Goal: Task Accomplishment & Management: Complete application form

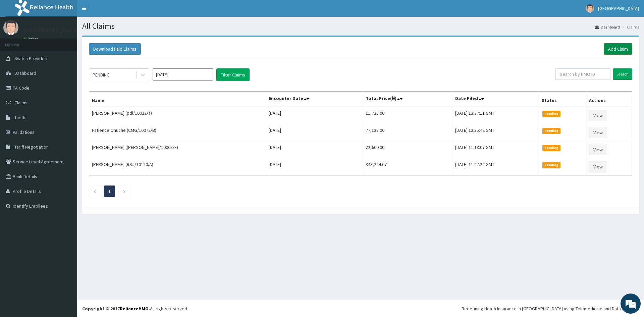
click at [611, 44] on link "Add Claim" at bounding box center [618, 48] width 29 height 11
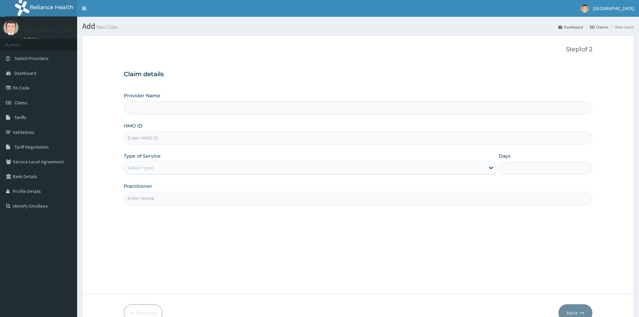
click at [156, 136] on input "HMO ID" at bounding box center [358, 137] width 469 height 13
paste input "efl/10014/a"
type input "efl/10014/a"
type input "Doren Specialist Hospital"
type input "efl/10014/a"
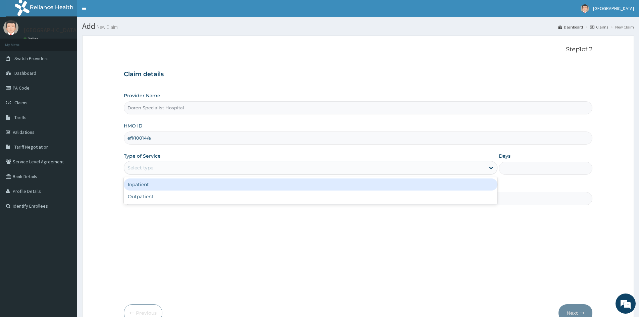
click at [173, 165] on div "Select type" at bounding box center [304, 167] width 361 height 11
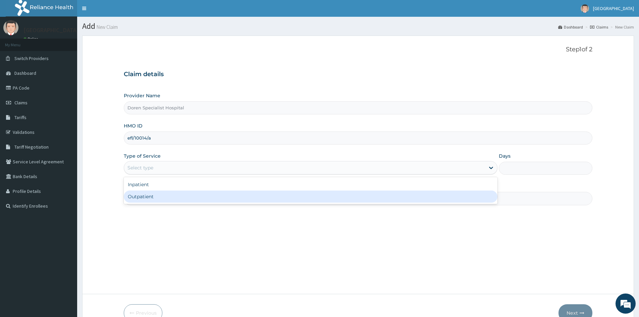
click at [150, 199] on div "Outpatient" at bounding box center [311, 197] width 374 height 12
type input "1"
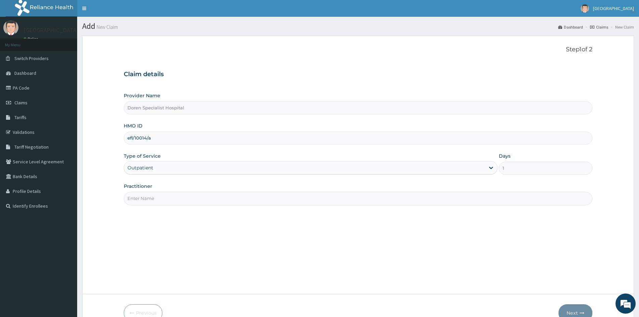
click at [143, 199] on input "Practitioner" at bounding box center [358, 198] width 469 height 13
type input "[PERSON_NAME]"
click at [567, 309] on button "Next" at bounding box center [576, 312] width 34 height 17
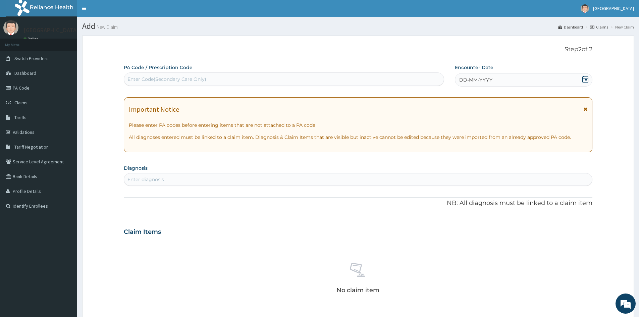
click at [585, 78] on icon at bounding box center [585, 79] width 6 height 7
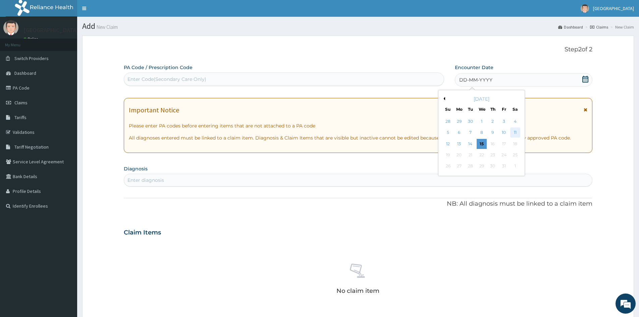
click at [514, 130] on div "11" at bounding box center [515, 133] width 10 height 10
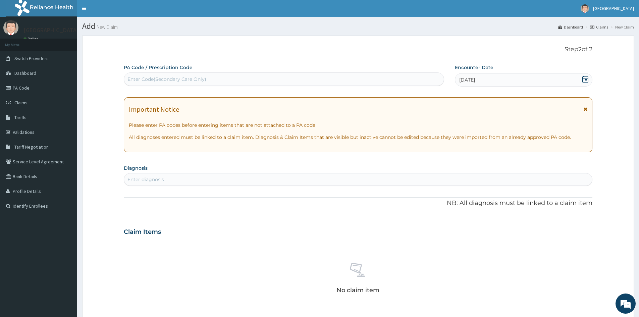
click at [159, 182] on div "Enter diagnosis" at bounding box center [145, 179] width 37 height 7
type input "MALARIA"
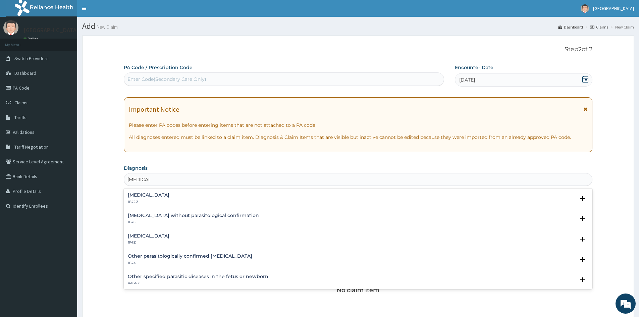
click at [134, 235] on h4 "Malaria, unspecified" at bounding box center [149, 235] width 42 height 5
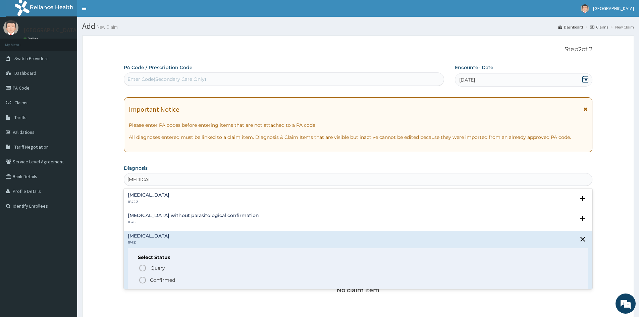
drag, startPoint x: 143, startPoint y: 279, endPoint x: 245, endPoint y: 314, distance: 107.6
click at [144, 280] on icon "status option filled" at bounding box center [143, 280] width 8 height 8
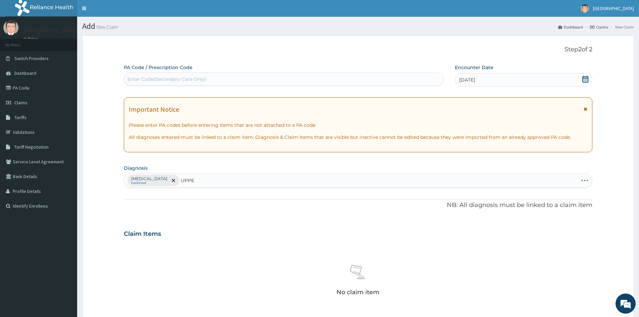
type input "UPPER"
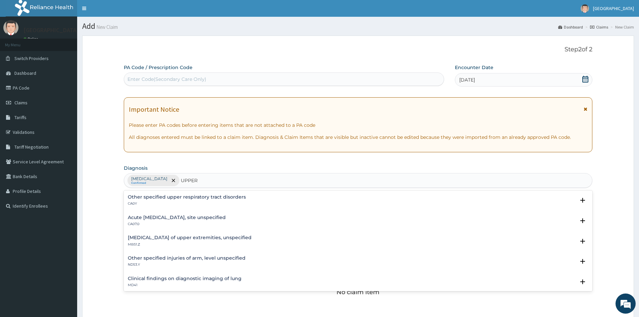
click at [145, 218] on h4 "Acute upper respiratory infection, site unspecified" at bounding box center [177, 217] width 98 height 5
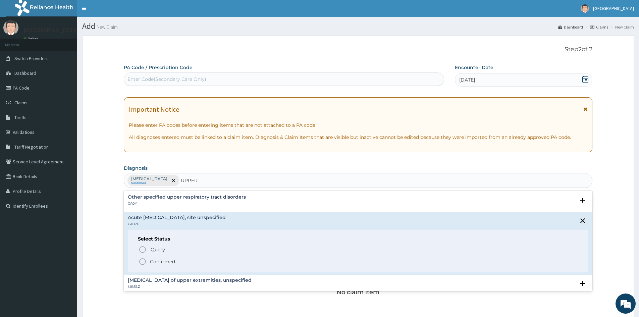
click at [145, 263] on circle "status option filled" at bounding box center [143, 262] width 6 height 6
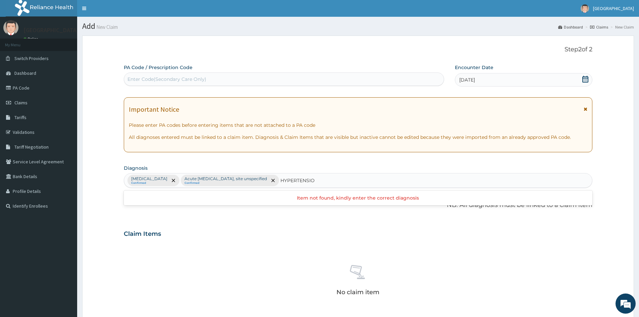
type input "HYPERTENSION"
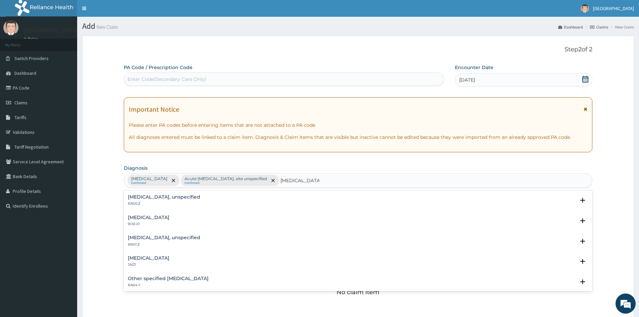
click at [144, 204] on p "BA00.Z" at bounding box center [164, 203] width 72 height 5
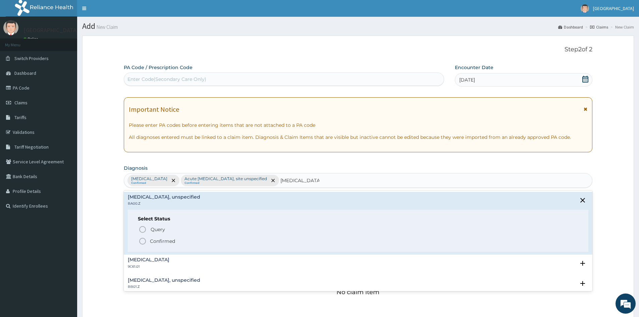
click at [140, 241] on icon "status option filled" at bounding box center [143, 241] width 8 height 8
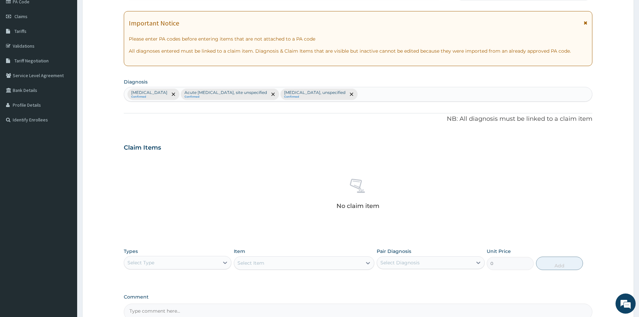
scroll to position [160, 0]
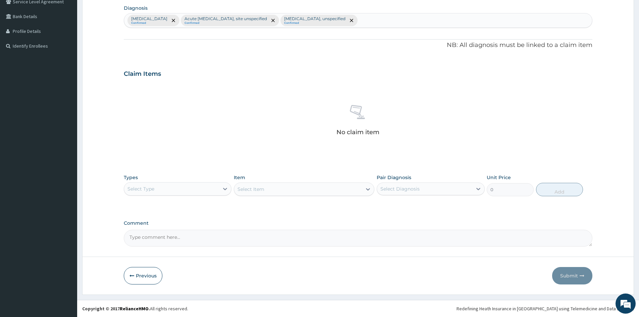
click at [218, 191] on div "Select Type" at bounding box center [171, 188] width 95 height 11
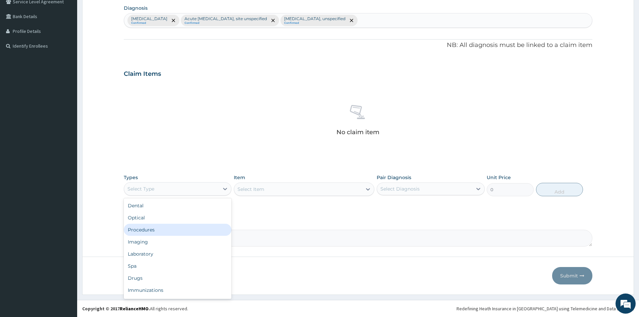
drag, startPoint x: 171, startPoint y: 230, endPoint x: 220, endPoint y: 211, distance: 52.0
click at [171, 230] on div "Procedures" at bounding box center [178, 230] width 108 height 12
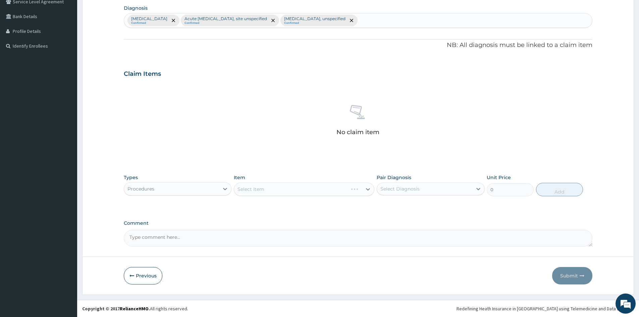
click at [294, 189] on div "Select Item" at bounding box center [304, 188] width 141 height 13
click at [477, 189] on icon at bounding box center [478, 189] width 4 height 2
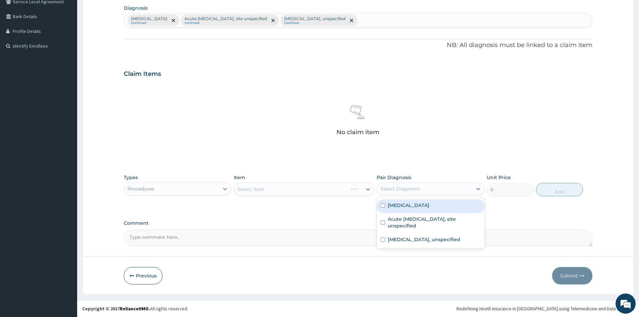
drag, startPoint x: 382, startPoint y: 206, endPoint x: 384, endPoint y: 226, distance: 20.2
click at [383, 207] on input "checkbox" at bounding box center [383, 205] width 4 height 4
checkbox input "true"
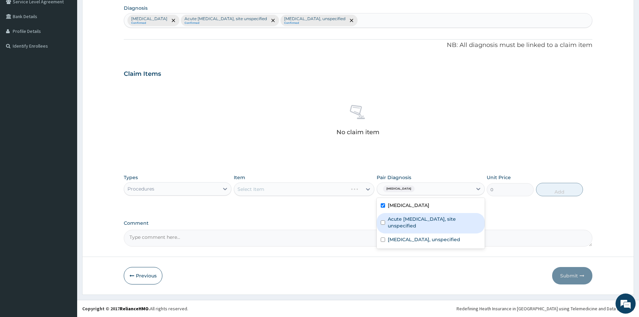
click at [384, 226] on div "Acute upper respiratory infection, site unspecified" at bounding box center [431, 223] width 108 height 20
checkbox input "true"
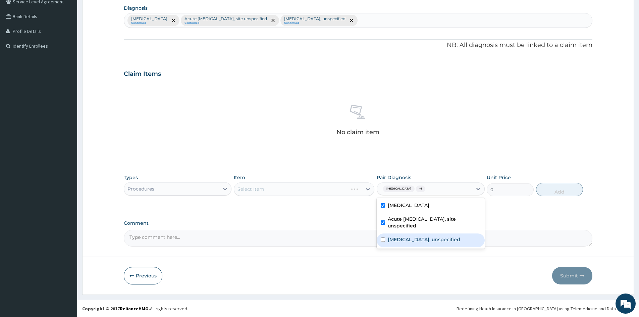
click at [381, 235] on div "Essential hypertension, unspecified" at bounding box center [431, 240] width 108 height 14
checkbox input "true"
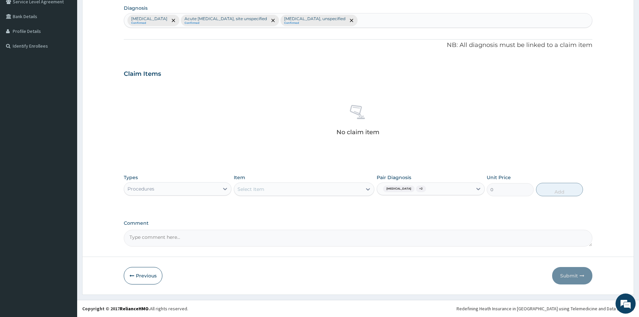
click at [257, 188] on div "Select Item" at bounding box center [251, 189] width 27 height 7
type input "GP"
drag, startPoint x: 266, startPoint y: 206, endPoint x: 302, endPoint y: 208, distance: 36.3
click at [267, 206] on div "CONSULTATION (GP)" at bounding box center [304, 206] width 141 height 12
drag, startPoint x: 560, startPoint y: 190, endPoint x: 296, endPoint y: 192, distance: 264.7
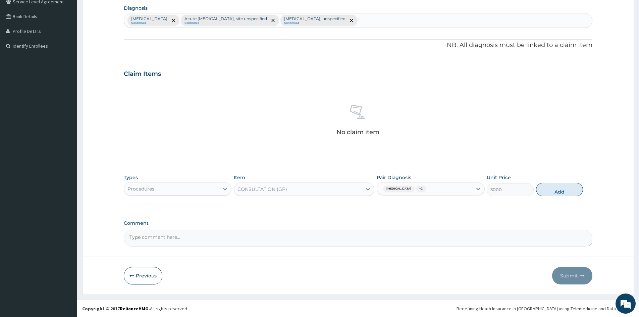
click at [558, 191] on button "Add" at bounding box center [559, 189] width 47 height 13
type input "0"
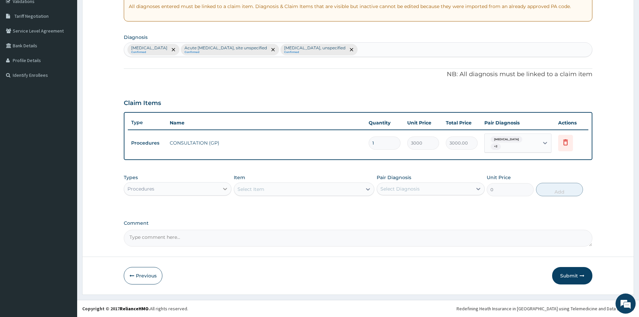
scroll to position [131, 0]
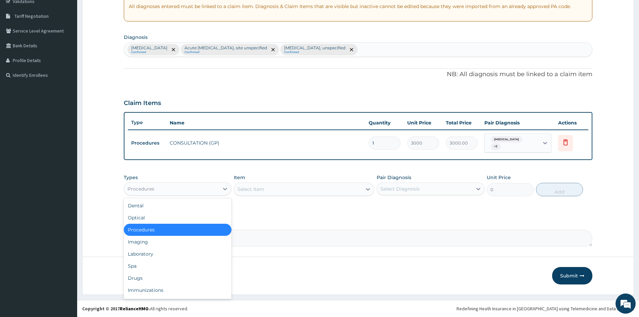
click at [219, 191] on div "Procedures" at bounding box center [171, 188] width 95 height 11
click at [158, 253] on div "Laboratory" at bounding box center [178, 254] width 108 height 12
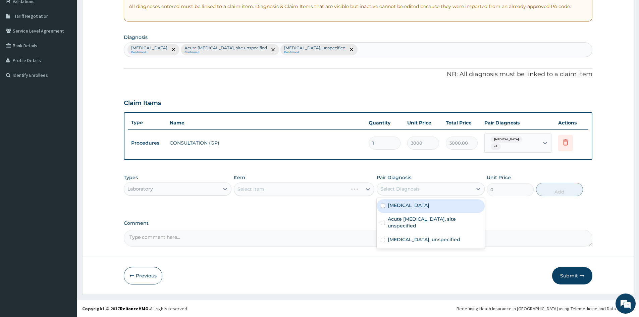
click at [394, 189] on div "Select Diagnosis" at bounding box center [399, 189] width 39 height 7
drag, startPoint x: 383, startPoint y: 206, endPoint x: 381, endPoint y: 219, distance: 12.5
click at [383, 207] on input "checkbox" at bounding box center [383, 206] width 4 height 4
checkbox input "true"
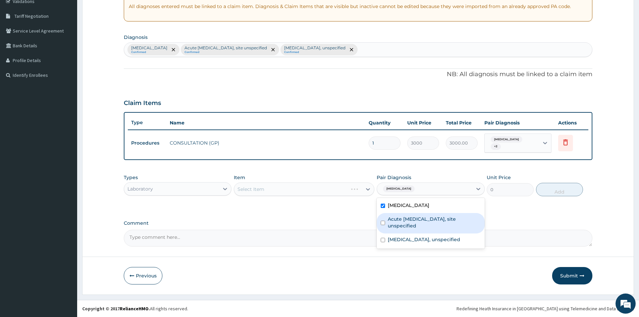
drag, startPoint x: 381, startPoint y: 222, endPoint x: 382, endPoint y: 232, distance: 10.8
click at [382, 227] on div "Acute upper respiratory infection, site unspecified" at bounding box center [431, 223] width 108 height 20
checkbox input "true"
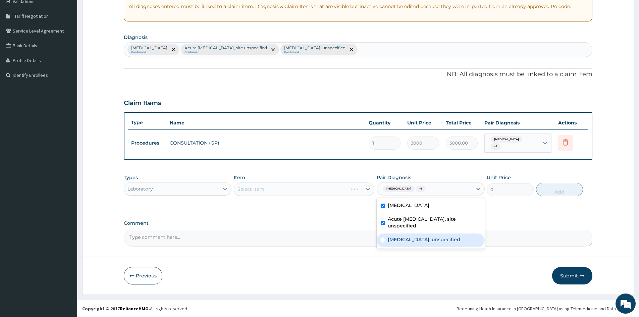
drag, startPoint x: 383, startPoint y: 241, endPoint x: 376, endPoint y: 237, distance: 7.7
click at [382, 240] on input "checkbox" at bounding box center [383, 240] width 4 height 4
checkbox input "true"
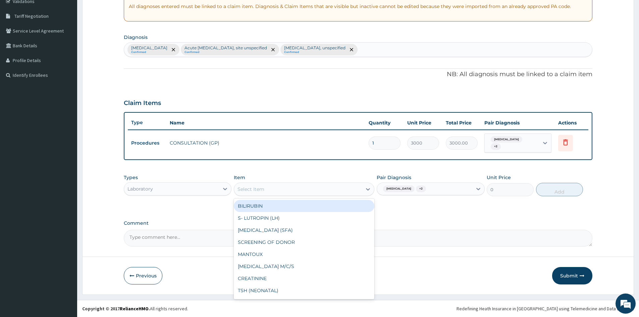
click at [344, 192] on div "Select Item" at bounding box center [298, 189] width 128 height 11
type input "FULL"
click at [316, 206] on div "[MEDICAL_DATA]" at bounding box center [304, 206] width 141 height 12
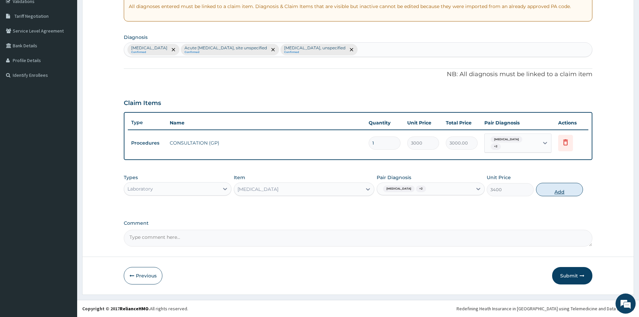
click at [561, 189] on button "Add" at bounding box center [559, 189] width 47 height 13
type input "0"
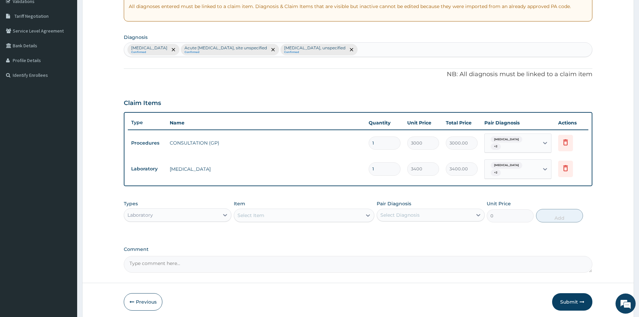
click at [313, 215] on div "Select Item" at bounding box center [298, 215] width 128 height 11
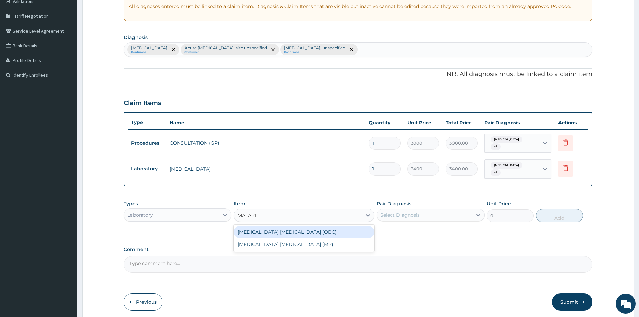
type input "[MEDICAL_DATA]"
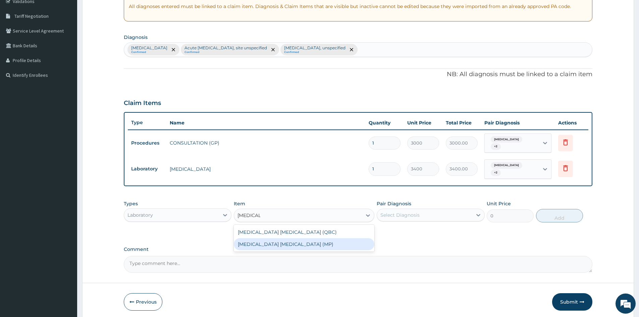
drag, startPoint x: 312, startPoint y: 245, endPoint x: 392, endPoint y: 223, distance: 82.8
click at [315, 244] on div "[MEDICAL_DATA] [MEDICAL_DATA] (MP)" at bounding box center [304, 244] width 141 height 12
type input "2100"
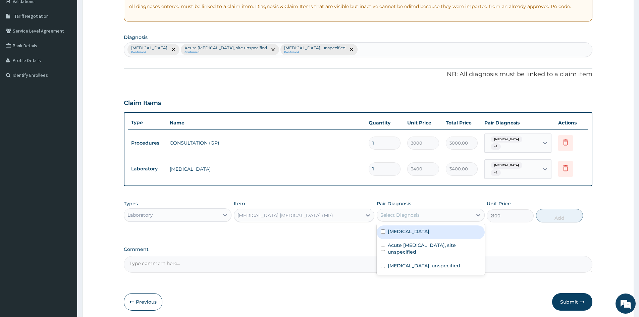
click at [394, 217] on div "Select Diagnosis" at bounding box center [399, 215] width 39 height 7
click at [382, 231] on input "checkbox" at bounding box center [383, 231] width 4 height 4
checkbox input "true"
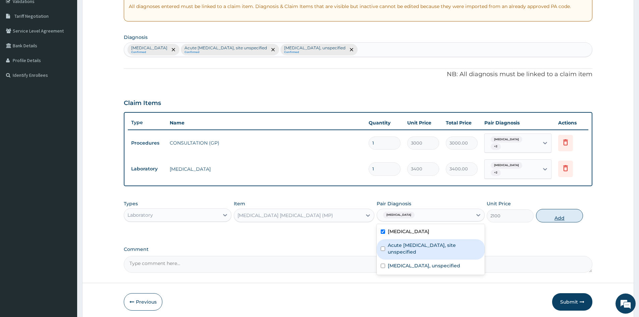
drag, startPoint x: 383, startPoint y: 248, endPoint x: 548, endPoint y: 217, distance: 167.6
click at [408, 244] on div "Acute upper respiratory infection, site unspecified" at bounding box center [431, 249] width 108 height 20
checkbox input "true"
drag, startPoint x: 550, startPoint y: 216, endPoint x: 376, endPoint y: 249, distance: 176.8
click at [549, 217] on button "Add" at bounding box center [559, 215] width 47 height 13
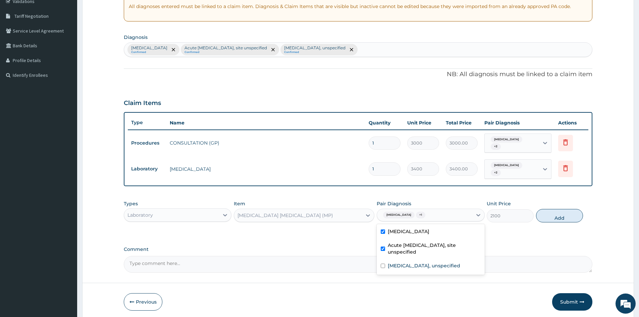
type input "0"
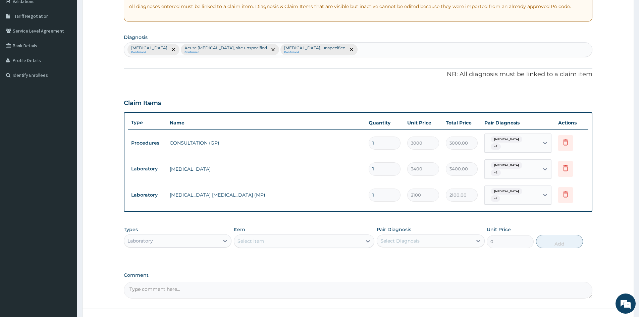
click at [218, 238] on div "Laboratory" at bounding box center [171, 240] width 95 height 11
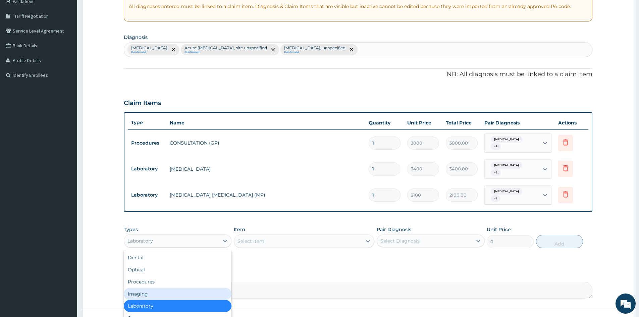
scroll to position [23, 0]
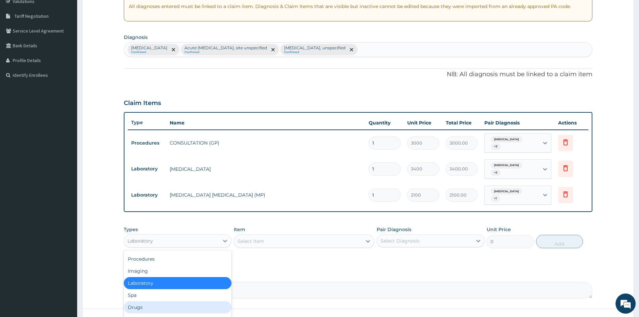
drag, startPoint x: 150, startPoint y: 309, endPoint x: 230, endPoint y: 262, distance: 92.6
click at [155, 308] on div "Drugs" at bounding box center [178, 307] width 108 height 12
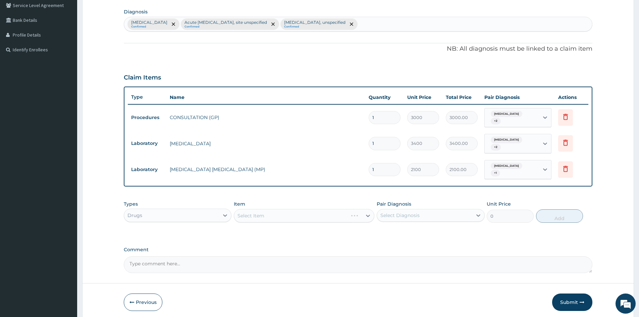
scroll to position [183, 0]
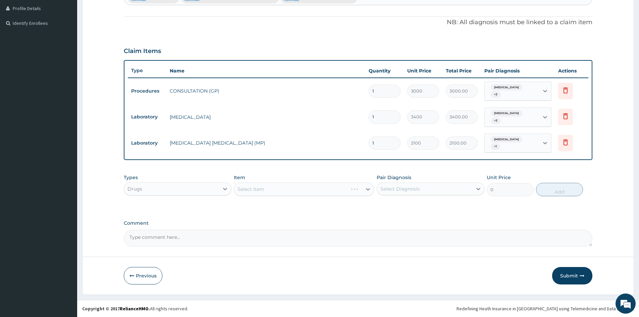
click at [325, 187] on div "Select Item" at bounding box center [304, 188] width 141 height 13
click at [401, 188] on div "Select Diagnosis" at bounding box center [399, 189] width 39 height 7
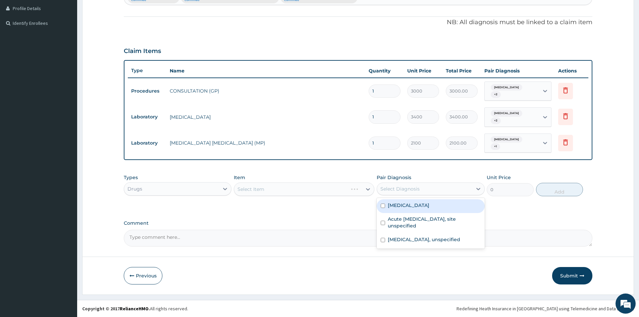
click at [384, 201] on div "[MEDICAL_DATA]" at bounding box center [431, 206] width 108 height 14
checkbox input "true"
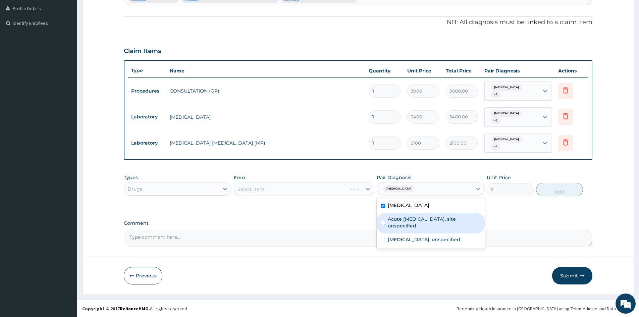
click at [381, 224] on input "checkbox" at bounding box center [383, 223] width 4 height 4
checkbox input "true"
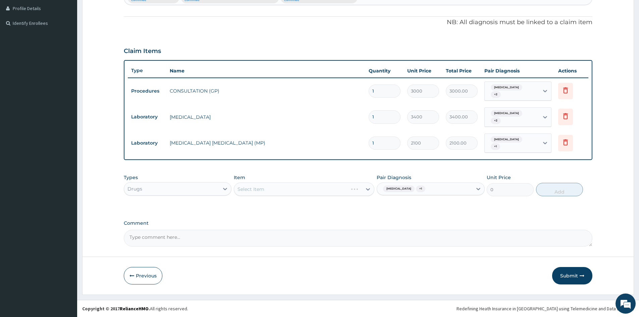
click at [338, 190] on div "Select Item" at bounding box center [304, 188] width 141 height 13
click at [332, 183] on div "Select Item" at bounding box center [304, 188] width 141 height 13
click at [332, 192] on div "Select Item" at bounding box center [304, 188] width 141 height 13
click at [337, 191] on div "Select Item" at bounding box center [304, 188] width 141 height 13
click at [338, 191] on div "Select Item" at bounding box center [298, 189] width 128 height 11
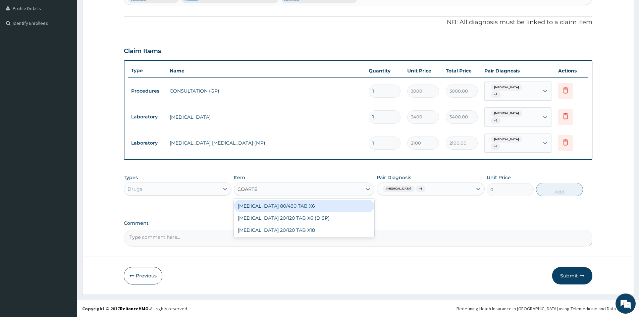
type input "COARTEM"
click at [322, 208] on div "COARTEM 80/480 TAB X6" at bounding box center [304, 206] width 141 height 12
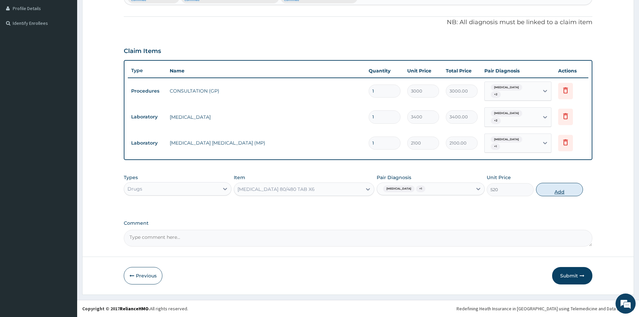
click at [546, 190] on button "Add" at bounding box center [559, 189] width 47 height 13
type input "0"
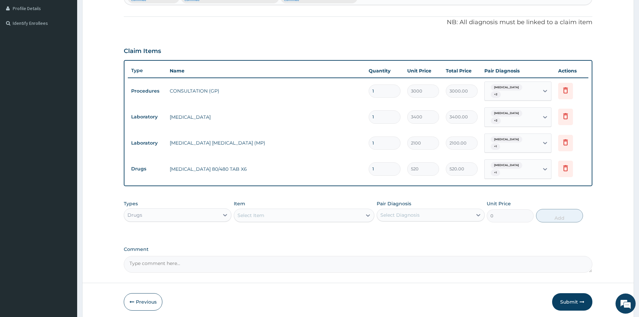
drag, startPoint x: 384, startPoint y: 170, endPoint x: 321, endPoint y: 169, distance: 62.7
click at [321, 169] on tr "Drugs COARTEM 80/480 TAB X6 1 520 520.00 Malaria, unspecified + 1 Delete" at bounding box center [358, 169] width 461 height 26
type input "6"
type input "3120.00"
type input "6"
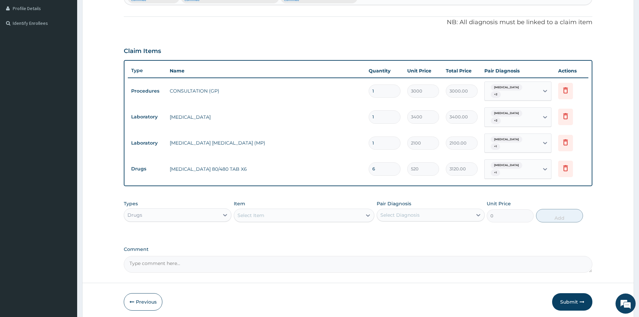
click at [295, 218] on div "Select Item" at bounding box center [298, 215] width 128 height 11
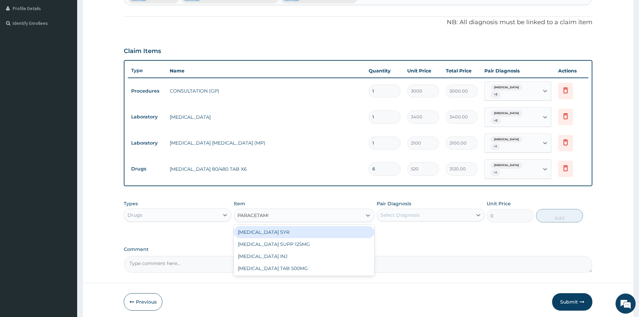
type input "PARACETAMOL"
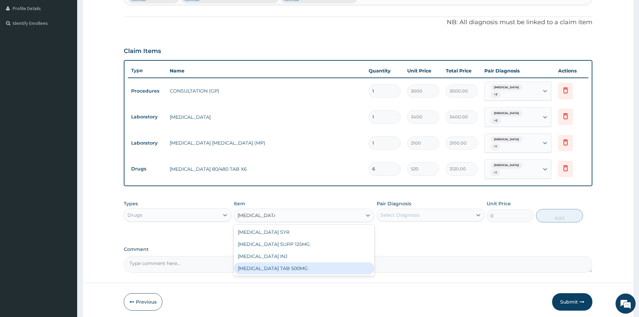
drag, startPoint x: 299, startPoint y: 267, endPoint x: 322, endPoint y: 263, distance: 23.4
click at [301, 267] on div "[MEDICAL_DATA] TAB 500MG" at bounding box center [304, 268] width 141 height 12
type input "30"
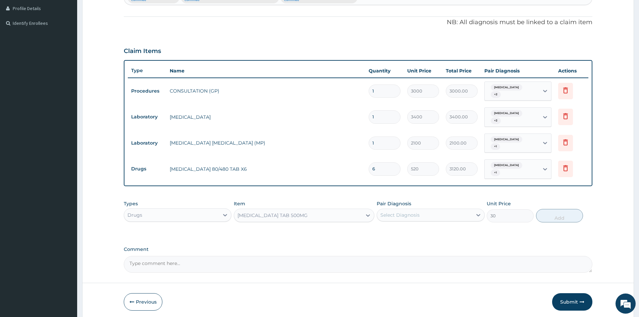
click at [436, 214] on div "Select Diagnosis" at bounding box center [424, 215] width 95 height 11
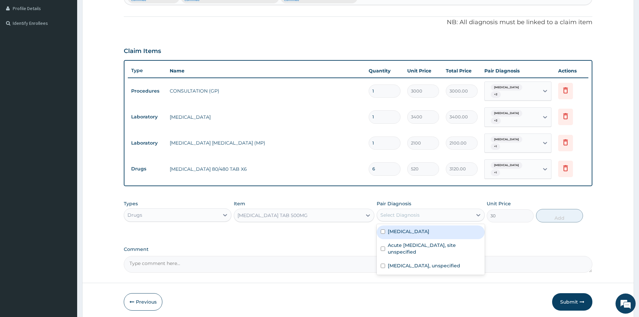
click at [386, 232] on div "Malaria, unspecified" at bounding box center [431, 232] width 108 height 14
checkbox input "true"
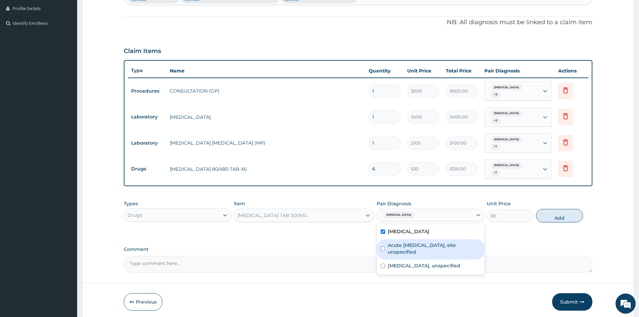
drag, startPoint x: 387, startPoint y: 247, endPoint x: 523, endPoint y: 214, distance: 140.6
click at [386, 247] on div "Acute upper respiratory infection, site unspecified" at bounding box center [431, 249] width 108 height 20
checkbox input "true"
drag, startPoint x: 542, startPoint y: 217, endPoint x: 491, endPoint y: 215, distance: 50.7
click at [542, 217] on button "Add" at bounding box center [559, 215] width 47 height 13
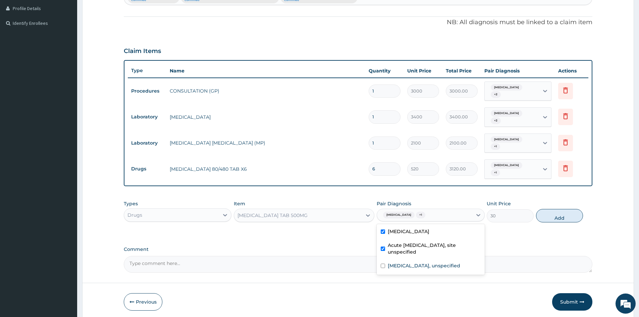
type input "0"
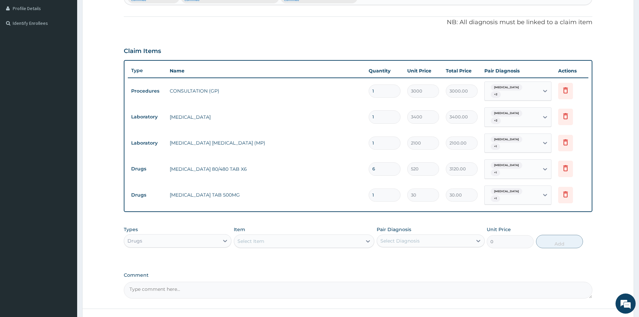
type input "18"
type input "540.00"
type input "18"
click at [291, 244] on div "Select Item" at bounding box center [298, 241] width 128 height 11
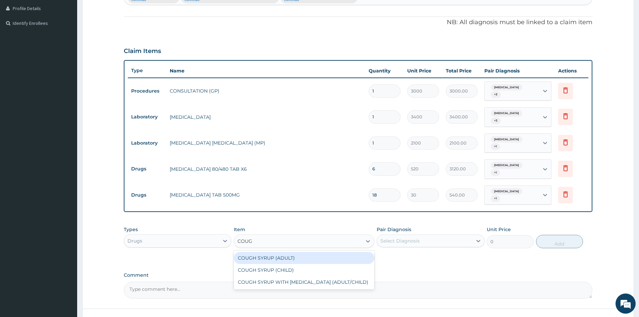
type input "COUGH"
drag, startPoint x: 309, startPoint y: 259, endPoint x: 408, endPoint y: 241, distance: 100.5
click at [309, 259] on div "COUGH SYRUP (ADULT)" at bounding box center [304, 258] width 141 height 12
type input "1600"
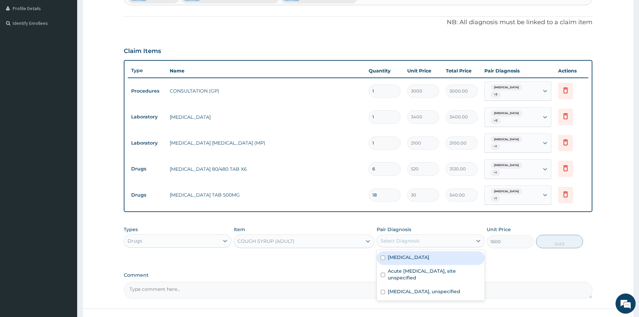
click at [409, 239] on div "Select Diagnosis" at bounding box center [399, 241] width 39 height 7
type input "1"
click at [389, 259] on label "Malaria, unspecified" at bounding box center [409, 257] width 42 height 7
checkbox input "true"
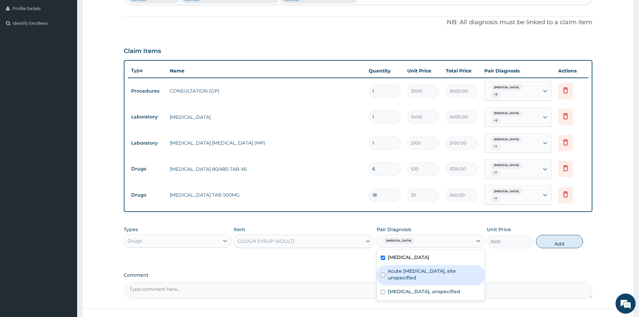
click at [383, 276] on input "checkbox" at bounding box center [383, 275] width 4 height 4
checkbox input "true"
click at [550, 242] on button "Add" at bounding box center [559, 241] width 47 height 13
type input "0"
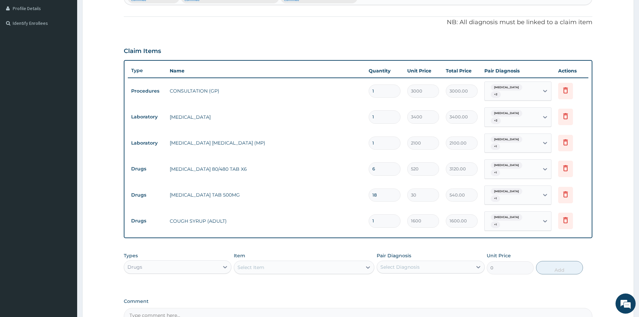
click at [297, 264] on div "Select Item" at bounding box center [298, 267] width 128 height 11
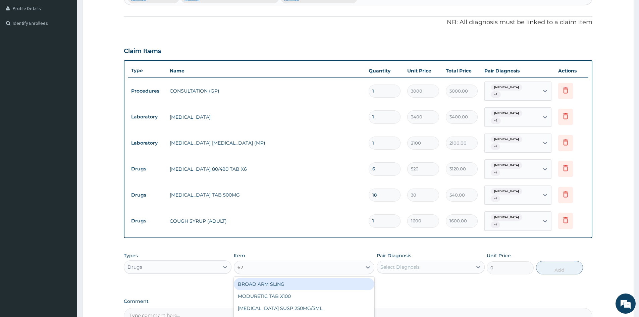
type input "625"
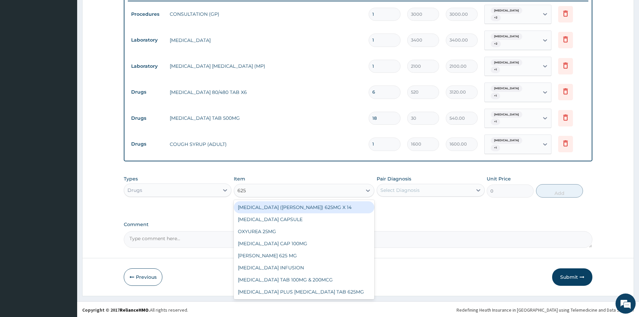
scroll to position [261, 0]
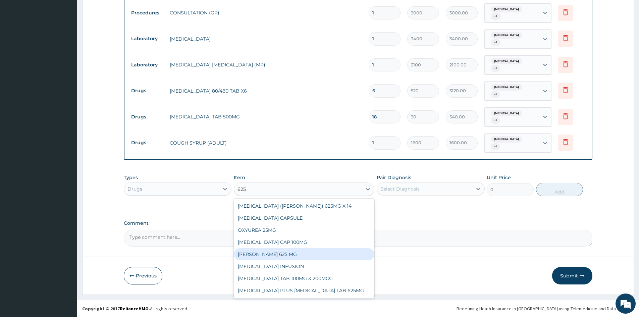
click at [276, 256] on div "[PERSON_NAME] 625 MG" at bounding box center [304, 254] width 141 height 12
type input "540"
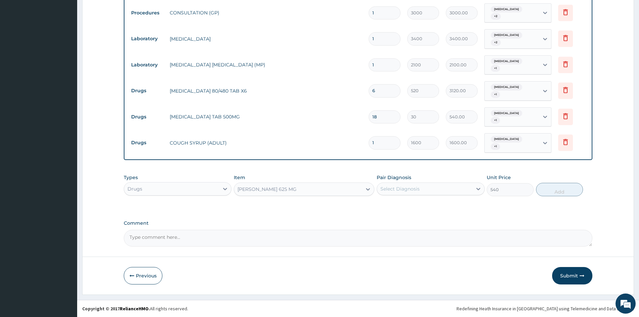
click at [398, 193] on div "Select Diagnosis" at bounding box center [424, 188] width 95 height 11
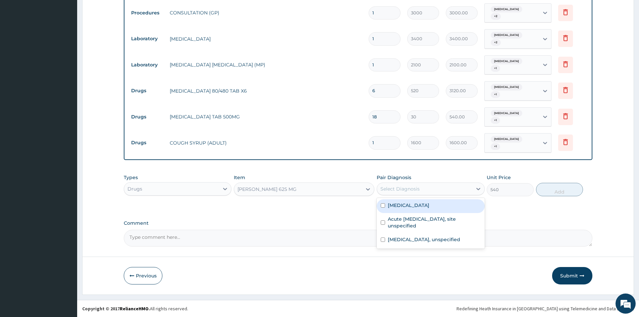
click at [380, 205] on div "Malaria, unspecified" at bounding box center [431, 206] width 108 height 14
checkbox input "true"
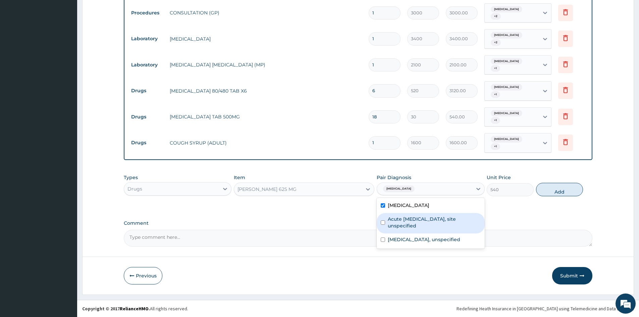
click at [384, 225] on div "Acute upper respiratory infection, site unspecified" at bounding box center [431, 223] width 108 height 20
checkbox input "true"
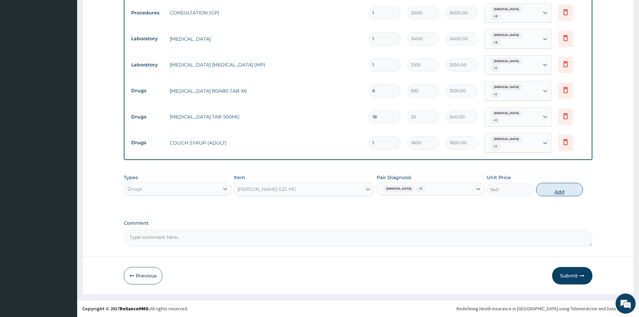
click at [563, 189] on button "Add" at bounding box center [559, 189] width 47 height 13
type input "0"
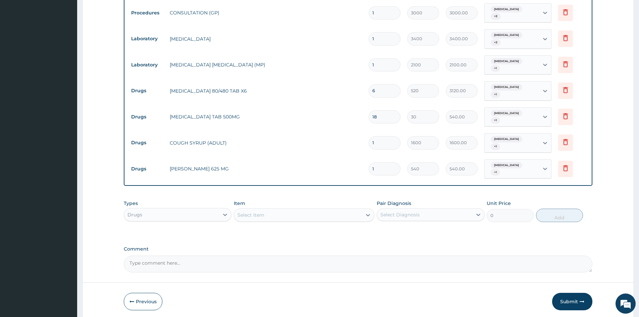
type input "10"
type input "5400.00"
type input "10"
drag, startPoint x: 571, startPoint y: 302, endPoint x: 601, endPoint y: 240, distance: 68.9
click at [570, 302] on button "Submit" at bounding box center [572, 301] width 40 height 17
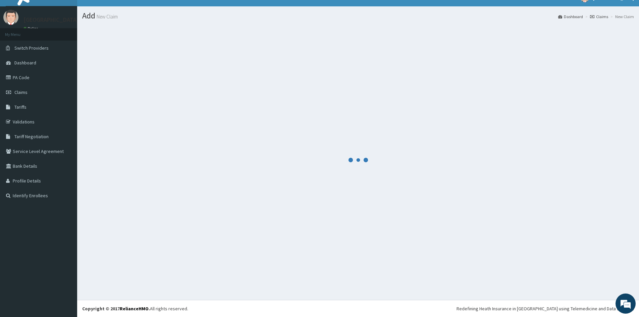
scroll to position [10, 0]
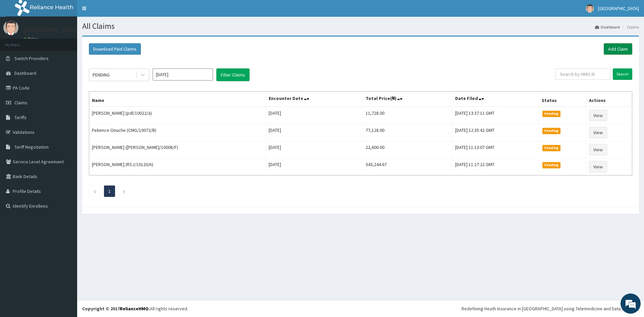
click at [618, 47] on link "Add Claim" at bounding box center [618, 48] width 29 height 11
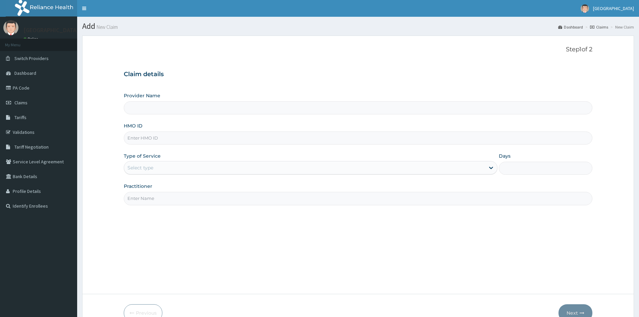
click at [151, 139] on input "HMO ID" at bounding box center [358, 137] width 469 height 13
paste input "lbp/10001/d"
type input "lbp/10001/d"
type input "Doren Specialist Hospital"
type input "lbp/10001/d"
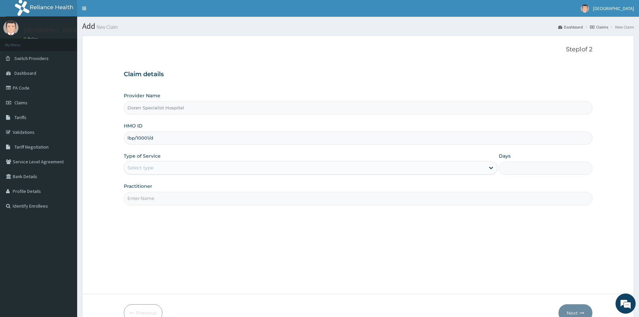
click at [148, 165] on div "Select type" at bounding box center [140, 167] width 26 height 7
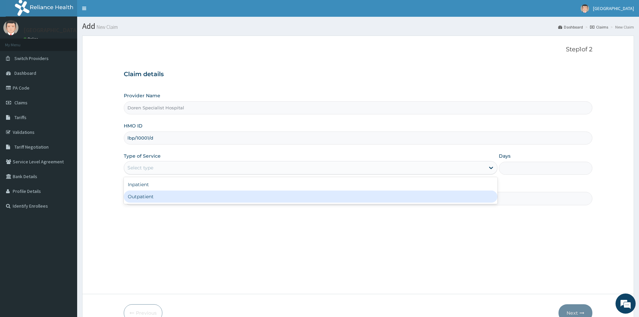
click at [139, 202] on div "Outpatient" at bounding box center [311, 197] width 374 height 12
type input "1"
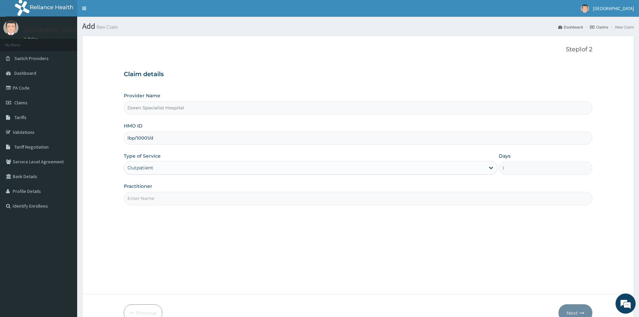
click at [141, 201] on input "Practitioner" at bounding box center [358, 198] width 469 height 13
type input "DR JEGEDE"
click at [575, 306] on button "Next" at bounding box center [576, 312] width 34 height 17
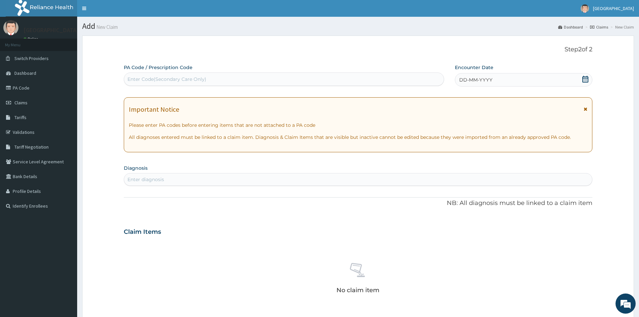
click at [490, 81] on span "DD-MM-YYYY" at bounding box center [475, 79] width 33 height 7
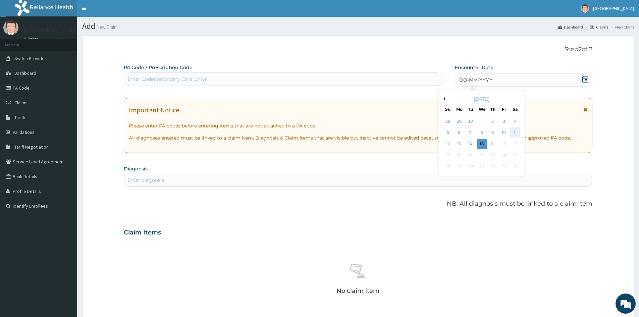
click at [513, 133] on div "11" at bounding box center [515, 133] width 10 height 10
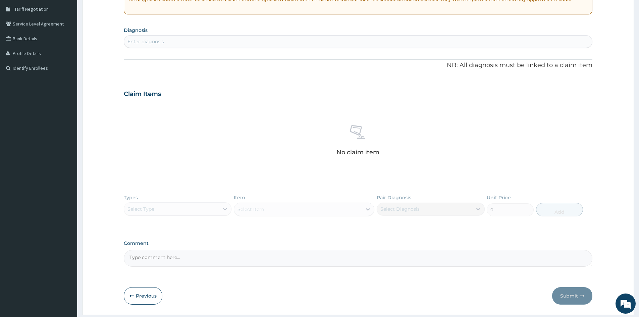
scroll to position [158, 0]
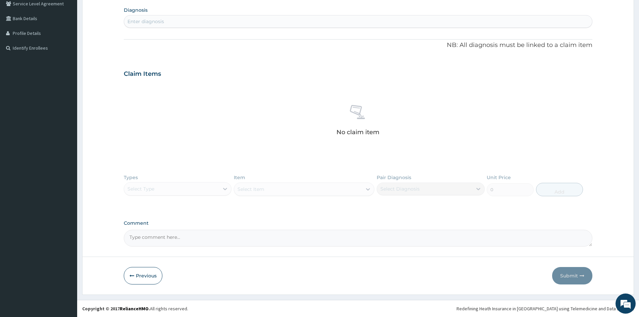
click at [139, 21] on div "Enter diagnosis" at bounding box center [145, 21] width 37 height 7
type input "UPPER"
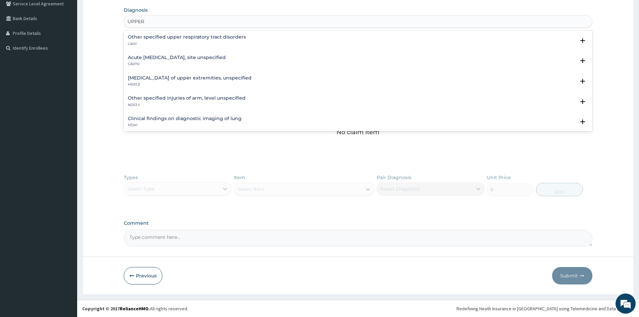
click at [138, 57] on h4 "Acute [MEDICAL_DATA], site unspecified" at bounding box center [177, 57] width 98 height 5
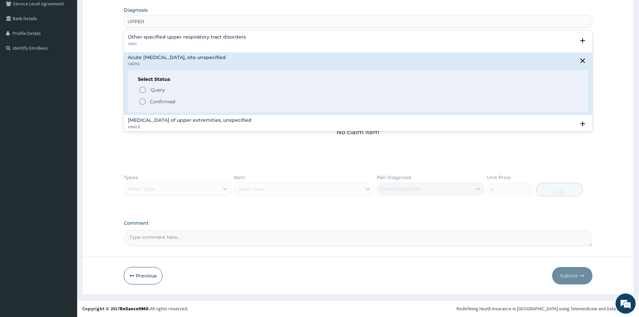
drag, startPoint x: 141, startPoint y: 102, endPoint x: 220, endPoint y: 30, distance: 107.6
click at [142, 101] on icon "status option filled" at bounding box center [143, 102] width 8 height 8
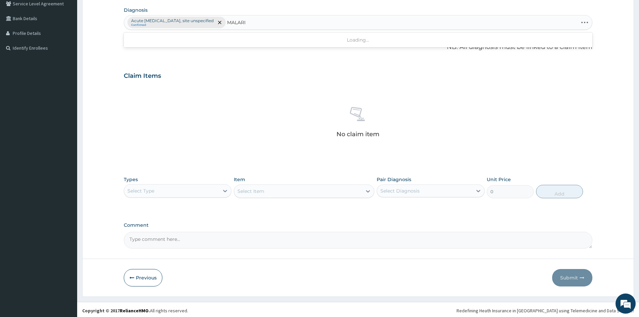
type input "MALARIA"
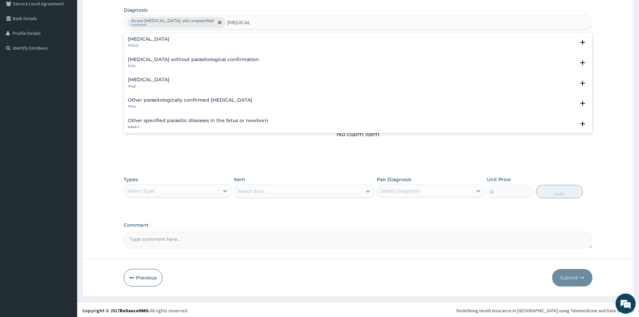
click at [139, 81] on h4 "Malaria, unspecified" at bounding box center [149, 79] width 42 height 5
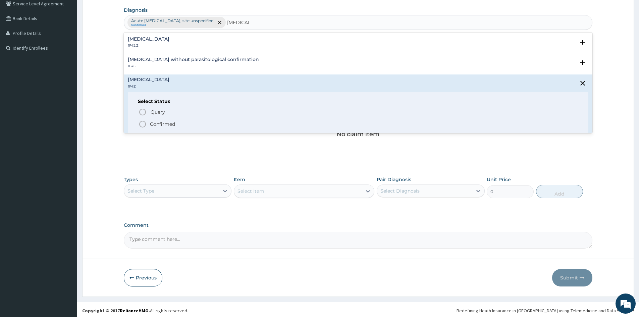
click at [140, 127] on icon "status option filled" at bounding box center [143, 124] width 8 height 8
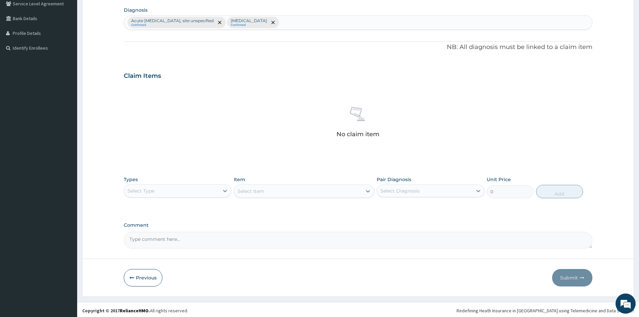
click at [193, 193] on div "Select Type" at bounding box center [171, 191] width 95 height 11
drag, startPoint x: 148, startPoint y: 232, endPoint x: 320, endPoint y: 172, distance: 181.7
click at [157, 228] on div "Procedures" at bounding box center [178, 232] width 108 height 12
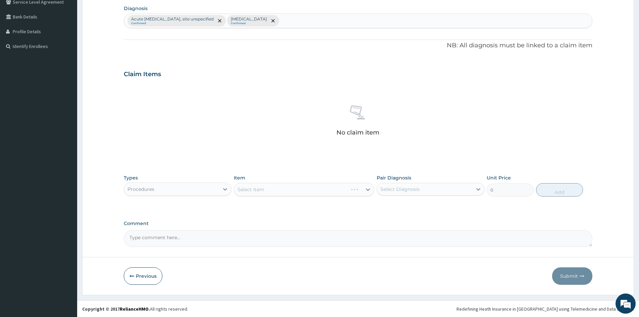
scroll to position [160, 0]
drag, startPoint x: 301, startPoint y: 187, endPoint x: 312, endPoint y: 186, distance: 10.8
click at [307, 187] on div "Select Item" at bounding box center [304, 188] width 141 height 13
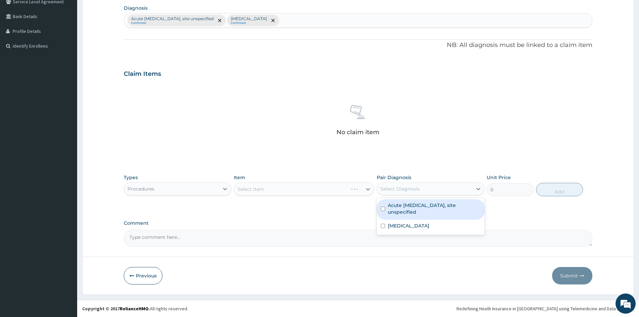
click at [394, 188] on div "Select Diagnosis" at bounding box center [399, 189] width 39 height 7
click at [384, 209] on input "checkbox" at bounding box center [383, 209] width 4 height 4
checkbox input "true"
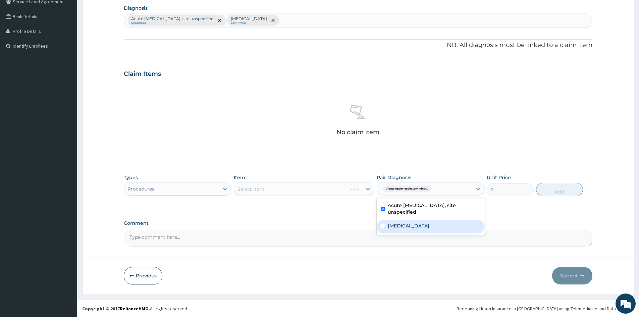
click at [383, 225] on input "checkbox" at bounding box center [383, 226] width 4 height 4
checkbox input "true"
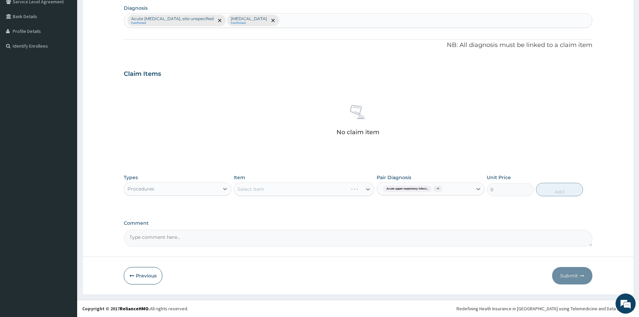
click at [346, 189] on div "Select Item" at bounding box center [304, 188] width 141 height 13
click at [349, 188] on div "Select Item" at bounding box center [304, 188] width 141 height 13
click at [346, 191] on div "Select Item" at bounding box center [298, 189] width 128 height 11
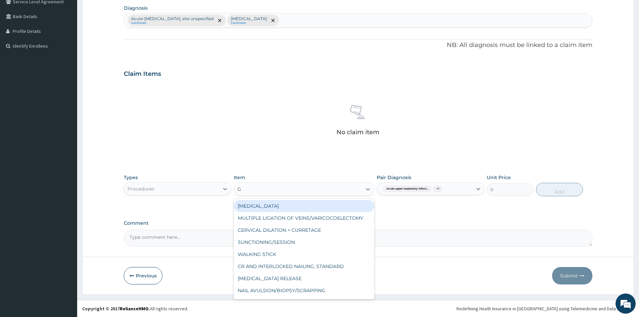
type input "GP"
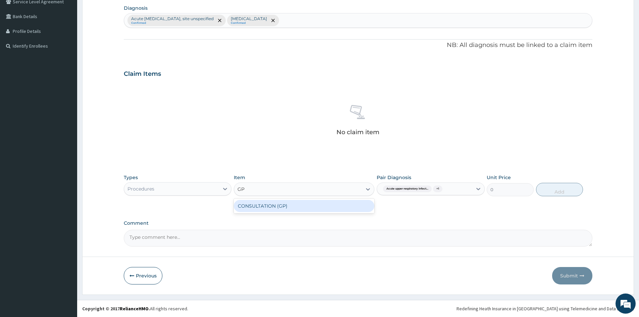
click at [320, 206] on div "CONSULTATION (GP)" at bounding box center [304, 206] width 141 height 12
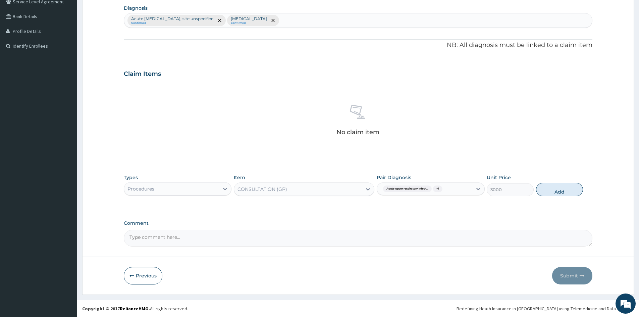
click at [559, 190] on button "Add" at bounding box center [559, 189] width 47 height 13
type input "0"
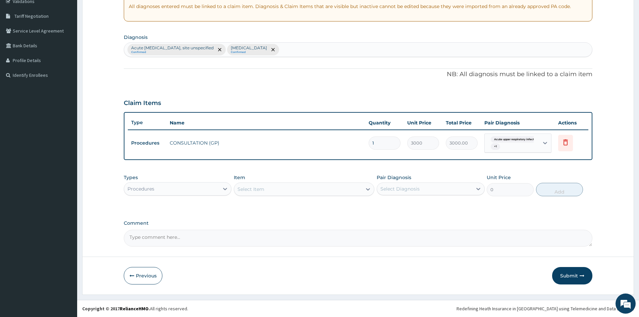
click at [206, 192] on div "Procedures" at bounding box center [171, 188] width 95 height 11
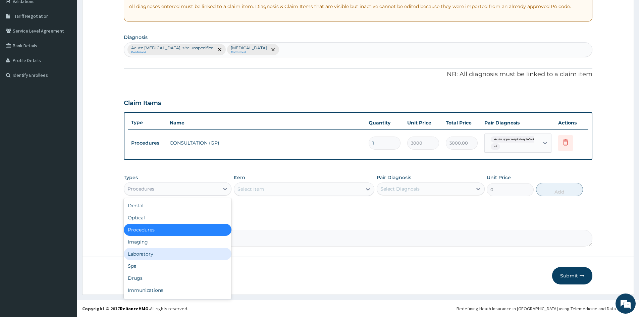
click at [150, 254] on div "Laboratory" at bounding box center [178, 254] width 108 height 12
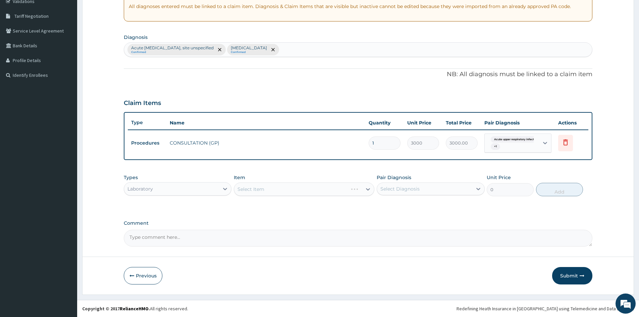
click at [357, 188] on div "Select Item" at bounding box center [304, 188] width 141 height 13
click at [436, 191] on div "Select Diagnosis" at bounding box center [424, 188] width 95 height 11
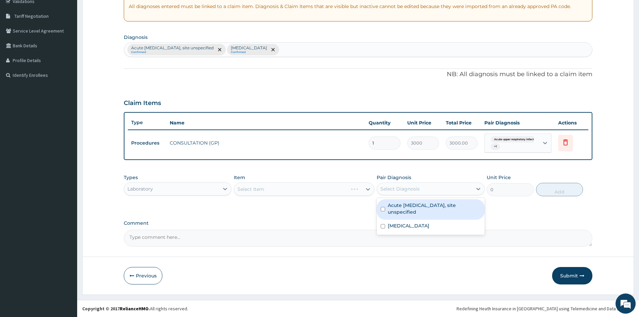
click at [379, 207] on div "Acute upper respiratory infection, site unspecified" at bounding box center [431, 209] width 108 height 20
checkbox input "true"
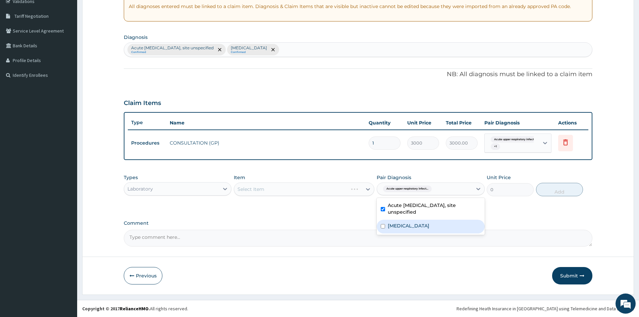
click at [387, 224] on div "[MEDICAL_DATA]" at bounding box center [431, 227] width 108 height 14
checkbox input "true"
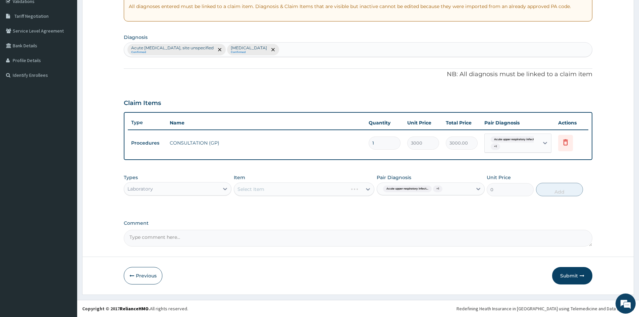
click at [349, 190] on div "Select Item" at bounding box center [304, 188] width 141 height 13
click at [364, 185] on div "Select Item" at bounding box center [304, 188] width 141 height 13
click at [359, 188] on div "Select Item" at bounding box center [298, 189] width 128 height 11
type input "FULL BLOOD"
click at [287, 204] on div "[MEDICAL_DATA]" at bounding box center [304, 206] width 141 height 12
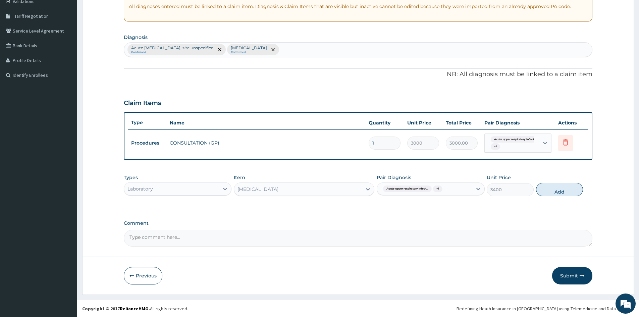
click at [559, 192] on button "Add" at bounding box center [559, 189] width 47 height 13
type input "0"
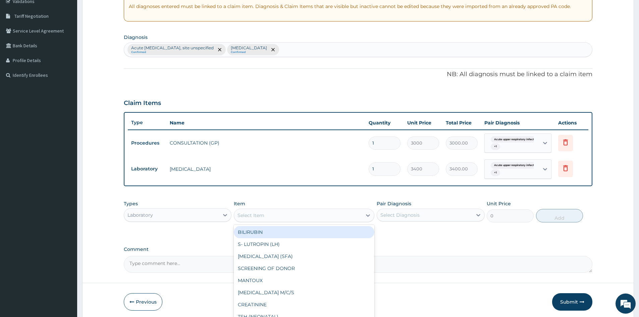
click at [304, 210] on div "Select Item" at bounding box center [298, 215] width 128 height 11
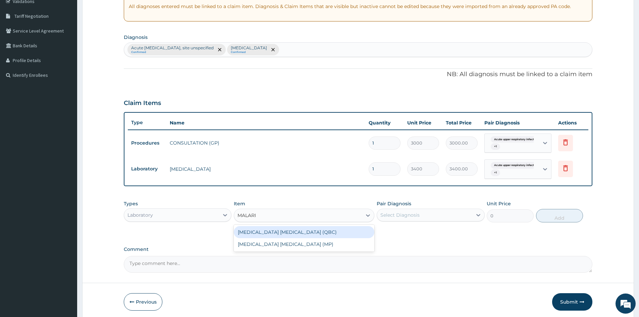
type input "[MEDICAL_DATA]"
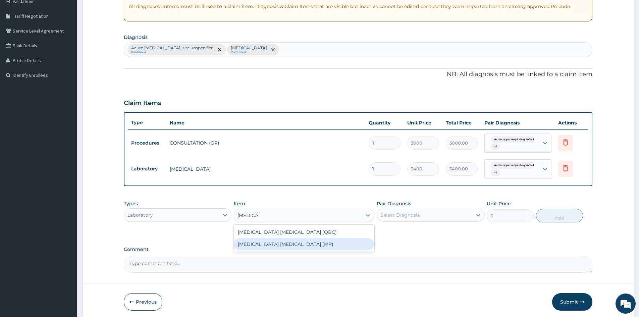
click at [286, 241] on div "[MEDICAL_DATA] [MEDICAL_DATA] (MP)" at bounding box center [304, 244] width 141 height 12
type input "2100"
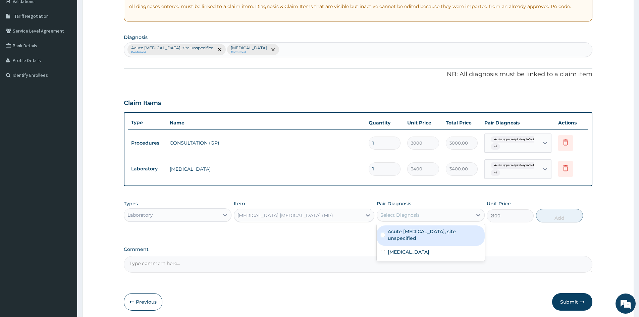
click at [386, 216] on div "Select Diagnosis" at bounding box center [399, 215] width 39 height 7
click at [382, 236] on input "checkbox" at bounding box center [383, 235] width 4 height 4
checkbox input "true"
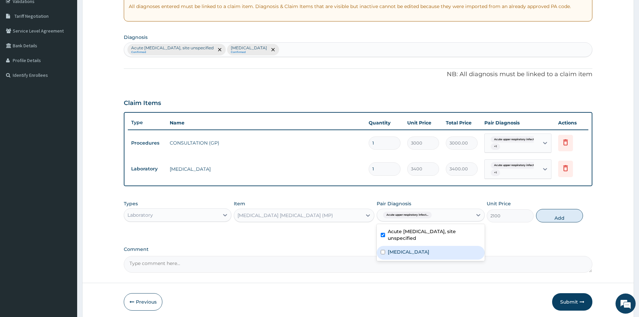
click at [384, 253] on input "checkbox" at bounding box center [383, 252] width 4 height 4
checkbox input "true"
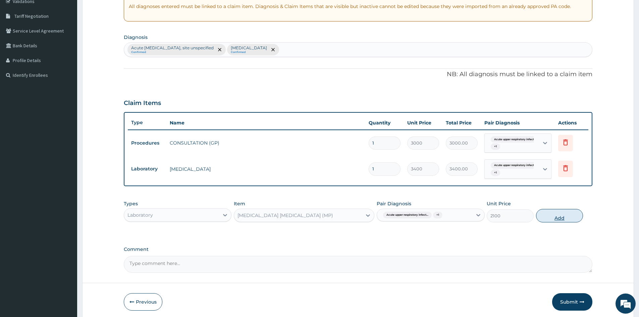
click at [540, 213] on button "Add" at bounding box center [559, 215] width 47 height 13
type input "0"
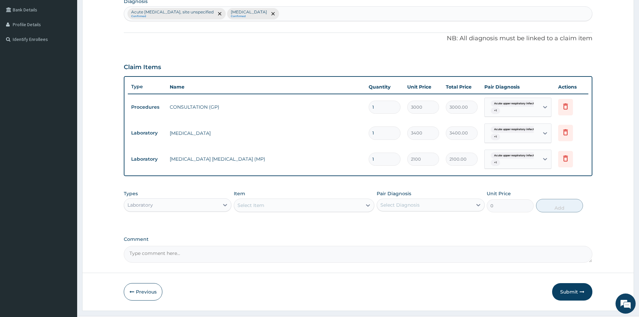
scroll to position [183, 0]
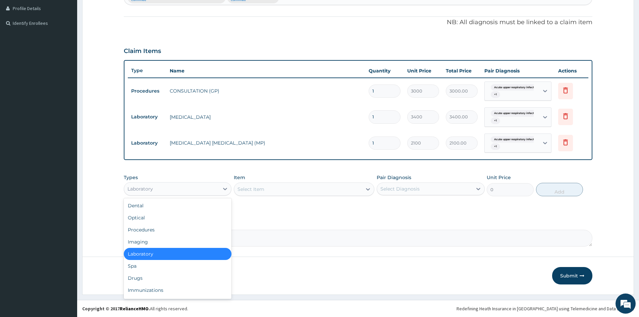
click at [215, 190] on div "Laboratory" at bounding box center [171, 188] width 95 height 11
click at [160, 279] on div "Drugs" at bounding box center [178, 278] width 108 height 12
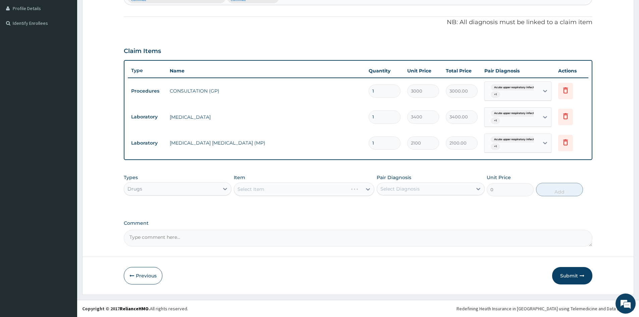
click at [369, 188] on div "Select Item" at bounding box center [304, 188] width 141 height 13
click at [387, 189] on div "Select Diagnosis" at bounding box center [399, 189] width 39 height 7
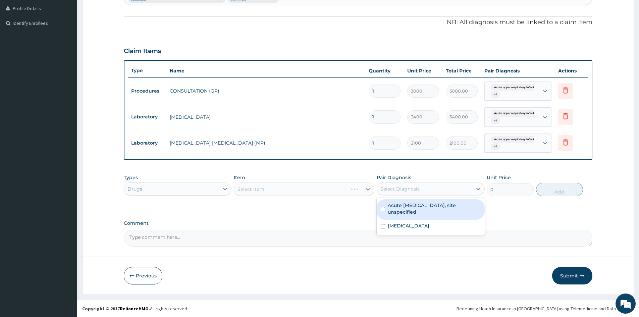
drag, startPoint x: 381, startPoint y: 207, endPoint x: 383, endPoint y: 225, distance: 18.6
click at [381, 208] on input "checkbox" at bounding box center [383, 209] width 4 height 4
checkbox input "true"
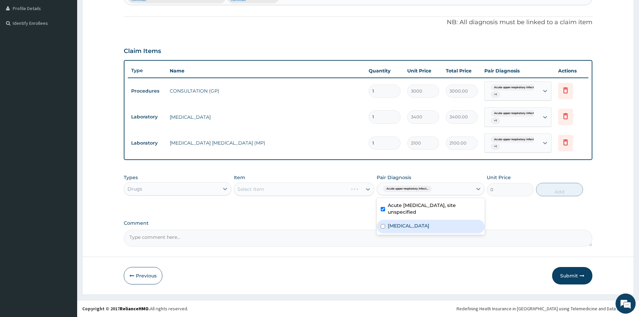
click at [379, 227] on div "[MEDICAL_DATA]" at bounding box center [431, 227] width 108 height 14
checkbox input "true"
click at [342, 190] on div "Select Item" at bounding box center [304, 188] width 141 height 13
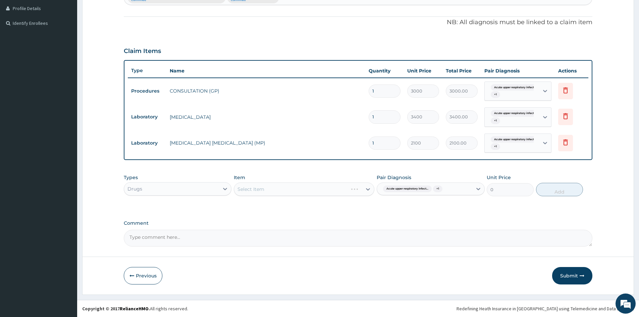
click at [347, 185] on div "Select Item" at bounding box center [304, 188] width 141 height 13
click at [363, 187] on div "Select Item" at bounding box center [304, 188] width 141 height 13
click at [364, 188] on div "Select Item" at bounding box center [304, 188] width 141 height 13
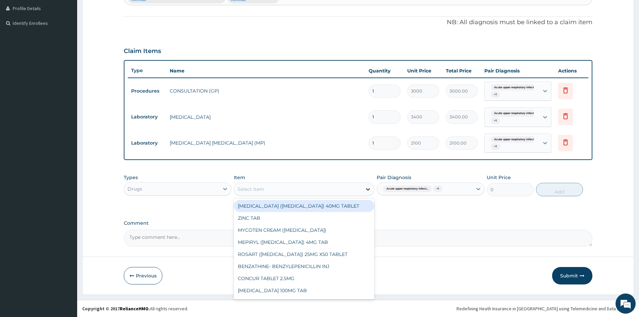
click at [362, 191] on div at bounding box center [368, 189] width 12 height 12
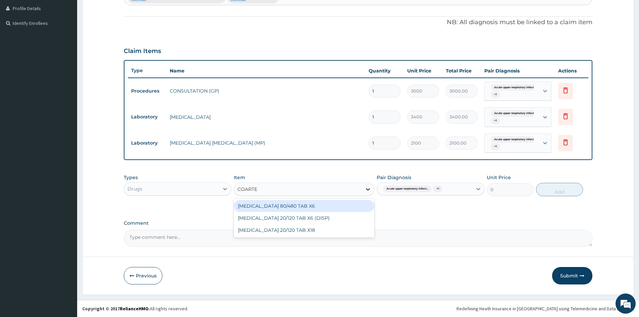
type input "COARTEM"
drag, startPoint x: 333, startPoint y: 203, endPoint x: 620, endPoint y: 196, distance: 287.2
click at [349, 205] on div "[MEDICAL_DATA] 80/480 TAB X6" at bounding box center [304, 206] width 141 height 12
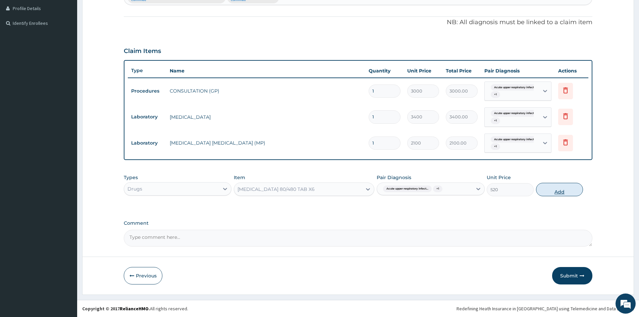
click at [563, 190] on button "Add" at bounding box center [559, 189] width 47 height 13
type input "0"
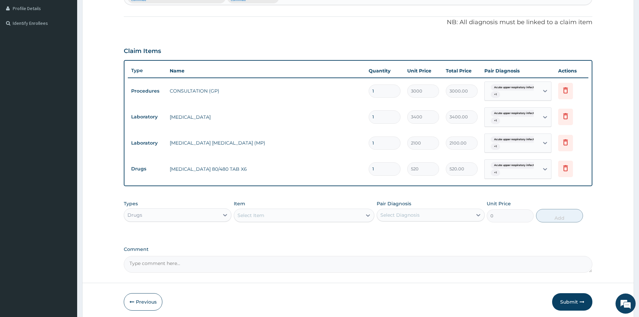
click at [352, 175] on tr "Drugs COARTEM 80/480 TAB X6 1 520 520.00 Acute upper respiratory infect... + 1 …" at bounding box center [358, 169] width 461 height 26
type input "6"
type input "3120.00"
type input "6"
click at [348, 218] on div "Select Item" at bounding box center [298, 215] width 128 height 11
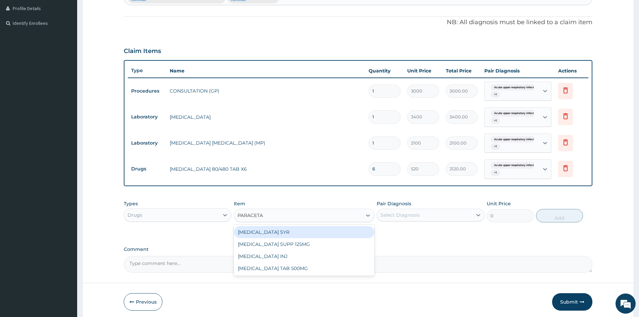
type input "PARACETAM"
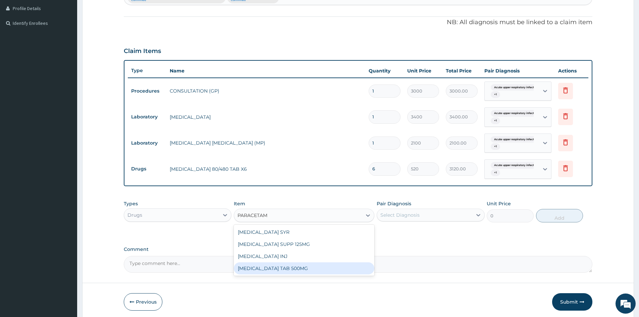
click at [316, 263] on div "[MEDICAL_DATA] TAB 500MG" at bounding box center [304, 268] width 141 height 12
type input "30"
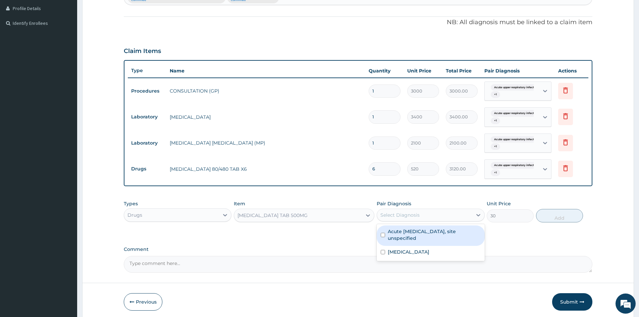
click at [460, 211] on div "Select Diagnosis" at bounding box center [424, 215] width 95 height 11
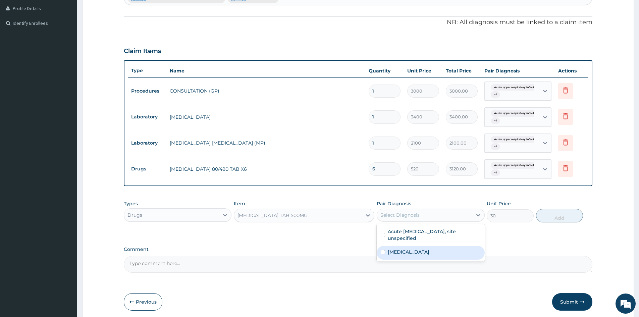
click at [382, 249] on div "[MEDICAL_DATA]" at bounding box center [431, 253] width 108 height 14
checkbox input "true"
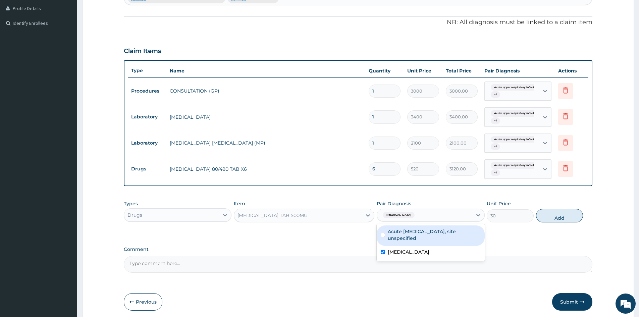
drag, startPoint x: 386, startPoint y: 237, endPoint x: 500, endPoint y: 218, distance: 115.4
click at [403, 233] on div "Acute upper respiratory infection, site unspecified" at bounding box center [431, 235] width 108 height 20
checkbox input "true"
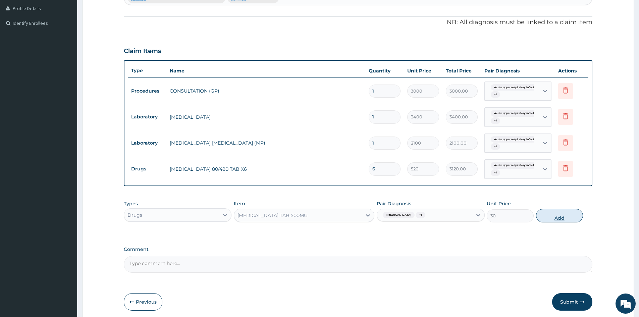
click at [552, 210] on button "Add" at bounding box center [559, 215] width 47 height 13
type input "0"
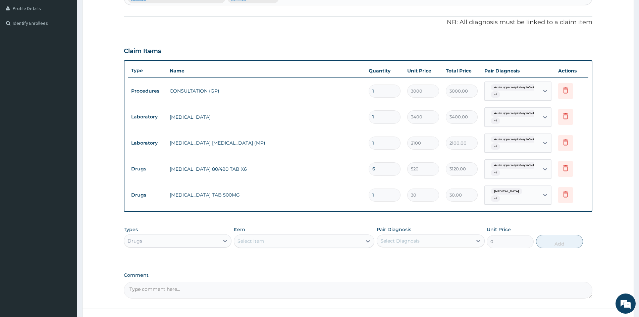
drag, startPoint x: 385, startPoint y: 189, endPoint x: 339, endPoint y: 205, distance: 49.3
click at [339, 205] on tr "Drugs PARACETAMOL TAB 500MG 1 30 30.00 Malaria, unspecified + 1 Delete" at bounding box center [358, 195] width 461 height 26
type input "9"
type input "270.00"
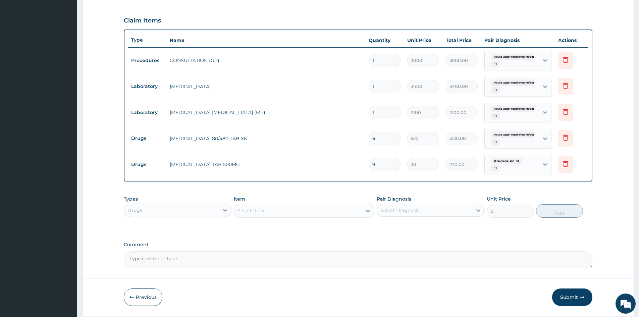
scroll to position [235, 0]
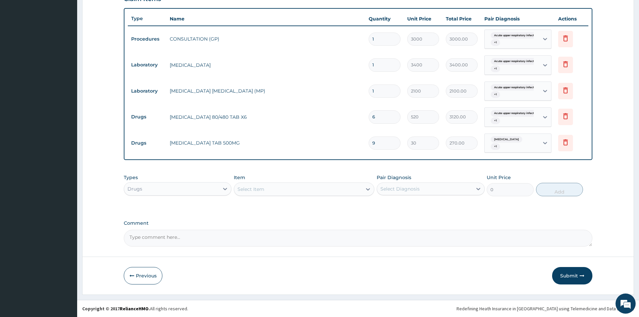
type input "9"
click at [358, 187] on div "Select Item" at bounding box center [298, 189] width 128 height 11
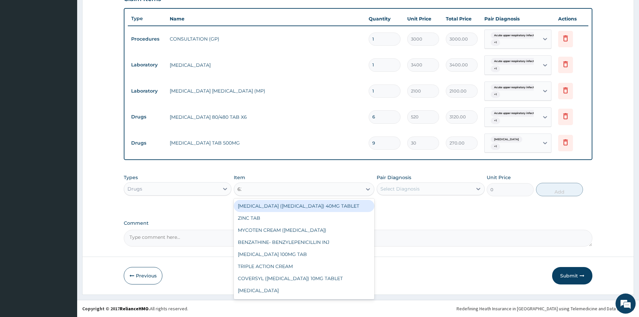
type input "625"
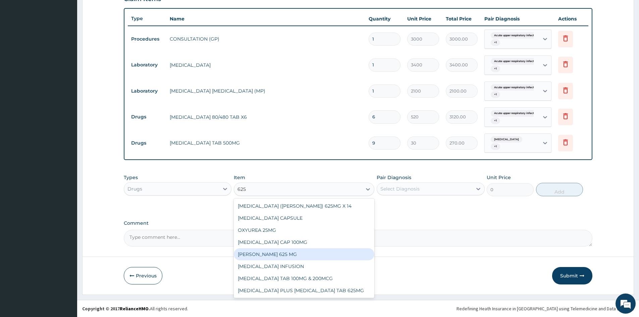
click at [273, 256] on div "[PERSON_NAME] 625 MG" at bounding box center [304, 254] width 141 height 12
type input "540"
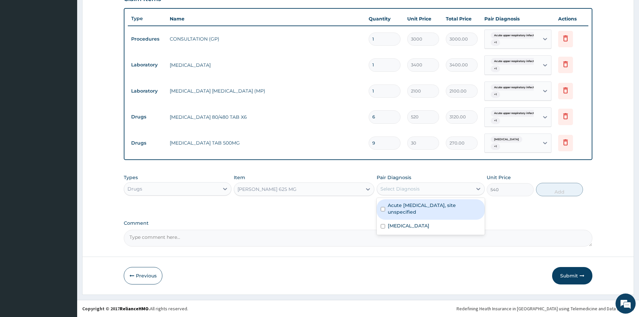
drag, startPoint x: 420, startPoint y: 188, endPoint x: 399, endPoint y: 218, distance: 36.5
click at [420, 188] on div "Select Diagnosis" at bounding box center [424, 188] width 95 height 11
drag, startPoint x: 379, startPoint y: 211, endPoint x: 390, endPoint y: 209, distance: 10.9
click at [379, 211] on div "Acute upper respiratory infection, site unspecified" at bounding box center [431, 209] width 108 height 20
checkbox input "true"
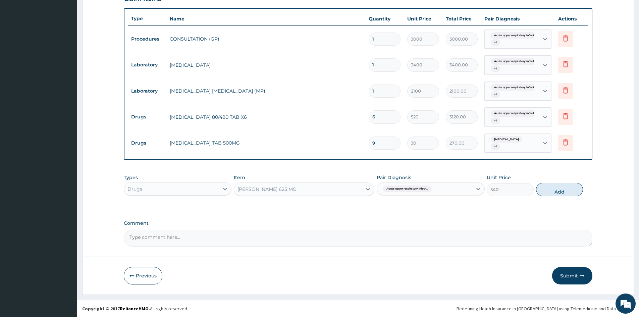
click at [555, 189] on button "Add" at bounding box center [559, 189] width 47 height 13
type input "0"
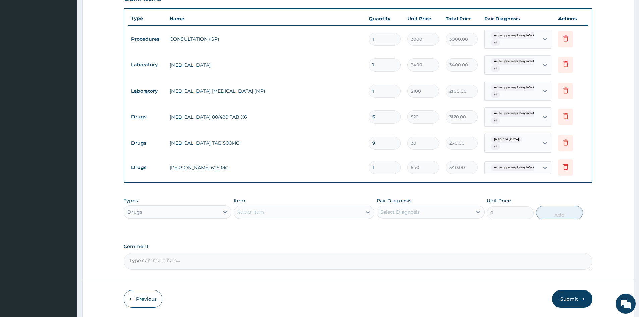
type input "10"
type input "5400.00"
type input "10"
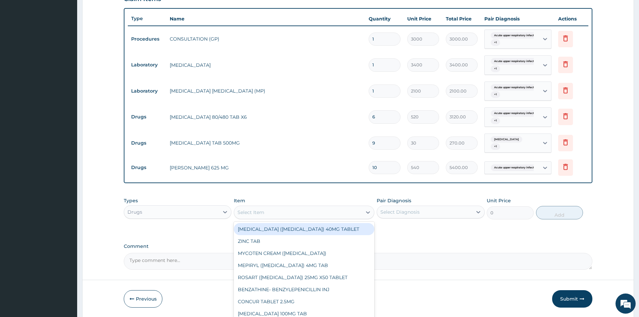
click at [290, 212] on div "Select Item" at bounding box center [298, 212] width 128 height 11
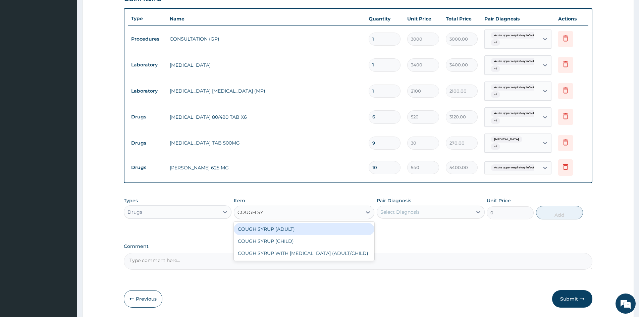
type input "COUGH SYR"
click at [288, 229] on div "COUGH SYRUP (ADULT)" at bounding box center [304, 229] width 141 height 12
type input "1600"
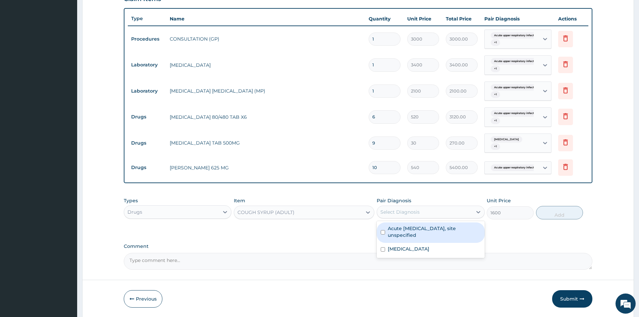
click at [439, 212] on div "Select Diagnosis" at bounding box center [424, 212] width 95 height 11
click at [380, 236] on div "Acute upper respiratory infection, site unspecified" at bounding box center [431, 232] width 108 height 20
checkbox input "true"
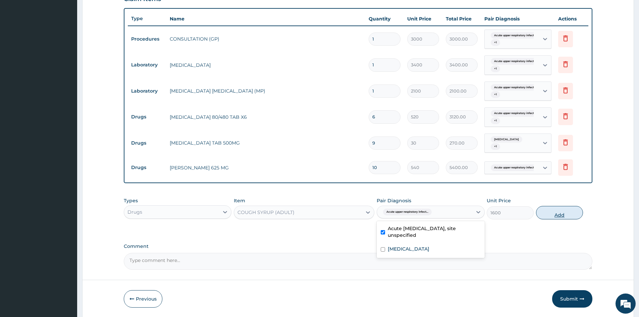
click at [555, 210] on button "Add" at bounding box center [559, 212] width 47 height 13
type input "0"
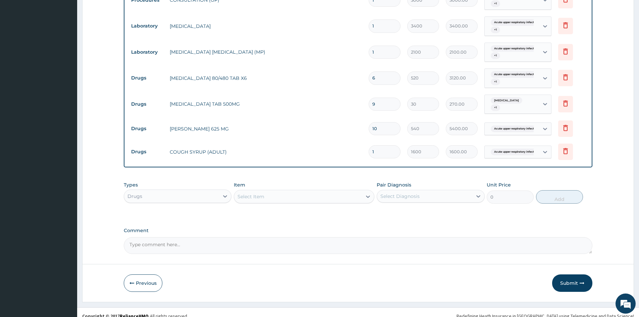
scroll to position [281, 0]
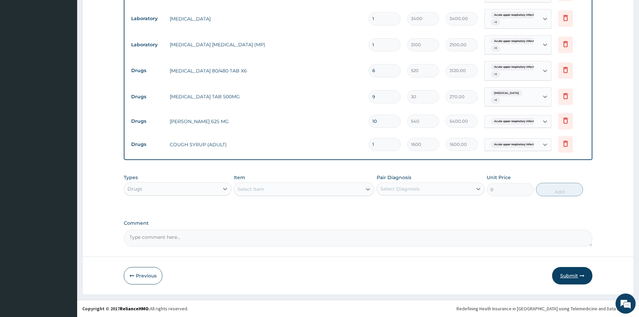
click at [570, 272] on button "Submit" at bounding box center [572, 275] width 40 height 17
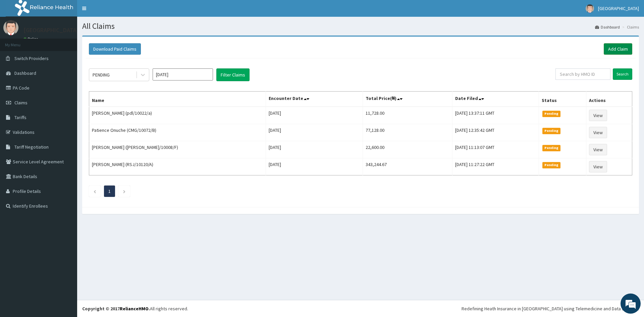
click at [618, 47] on link "Add Claim" at bounding box center [618, 48] width 29 height 11
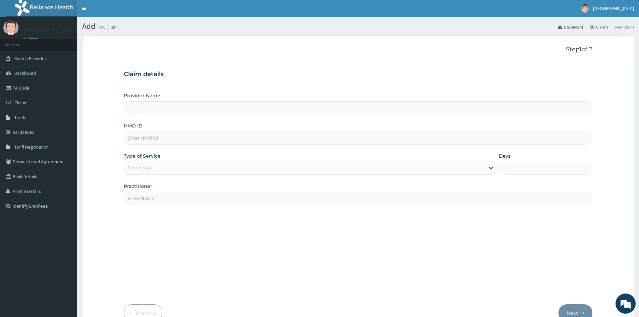
click at [187, 109] on input "Provider Name" at bounding box center [358, 107] width 469 height 13
click at [190, 141] on input "HMO ID" at bounding box center [358, 137] width 469 height 13
type input "Doren Specialist Hospital"
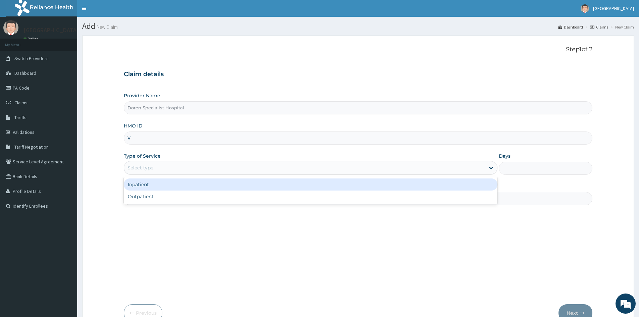
click at [162, 170] on div "Select type" at bounding box center [304, 167] width 361 height 11
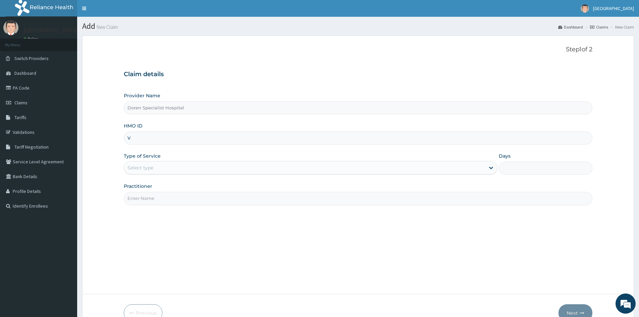
click at [160, 138] on input "V" at bounding box center [358, 137] width 469 height 13
paste input "lbp/10001/a"
click at [130, 138] on input "Vlbp/10001/a" at bounding box center [358, 137] width 469 height 13
type input "lbp/10001/a"
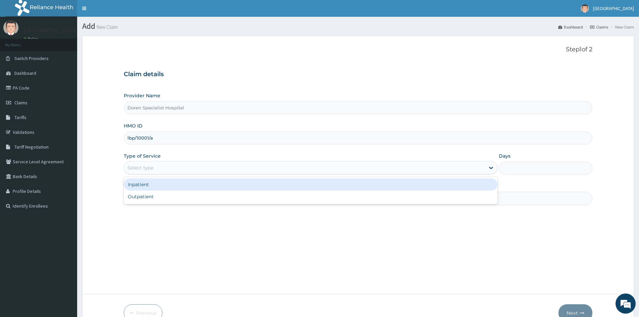
click at [149, 169] on div "Select type" at bounding box center [140, 167] width 26 height 7
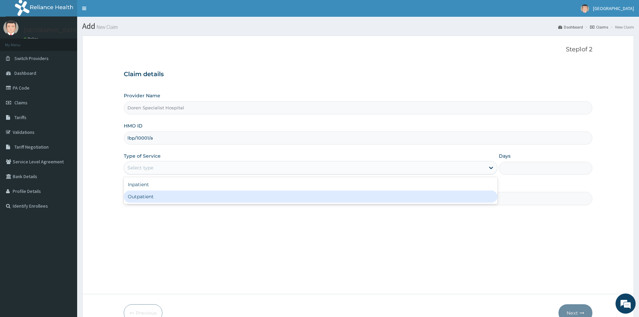
click at [141, 199] on div "Outpatient" at bounding box center [311, 197] width 374 height 12
type input "1"
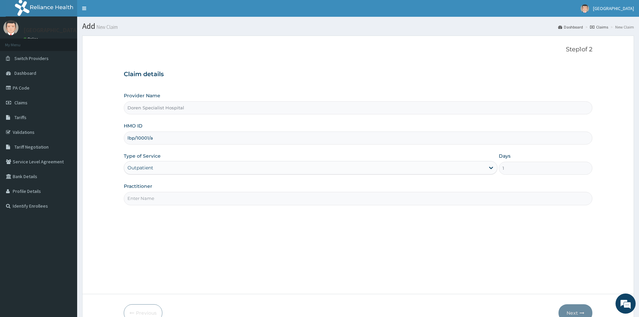
click at [144, 202] on input "Practitioner" at bounding box center [358, 198] width 469 height 13
type input "DR JEGEDE"
click at [574, 308] on button "Next" at bounding box center [576, 312] width 34 height 17
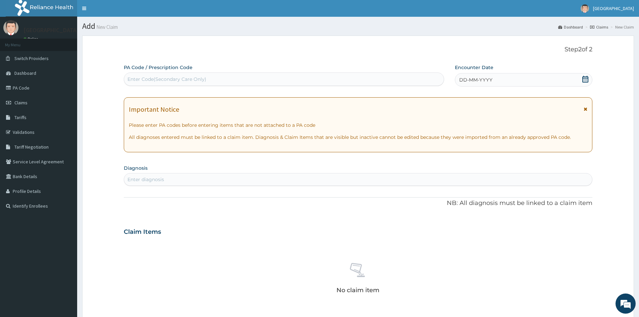
click at [582, 78] on icon at bounding box center [585, 79] width 7 height 7
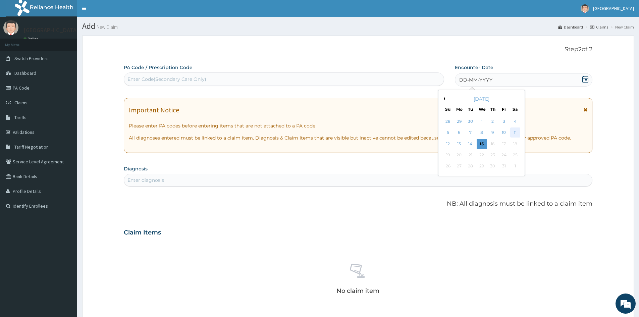
click at [515, 134] on div "11" at bounding box center [515, 133] width 10 height 10
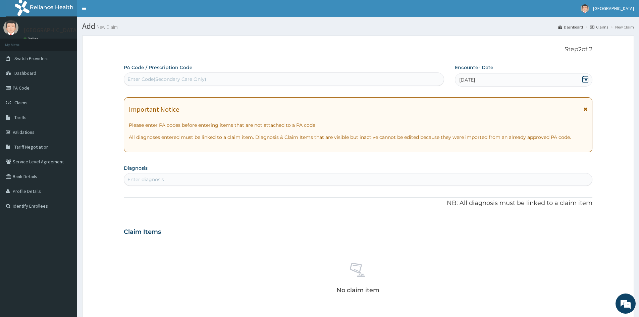
click at [147, 169] on label "Diagnosis" at bounding box center [136, 168] width 24 height 7
click at [146, 176] on div "Enter diagnosis" at bounding box center [358, 179] width 468 height 11
type input "[MEDICAL_DATA]"
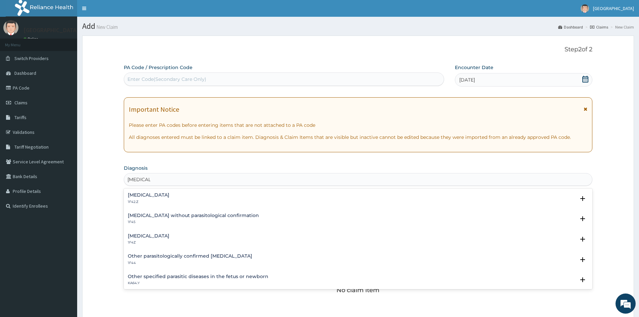
click at [142, 237] on h4 "[MEDICAL_DATA]" at bounding box center [149, 235] width 42 height 5
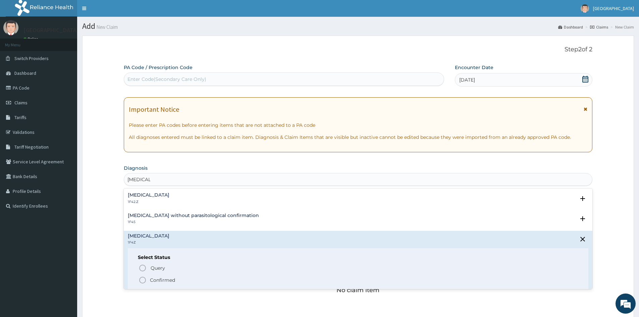
click at [143, 279] on icon "status option filled" at bounding box center [143, 280] width 8 height 8
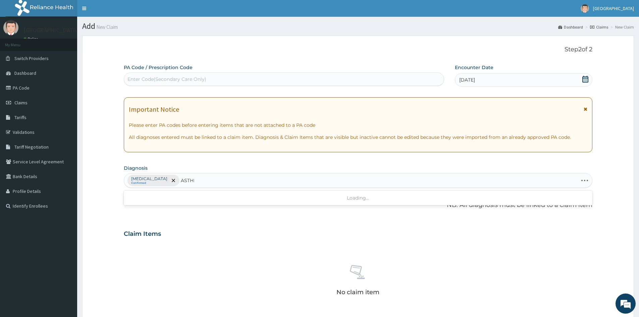
type input "ASTHMA"
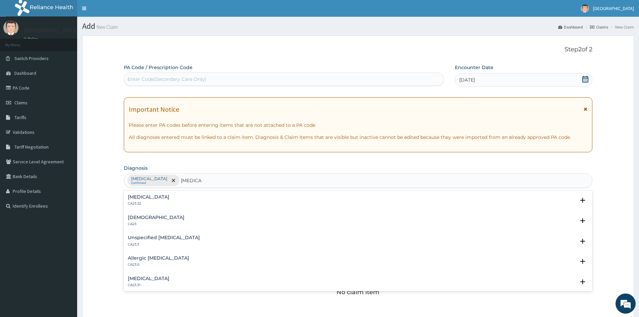
click at [140, 218] on h4 "Asthma" at bounding box center [156, 217] width 57 height 5
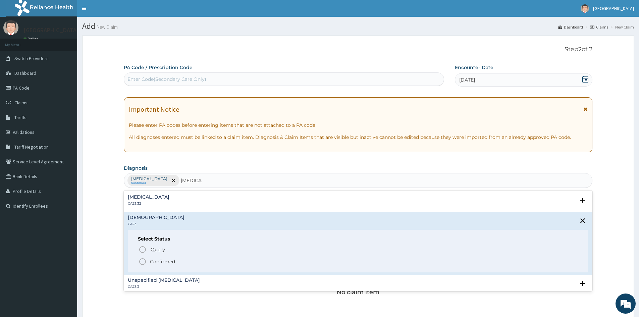
click at [142, 263] on icon "status option filled" at bounding box center [143, 262] width 8 height 8
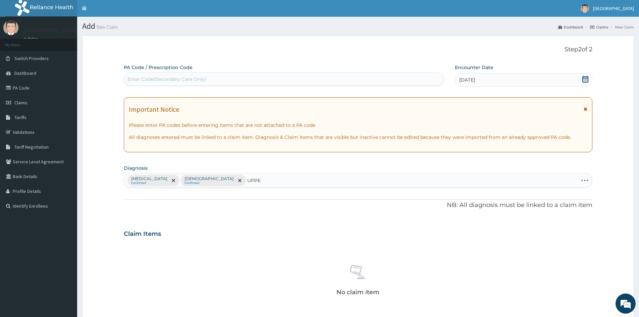
type input "UPPER"
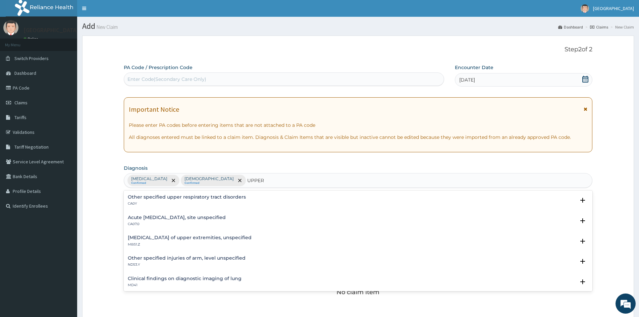
click at [155, 216] on h4 "Acute upper respiratory infection, site unspecified" at bounding box center [177, 217] width 98 height 5
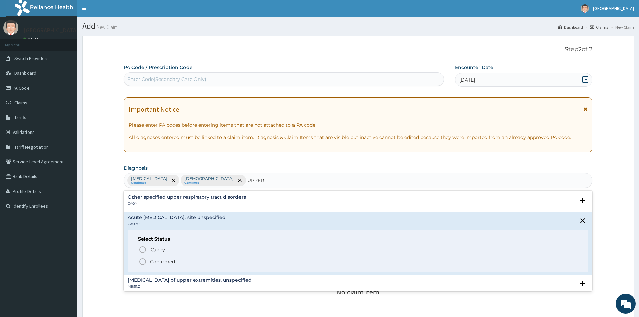
drag, startPoint x: 142, startPoint y: 259, endPoint x: 145, endPoint y: 252, distance: 8.3
click at [143, 259] on icon "status option filled" at bounding box center [143, 262] width 8 height 8
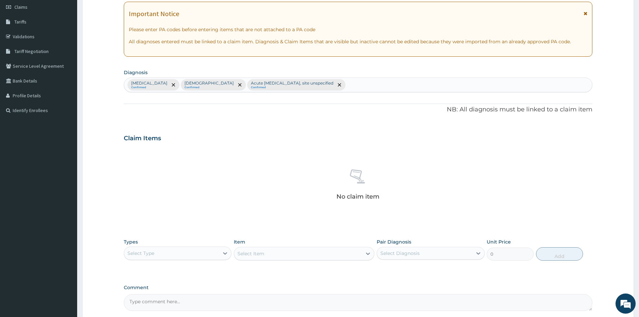
scroll to position [160, 0]
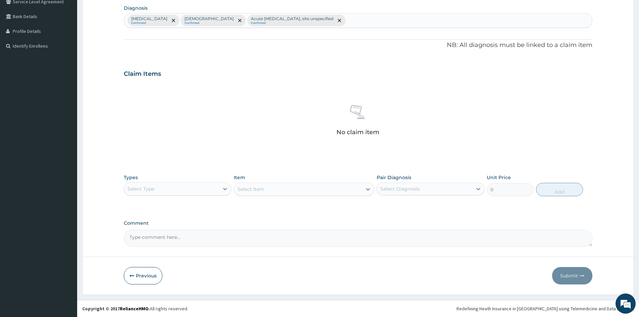
click at [207, 191] on div "Select Type" at bounding box center [171, 188] width 95 height 11
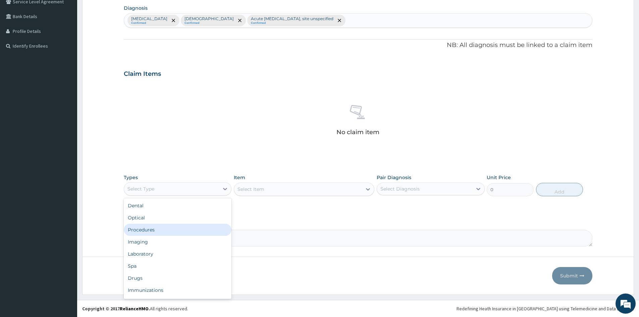
drag, startPoint x: 147, startPoint y: 230, endPoint x: 271, endPoint y: 186, distance: 132.2
click at [146, 231] on div "Procedures" at bounding box center [178, 230] width 108 height 12
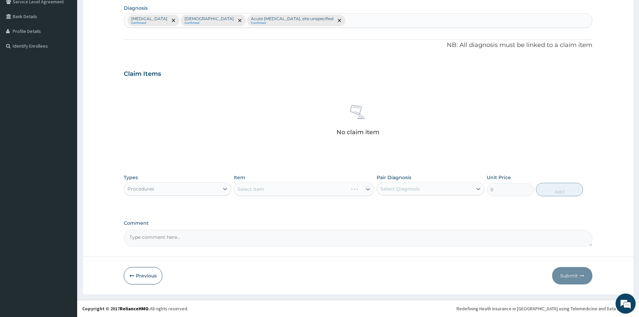
click at [276, 190] on div "Select Item" at bounding box center [304, 188] width 141 height 13
click at [338, 190] on div "Select Item" at bounding box center [304, 188] width 141 height 13
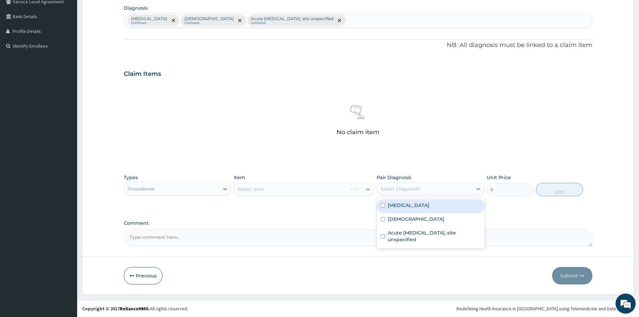
click at [412, 183] on div "Select Diagnosis" at bounding box center [424, 188] width 95 height 11
drag, startPoint x: 381, startPoint y: 204, endPoint x: 382, endPoint y: 219, distance: 15.1
click at [381, 205] on input "checkbox" at bounding box center [383, 205] width 4 height 4
checkbox input "true"
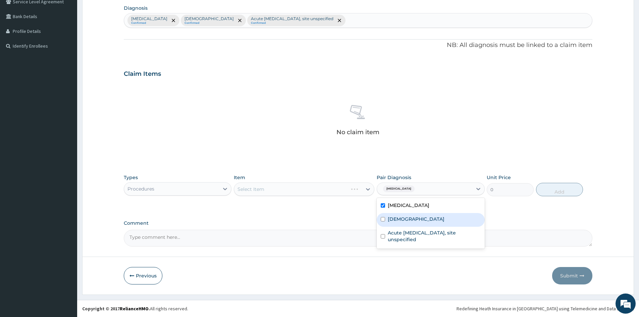
click at [382, 220] on input "checkbox" at bounding box center [383, 219] width 4 height 4
checkbox input "true"
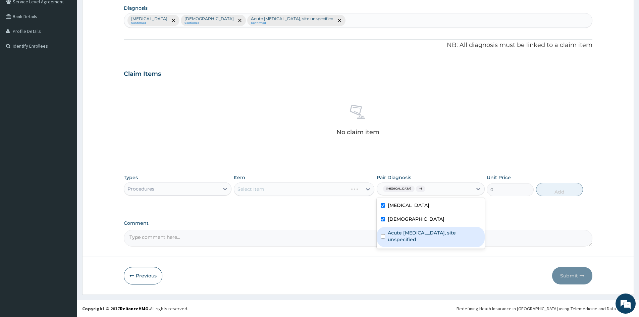
click at [379, 239] on div "Acute upper respiratory infection, site unspecified" at bounding box center [431, 237] width 108 height 20
checkbox input "true"
click at [334, 190] on div "Select Item" at bounding box center [304, 188] width 141 height 13
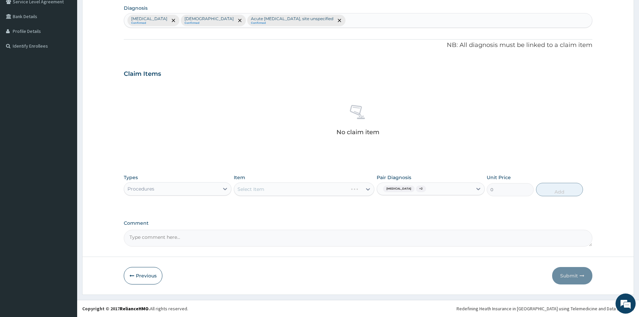
click at [334, 190] on div "Select Item" at bounding box center [304, 188] width 141 height 13
click at [335, 189] on div "Select Item" at bounding box center [304, 188] width 141 height 13
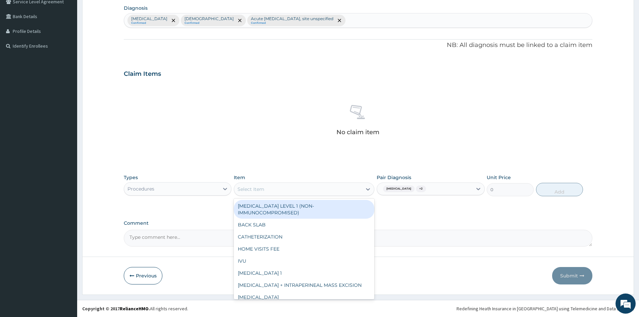
click at [327, 189] on div "Select Item" at bounding box center [298, 189] width 128 height 11
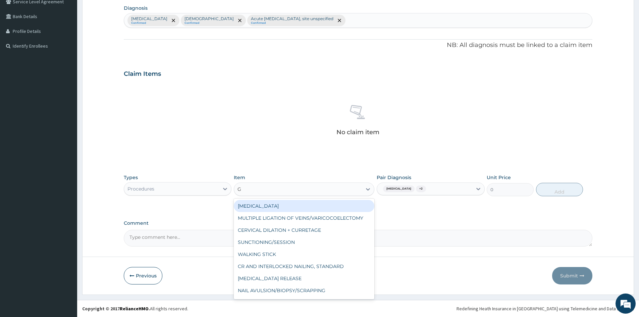
type input "GP"
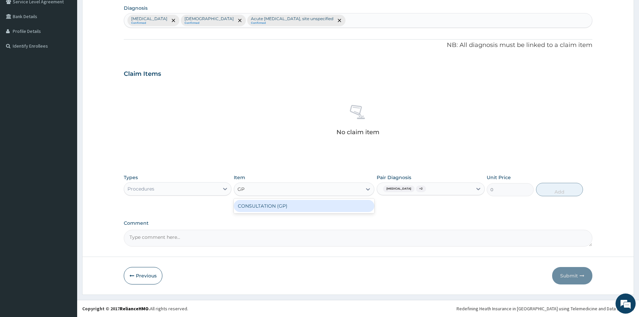
click at [331, 200] on div "CONSULTATION (GP)" at bounding box center [304, 206] width 141 height 12
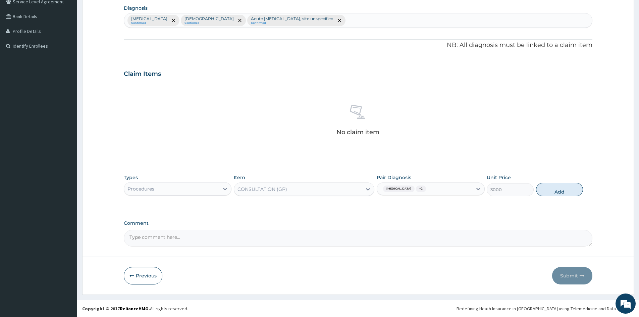
click at [558, 191] on button "Add" at bounding box center [559, 189] width 47 height 13
type input "0"
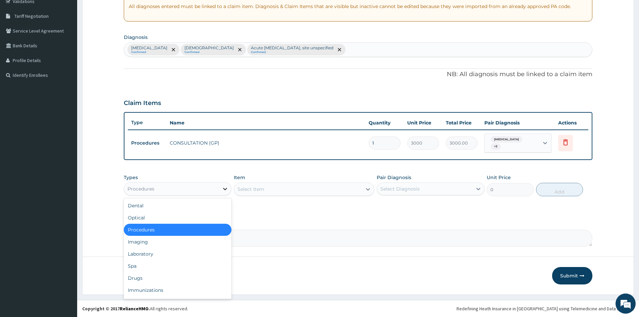
click at [222, 194] on div at bounding box center [225, 189] width 12 height 12
click at [155, 254] on div "Laboratory" at bounding box center [178, 254] width 108 height 12
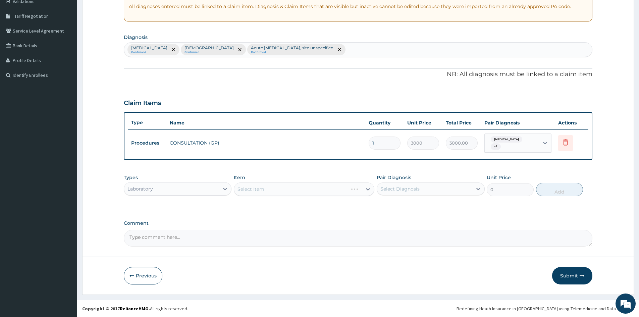
click at [341, 189] on div "Select Item" at bounding box center [304, 188] width 141 height 13
click at [343, 191] on div "Select Item" at bounding box center [304, 188] width 141 height 13
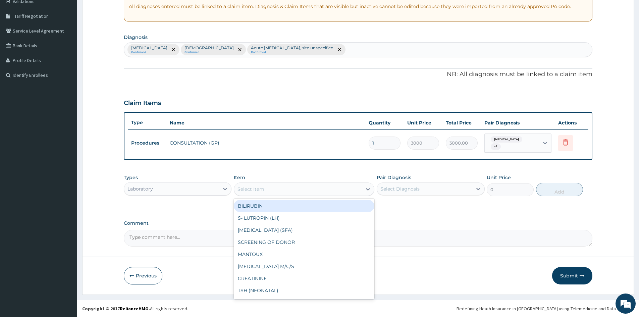
click at [296, 190] on div "Select Item" at bounding box center [298, 189] width 128 height 11
type input "FULL"
click at [285, 212] on div "FULL BLOOD COUNT" at bounding box center [304, 206] width 141 height 15
click at [346, 208] on div "FULL BLOOD COUNT" at bounding box center [304, 206] width 141 height 12
type input "3400"
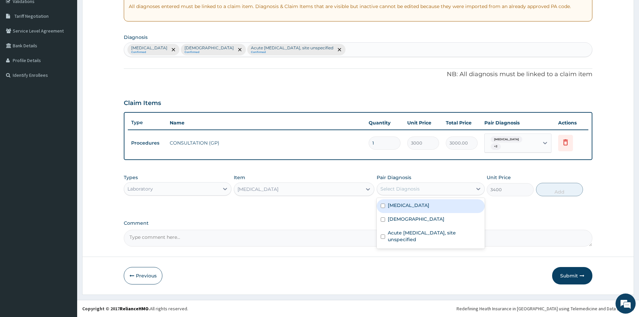
click at [393, 189] on div "Select Diagnosis" at bounding box center [399, 189] width 39 height 7
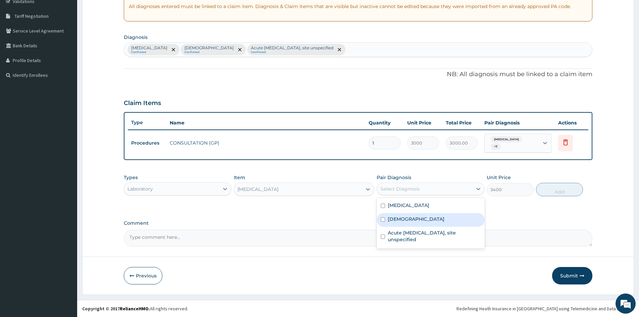
click at [382, 217] on input "checkbox" at bounding box center [383, 219] width 4 height 4
checkbox input "true"
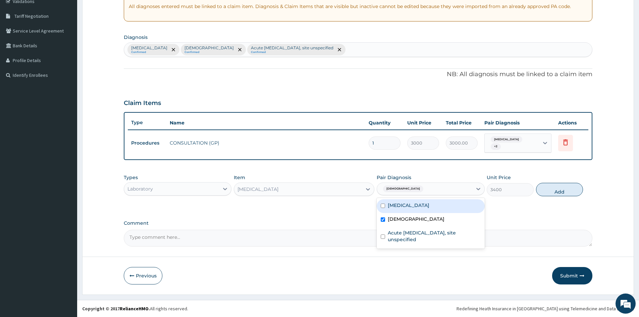
click at [382, 205] on input "checkbox" at bounding box center [383, 206] width 4 height 4
checkbox input "true"
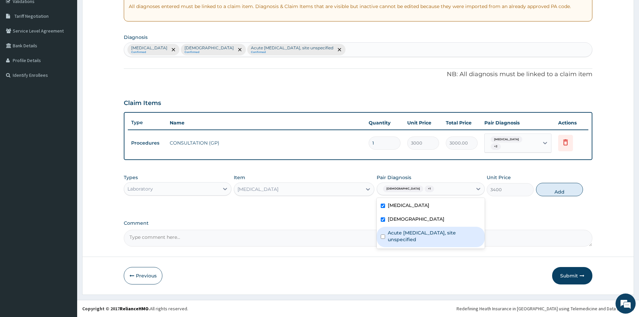
drag, startPoint x: 381, startPoint y: 233, endPoint x: 513, endPoint y: 198, distance: 137.2
click at [383, 233] on div "Acute upper respiratory infection, site unspecified" at bounding box center [431, 237] width 108 height 20
checkbox input "true"
click at [555, 191] on button "Add" at bounding box center [559, 189] width 47 height 13
type input "0"
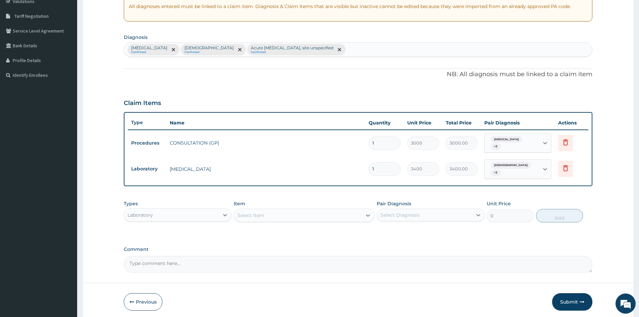
click at [295, 213] on div "Select Item" at bounding box center [298, 215] width 128 height 11
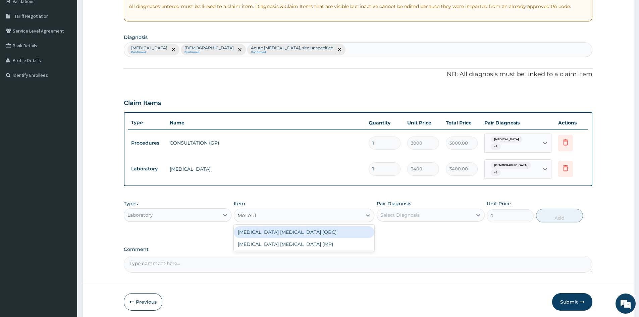
type input "MALARIA"
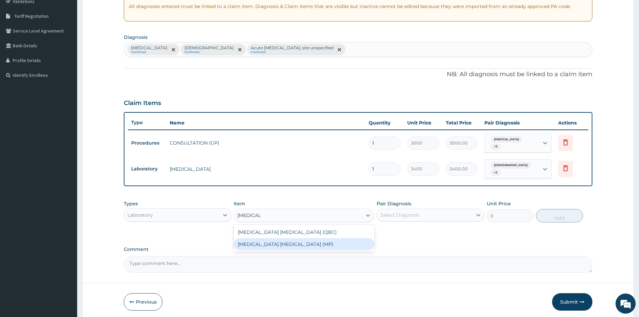
click at [291, 239] on div "MALARIA PARASITE (MP)" at bounding box center [304, 244] width 141 height 12
type input "2100"
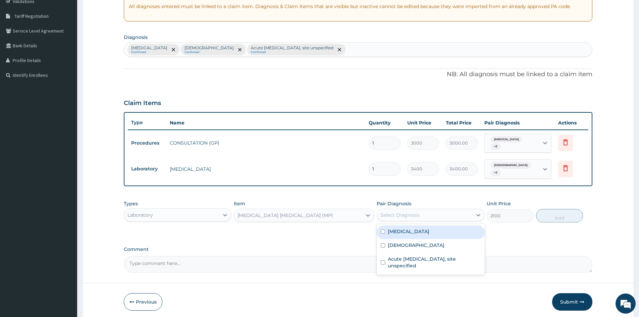
click at [469, 210] on div "Select Diagnosis" at bounding box center [424, 215] width 95 height 11
click at [382, 229] on input "checkbox" at bounding box center [383, 231] width 4 height 4
checkbox input "true"
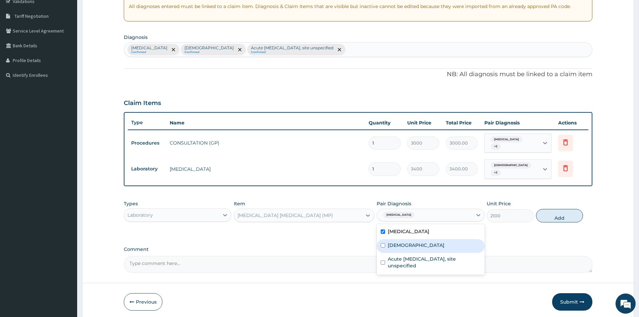
click at [381, 243] on input "checkbox" at bounding box center [383, 245] width 4 height 4
checkbox input "true"
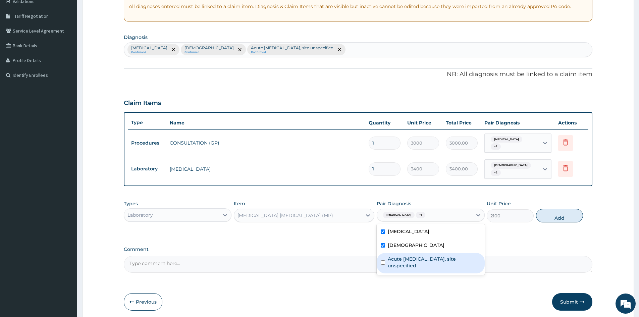
click at [383, 260] on input "checkbox" at bounding box center [383, 262] width 4 height 4
checkbox input "true"
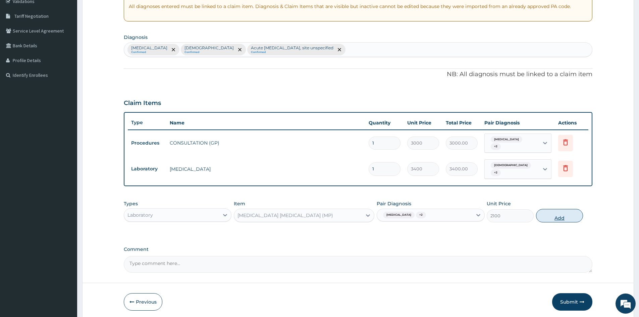
click at [560, 213] on button "Add" at bounding box center [559, 215] width 47 height 13
type input "0"
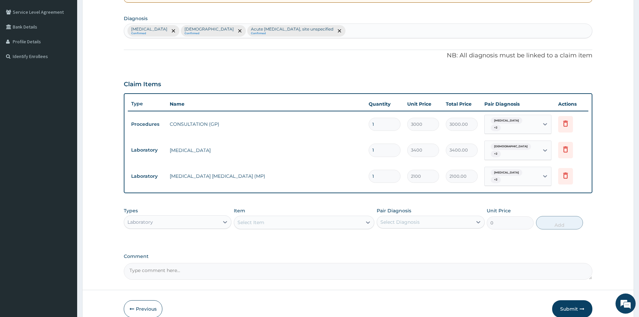
scroll to position [180, 0]
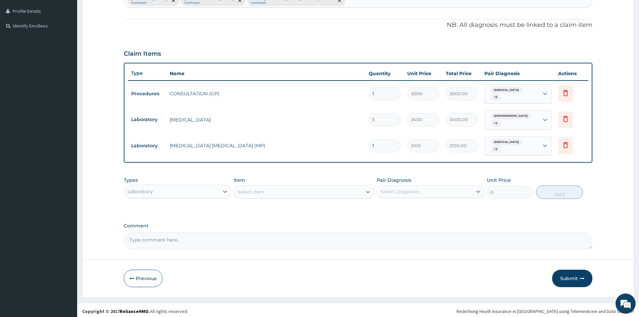
click at [195, 186] on div "Laboratory" at bounding box center [171, 191] width 95 height 11
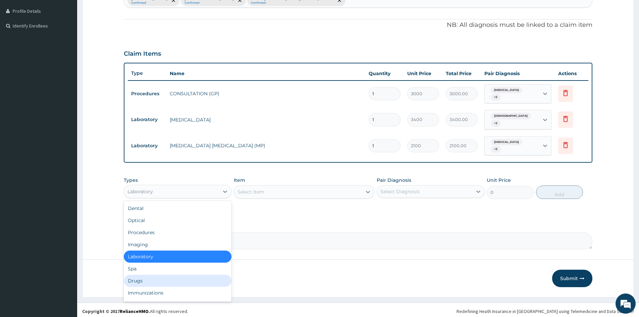
click at [138, 280] on div "Drugs" at bounding box center [178, 281] width 108 height 12
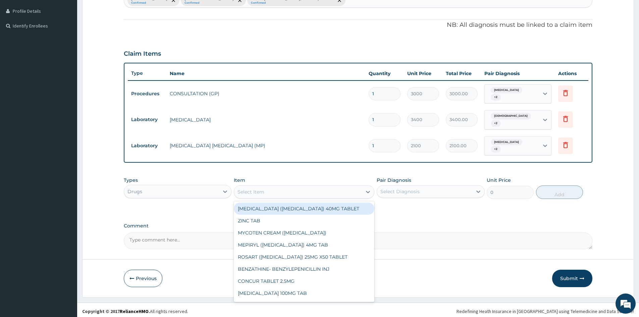
click at [256, 189] on div "Select Item" at bounding box center [251, 192] width 27 height 7
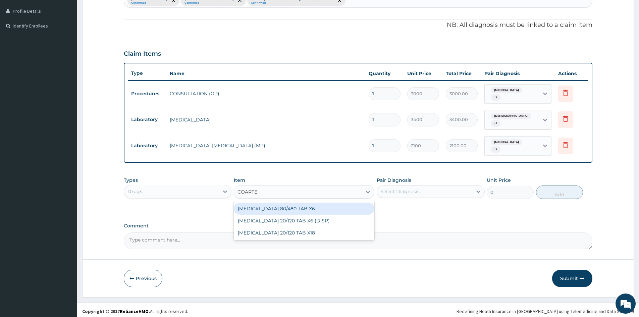
type input "COARTEM"
click at [285, 208] on div "[MEDICAL_DATA] 80/480 TAB X6" at bounding box center [304, 209] width 141 height 12
type input "520"
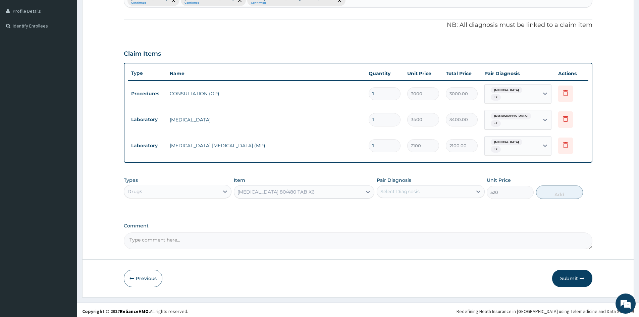
click at [419, 180] on div "Pair Diagnosis Select Diagnosis" at bounding box center [431, 188] width 108 height 22
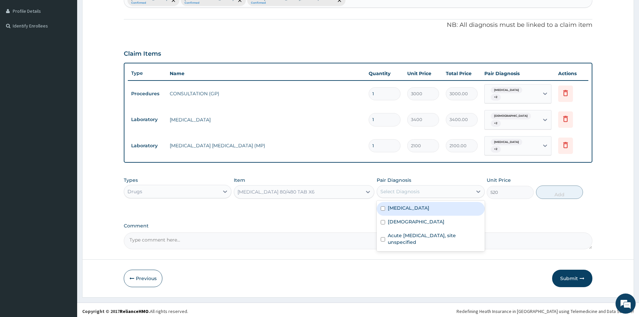
click at [420, 186] on div "Select Diagnosis" at bounding box center [424, 191] width 95 height 11
click at [378, 206] on div "Malaria, unspecified" at bounding box center [431, 209] width 108 height 14
checkbox input "true"
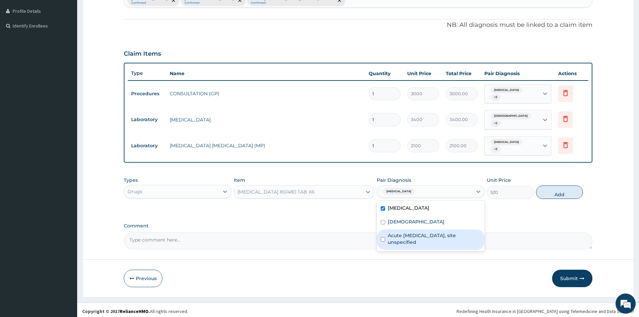
click at [385, 237] on input "checkbox" at bounding box center [383, 239] width 4 height 4
checkbox input "true"
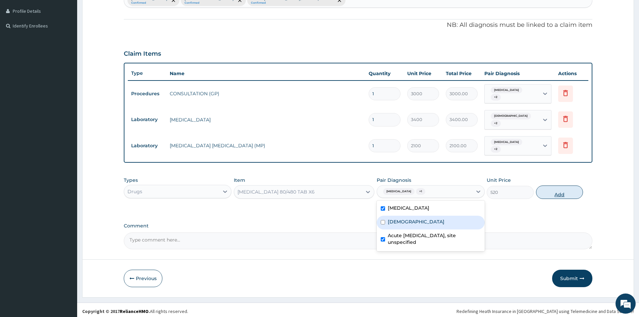
click at [566, 186] on button "Add" at bounding box center [559, 192] width 47 height 13
type input "0"
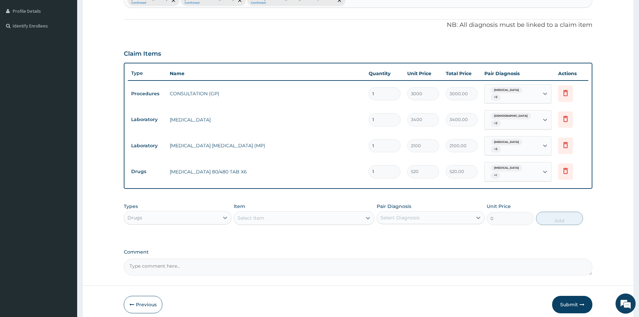
drag, startPoint x: 386, startPoint y: 170, endPoint x: 334, endPoint y: 174, distance: 52.2
click at [334, 174] on tr "Drugs COARTEM 80/480 TAB X6 1 520 520.00 Malaria, unspecified + 1 Delete" at bounding box center [358, 172] width 461 height 26
type input "6"
type input "3120.00"
type input "6"
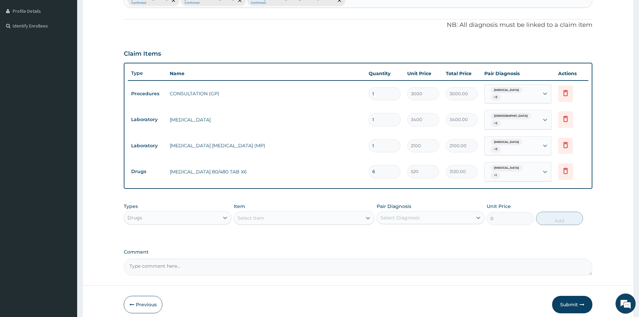
click at [266, 217] on div "Select Item" at bounding box center [298, 218] width 128 height 11
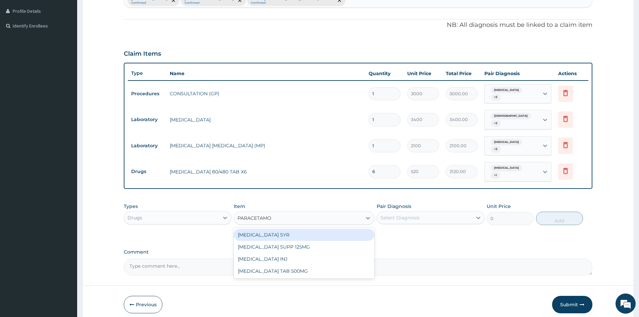
type input "PARACETAMOL"
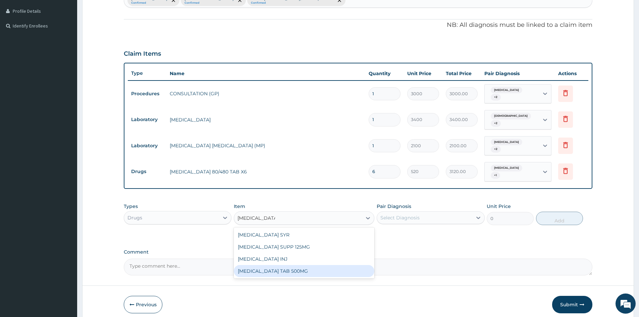
click at [292, 270] on div "PARACETAMOL TAB 500MG" at bounding box center [304, 271] width 141 height 12
type input "30"
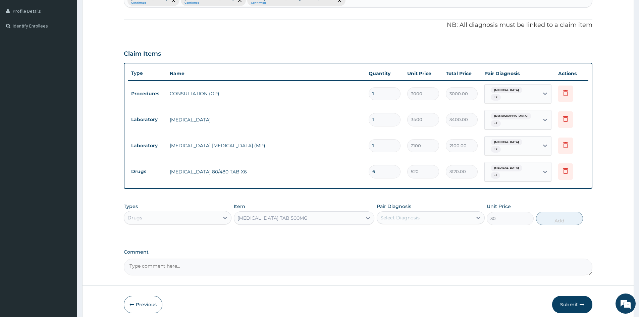
click at [411, 206] on div "Pair Diagnosis Select Diagnosis" at bounding box center [431, 214] width 108 height 22
click at [416, 216] on div "Select Diagnosis" at bounding box center [399, 217] width 39 height 7
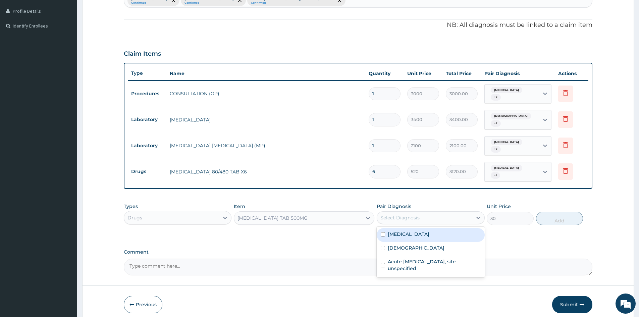
click at [381, 232] on input "checkbox" at bounding box center [383, 234] width 4 height 4
checkbox input "true"
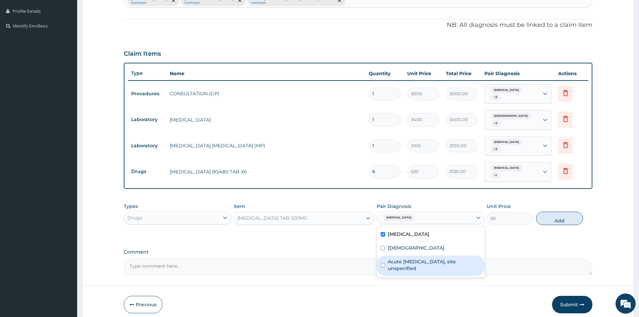
click at [384, 263] on input "checkbox" at bounding box center [383, 265] width 4 height 4
checkbox input "true"
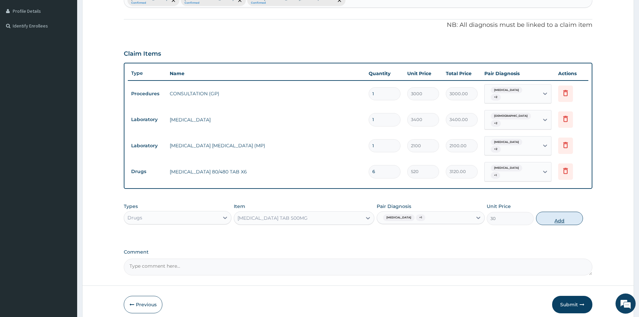
click at [566, 215] on button "Add" at bounding box center [559, 218] width 47 height 13
type input "0"
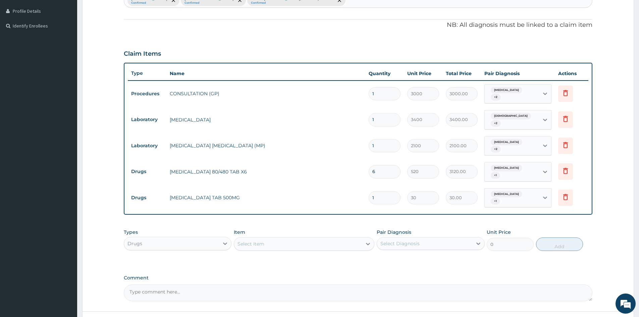
type input "18"
type input "540.00"
type input "18"
click at [286, 239] on div "Select Item" at bounding box center [298, 244] width 128 height 11
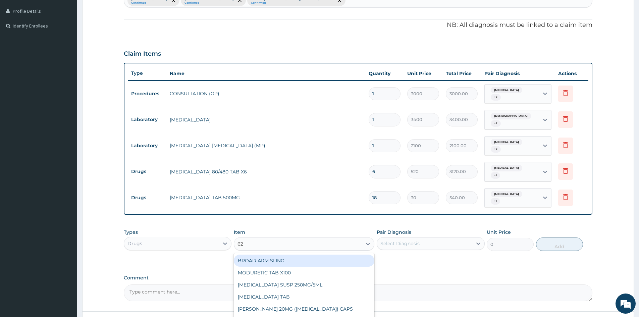
type input "625"
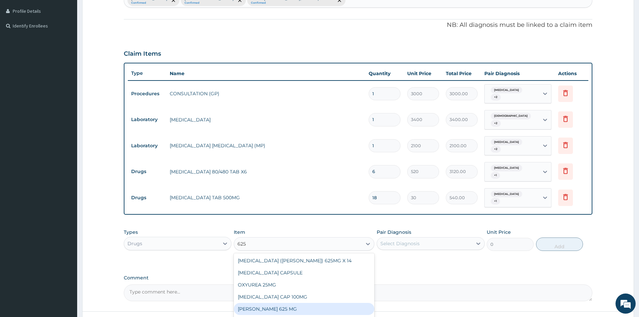
drag, startPoint x: 271, startPoint y: 304, endPoint x: 303, endPoint y: 299, distance: 32.6
click at [274, 304] on div "FLEMMING 625 MG" at bounding box center [304, 309] width 141 height 12
type input "540"
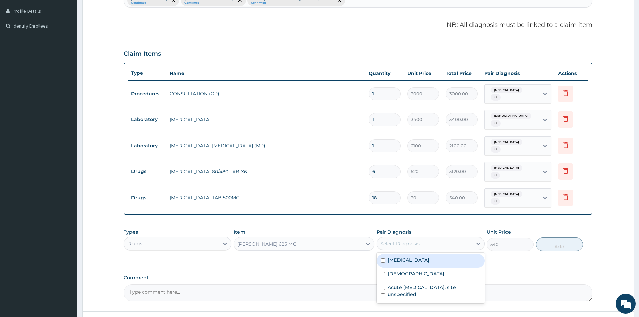
click at [428, 237] on div "Select Diagnosis" at bounding box center [431, 243] width 108 height 13
drag, startPoint x: 381, startPoint y: 269, endPoint x: 382, endPoint y: 276, distance: 7.1
click at [382, 272] on div "Asthma" at bounding box center [431, 275] width 108 height 14
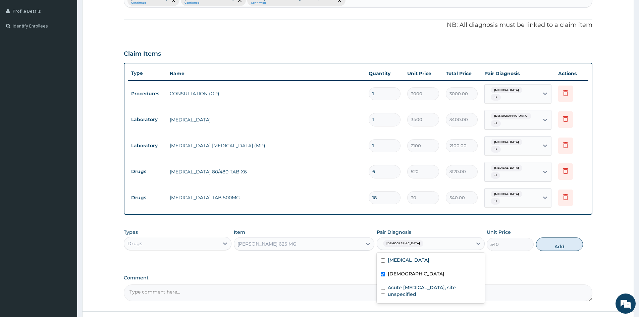
checkbox input "true"
drag, startPoint x: 384, startPoint y: 296, endPoint x: 389, endPoint y: 290, distance: 7.2
click at [385, 294] on div "Acute upper respiratory infection, site unspecified" at bounding box center [431, 291] width 108 height 20
checkbox input "true"
drag, startPoint x: 560, startPoint y: 246, endPoint x: 520, endPoint y: 247, distance: 40.6
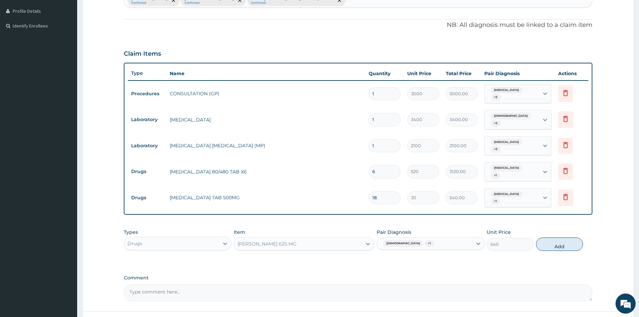
click at [560, 245] on button "Add" at bounding box center [559, 244] width 47 height 13
type input "0"
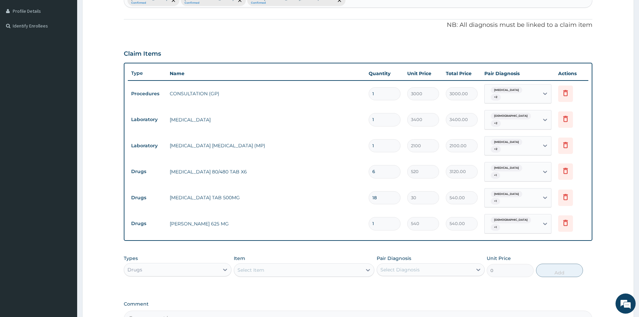
type input "10"
type input "5400.00"
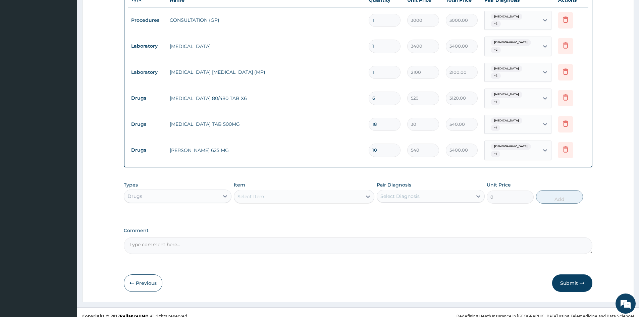
scroll to position [255, 0]
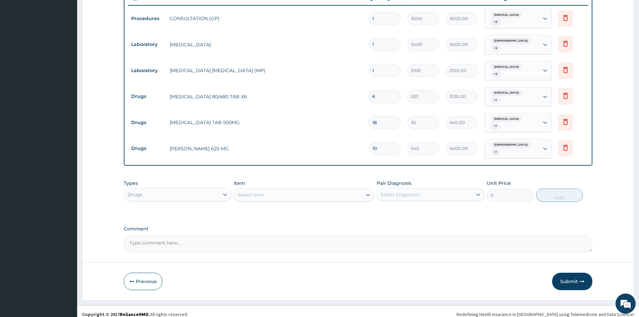
type input "10"
click at [568, 144] on icon at bounding box center [566, 148] width 8 height 8
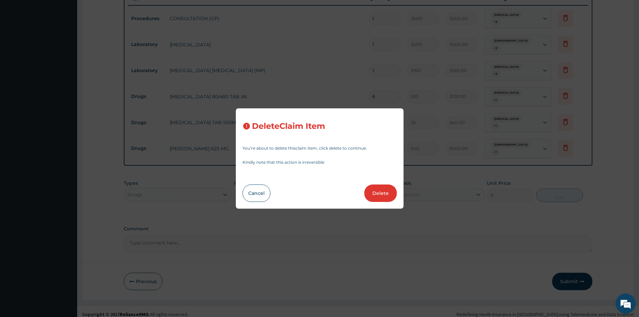
click at [373, 186] on button "Delete" at bounding box center [380, 193] width 33 height 17
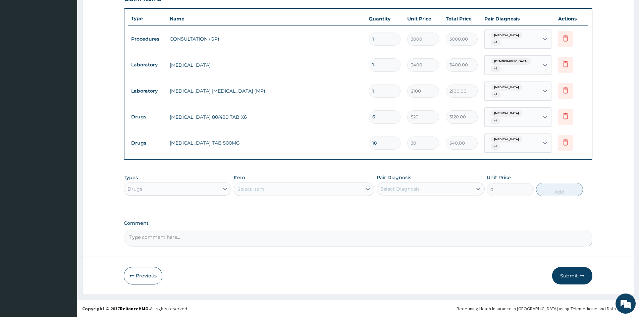
scroll to position [232, 0]
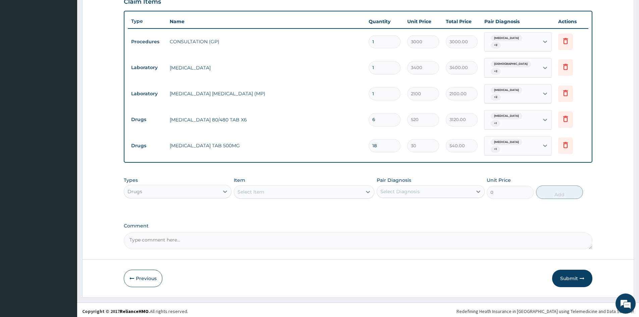
click at [292, 190] on div "Select Item" at bounding box center [298, 192] width 128 height 11
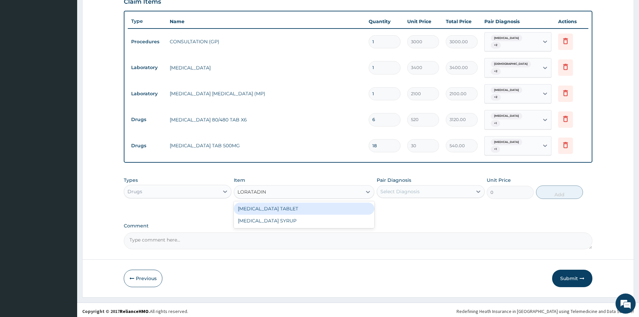
type input "LORATADINE"
drag, startPoint x: 313, startPoint y: 205, endPoint x: 450, endPoint y: 182, distance: 138.5
click at [317, 205] on div "LORATADINE TABLET" at bounding box center [304, 209] width 141 height 12
type input "95"
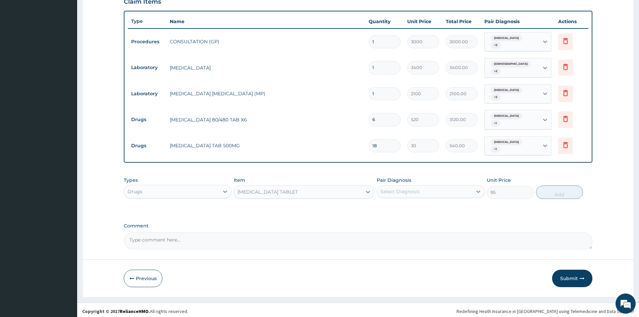
click at [450, 181] on div "Pair Diagnosis Select Diagnosis" at bounding box center [431, 188] width 108 height 22
click at [417, 190] on div "Select Diagnosis" at bounding box center [399, 191] width 39 height 7
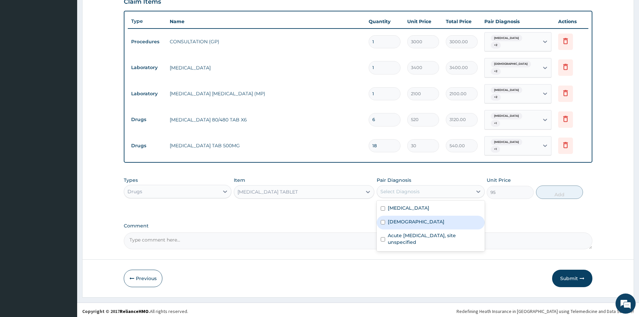
click at [384, 220] on input "checkbox" at bounding box center [383, 222] width 4 height 4
checkbox input "true"
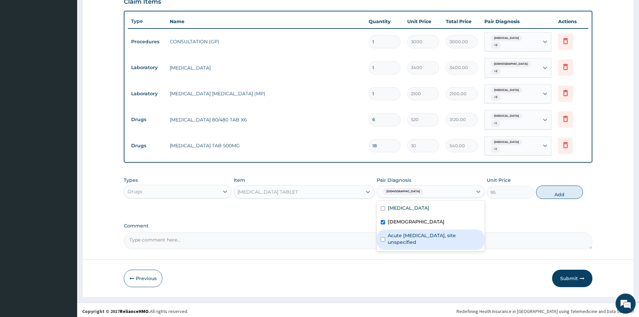
click at [382, 239] on div "Acute upper respiratory infection, site unspecified" at bounding box center [431, 239] width 108 height 20
checkbox input "true"
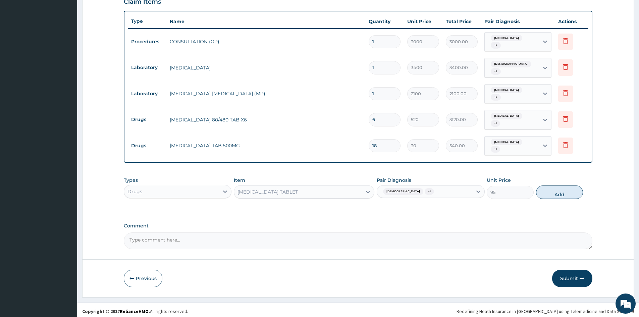
drag, startPoint x: 565, startPoint y: 187, endPoint x: 439, endPoint y: 189, distance: 126.2
click at [556, 187] on button "Add" at bounding box center [559, 192] width 47 height 13
type input "0"
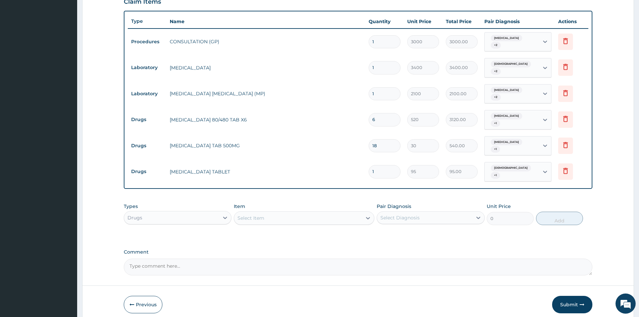
type input "10"
type input "950.00"
type input "10"
click at [571, 297] on button "Submit" at bounding box center [572, 304] width 40 height 17
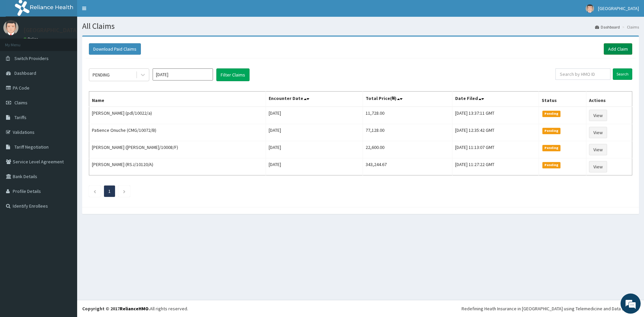
click at [615, 47] on link "Add Claim" at bounding box center [618, 48] width 29 height 11
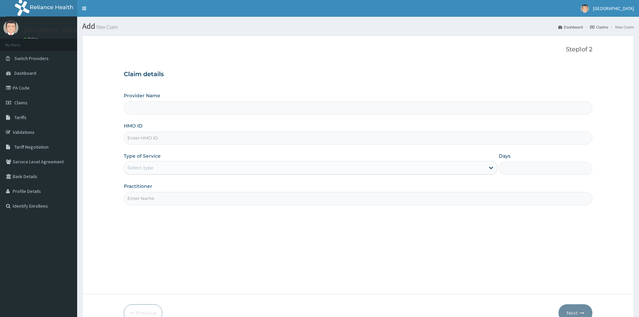
click at [145, 138] on input "HMO ID" at bounding box center [358, 137] width 469 height 13
type input "Doren Specialist Hospital"
paste input "LBP/10023/D"
type input "LBP/10023/D"
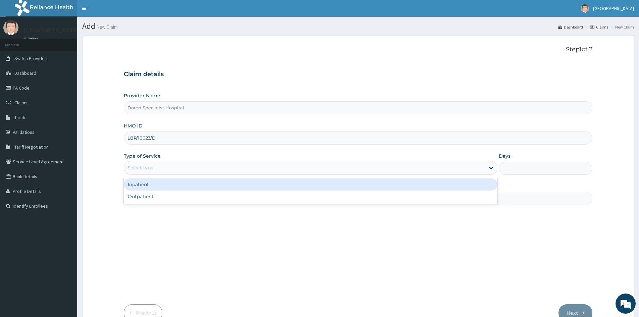
click at [142, 163] on div "Select type" at bounding box center [304, 167] width 361 height 11
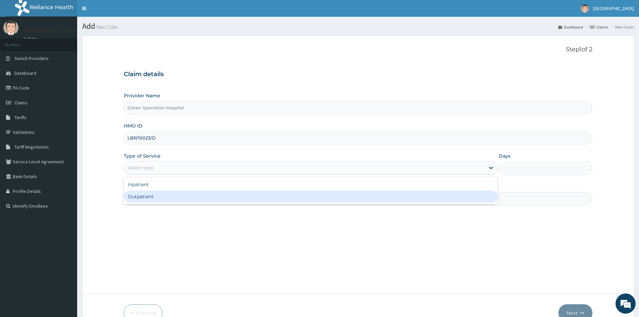
click at [146, 197] on div "Outpatient" at bounding box center [311, 197] width 374 height 12
type input "1"
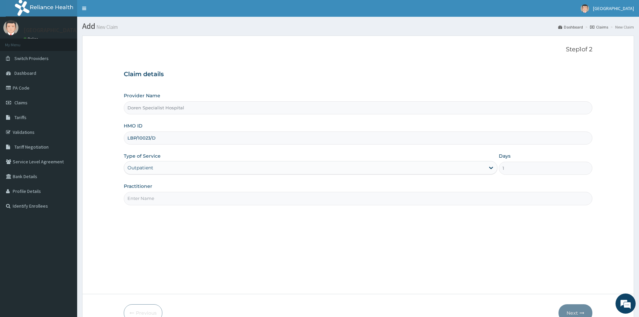
click at [143, 201] on input "Practitioner" at bounding box center [358, 198] width 469 height 13
type input "[PERSON_NAME]"
click at [580, 306] on button "Next" at bounding box center [576, 312] width 34 height 17
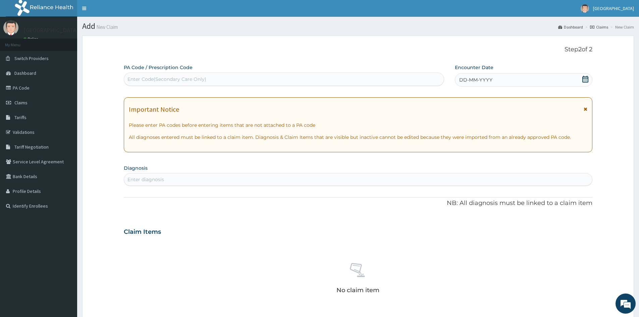
click at [472, 82] on span "DD-MM-YYYY" at bounding box center [475, 79] width 33 height 7
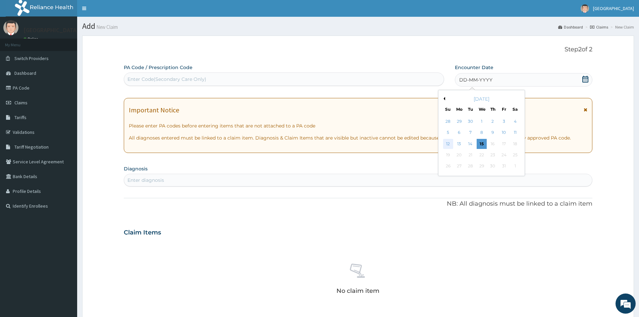
click at [448, 142] on div "12" at bounding box center [448, 144] width 10 height 10
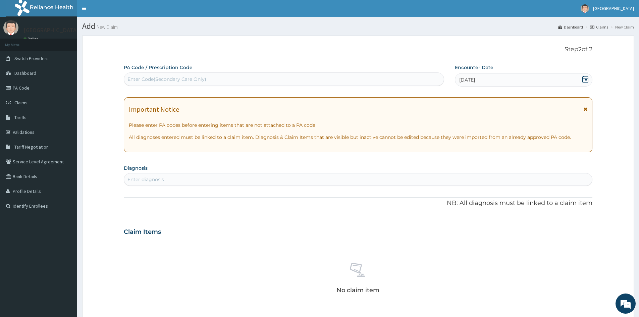
click at [141, 180] on div "Enter diagnosis" at bounding box center [145, 179] width 37 height 7
type input "[MEDICAL_DATA]"
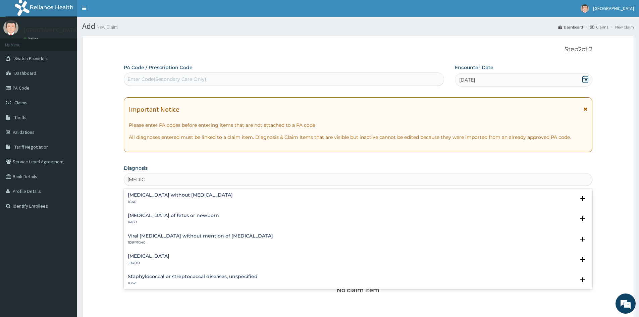
click at [153, 199] on div "[MEDICAL_DATA] without [MEDICAL_DATA] 1G40" at bounding box center [180, 199] width 105 height 12
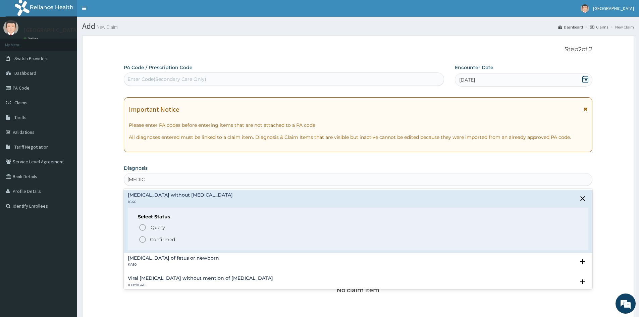
click at [142, 239] on icon "status option filled" at bounding box center [143, 239] width 8 height 8
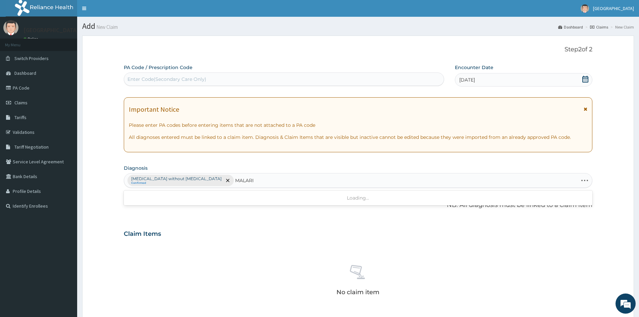
type input "[MEDICAL_DATA]"
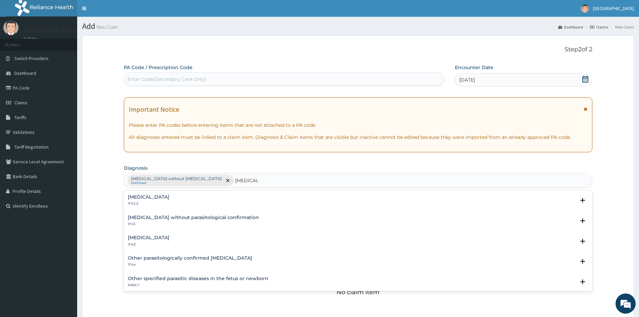
click at [140, 243] on p "1F4Z" at bounding box center [149, 244] width 42 height 5
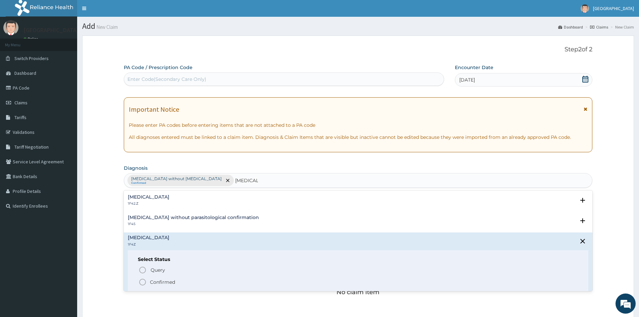
click at [144, 280] on icon "status option filled" at bounding box center [143, 282] width 8 height 8
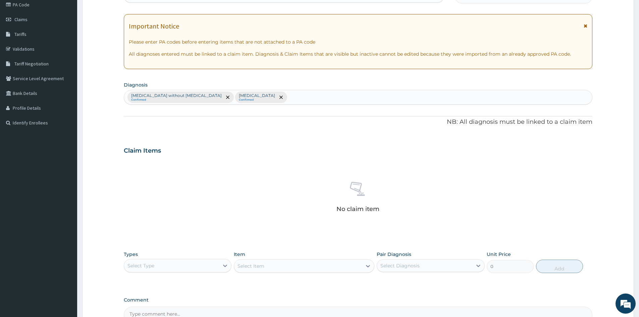
scroll to position [134, 0]
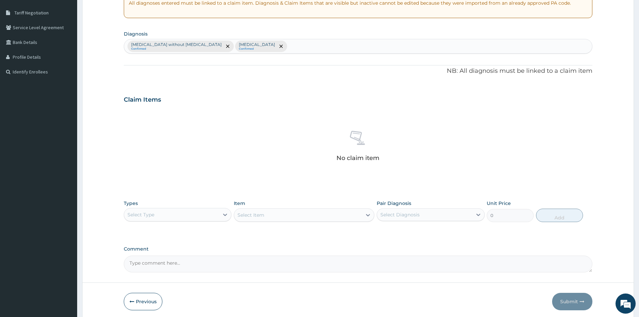
click at [187, 220] on div "Select Type" at bounding box center [178, 214] width 108 height 13
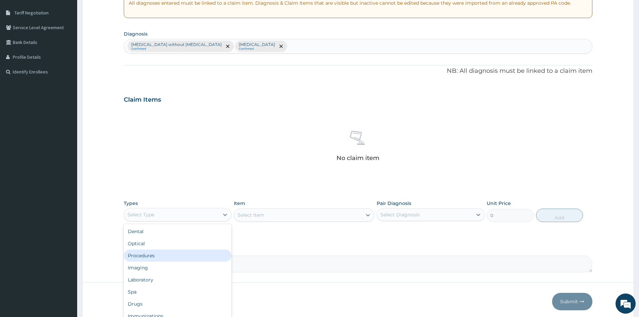
click at [151, 254] on div "Procedures" at bounding box center [178, 256] width 108 height 12
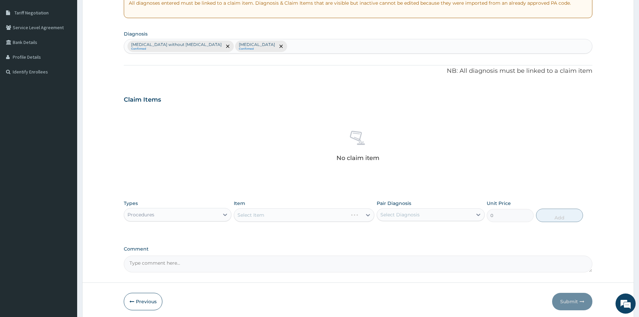
click at [341, 210] on div "Select Item" at bounding box center [304, 214] width 141 height 13
click at [416, 216] on div "Select Diagnosis" at bounding box center [399, 214] width 39 height 7
click at [379, 231] on div "Sepsis without septic shock" at bounding box center [431, 235] width 108 height 20
checkbox input "true"
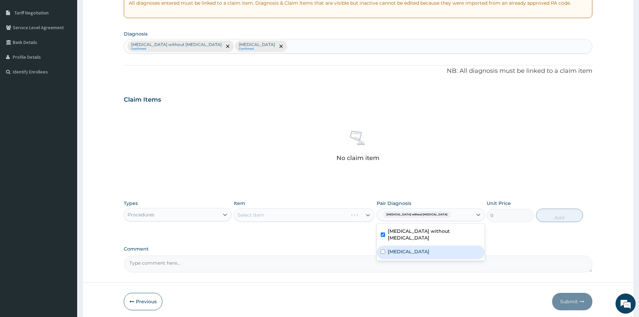
click at [378, 247] on div "Malaria, unspecified" at bounding box center [431, 253] width 108 height 14
checkbox input "true"
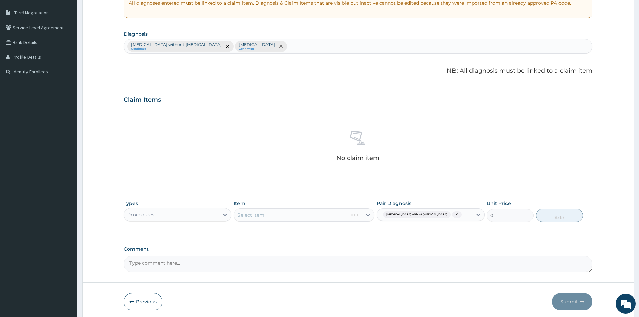
click at [283, 212] on div "Select Item" at bounding box center [304, 214] width 141 height 13
click at [348, 218] on div "Select Item" at bounding box center [298, 215] width 128 height 11
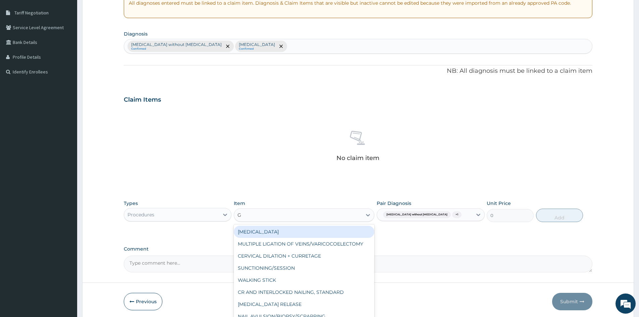
type input "GP"
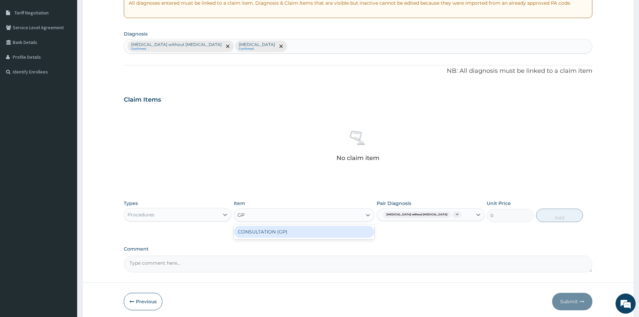
click at [266, 233] on div "CONSULTATION (GP)" at bounding box center [304, 232] width 141 height 12
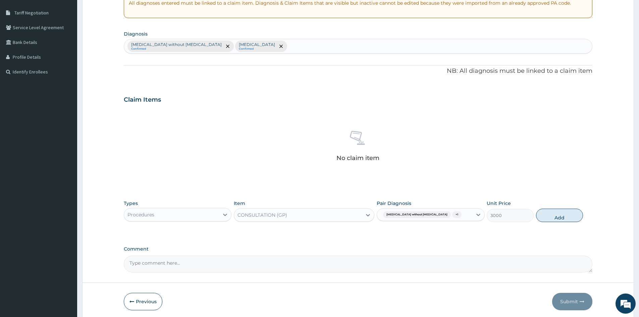
click at [565, 217] on button "Add" at bounding box center [559, 215] width 47 height 13
type input "0"
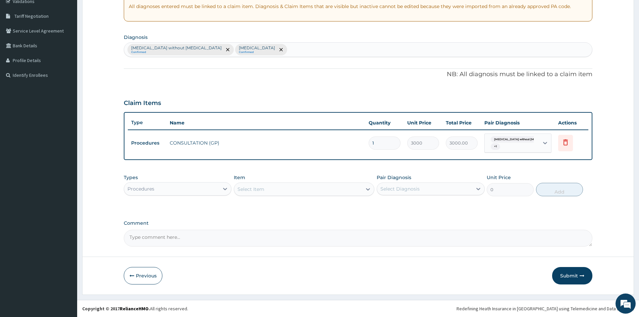
scroll to position [131, 0]
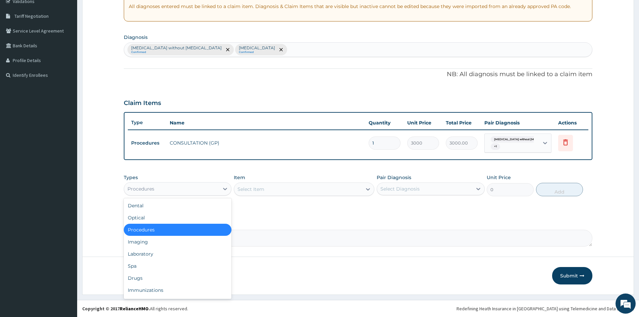
drag, startPoint x: 218, startPoint y: 189, endPoint x: 193, endPoint y: 210, distance: 32.4
click at [218, 189] on div "Procedures" at bounding box center [171, 188] width 95 height 11
click at [159, 256] on div "Laboratory" at bounding box center [178, 254] width 108 height 12
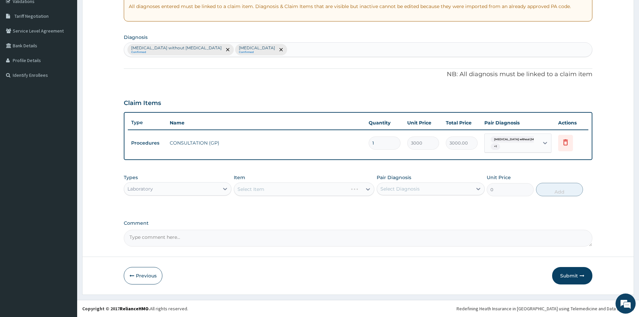
click at [367, 189] on div "Select Item" at bounding box center [304, 188] width 141 height 13
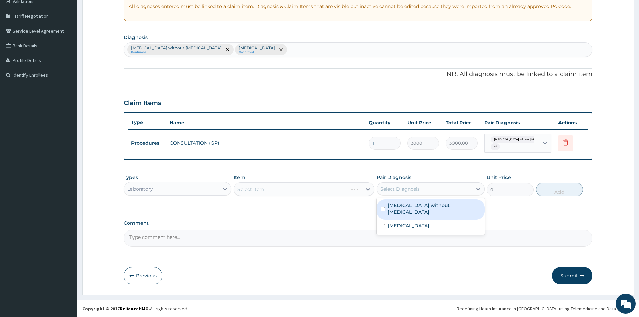
click at [413, 184] on div "Select Diagnosis" at bounding box center [424, 188] width 95 height 11
click at [383, 207] on input "checkbox" at bounding box center [383, 209] width 4 height 4
checkbox input "true"
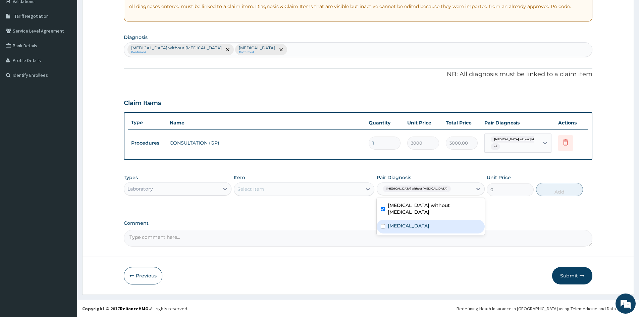
click at [383, 224] on input "checkbox" at bounding box center [383, 226] width 4 height 4
checkbox input "true"
click at [366, 189] on icon at bounding box center [368, 189] width 7 height 7
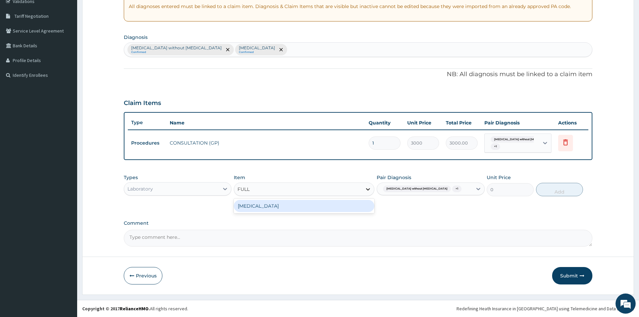
type input "FULL"
click at [340, 207] on div "FULL BLOOD COUNT" at bounding box center [304, 206] width 141 height 12
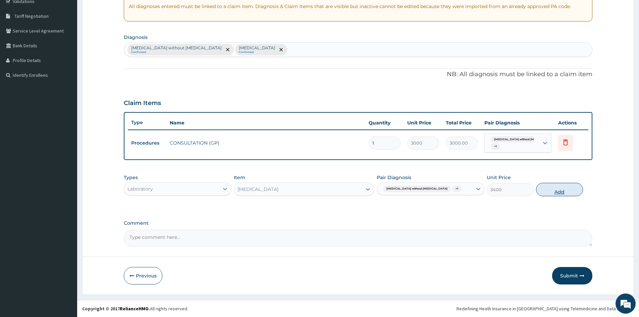
click at [558, 190] on button "Add" at bounding box center [559, 189] width 47 height 13
type input "0"
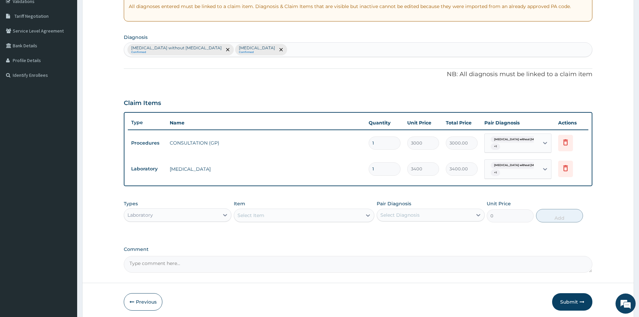
click at [322, 215] on div "Select Item" at bounding box center [298, 215] width 128 height 11
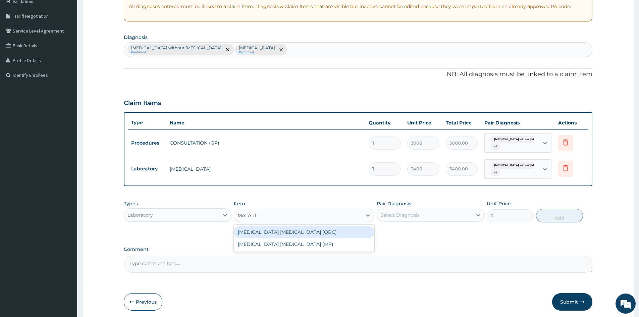
type input "MALARIA"
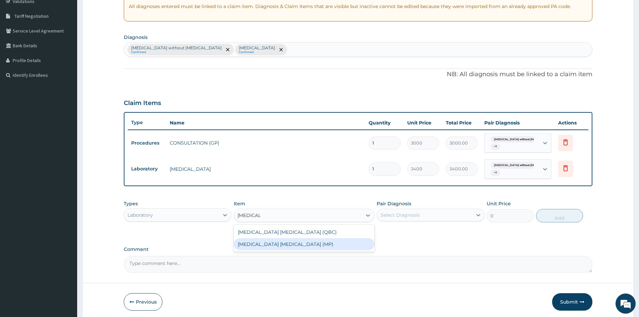
click at [275, 244] on div "MALARIA PARASITE (MP)" at bounding box center [304, 244] width 141 height 12
type input "2100"
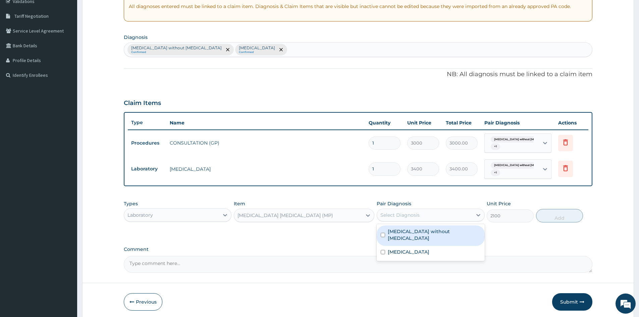
click at [407, 214] on div "Select Diagnosis" at bounding box center [399, 215] width 39 height 7
click at [382, 233] on input "checkbox" at bounding box center [383, 235] width 4 height 4
checkbox input "true"
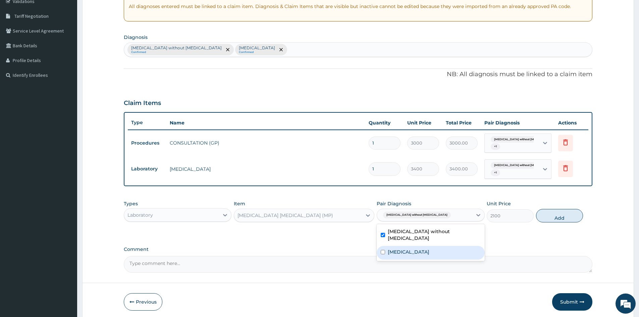
click at [384, 250] on input "checkbox" at bounding box center [383, 252] width 4 height 4
checkbox input "true"
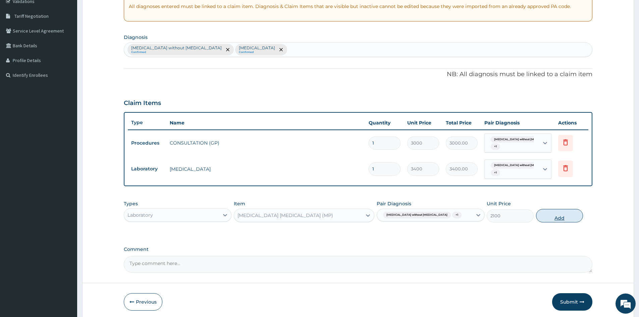
click at [557, 215] on button "Add" at bounding box center [559, 215] width 47 height 13
type input "0"
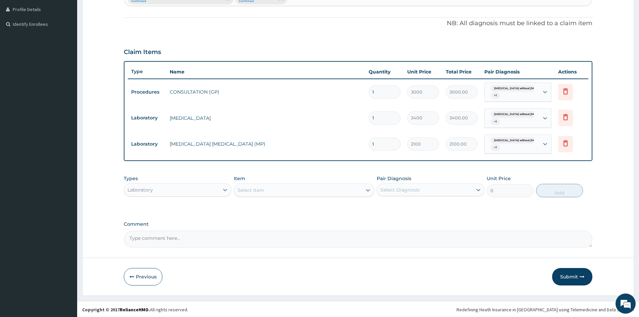
scroll to position [183, 0]
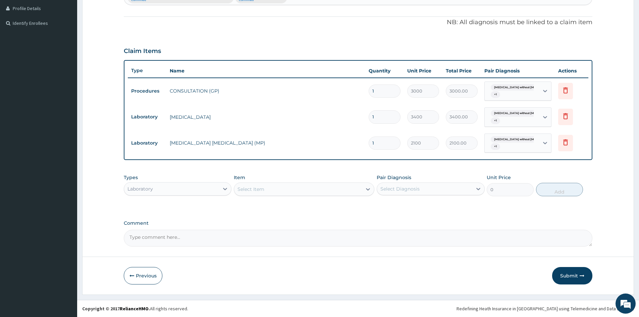
click at [342, 187] on div "Select Item" at bounding box center [298, 189] width 128 height 11
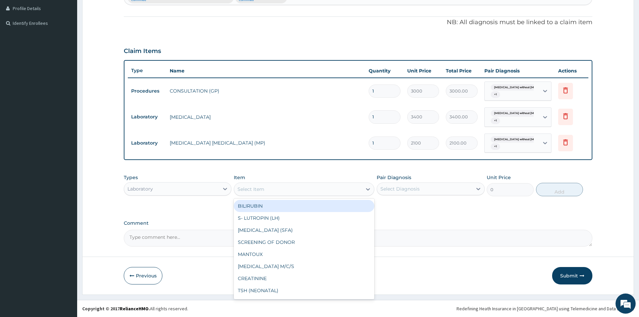
click at [179, 182] on div "Laboratory" at bounding box center [178, 188] width 108 height 13
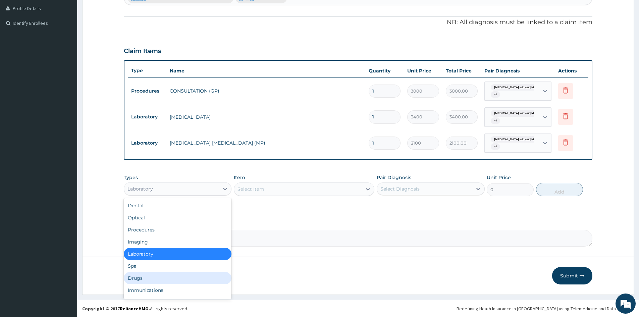
click at [143, 278] on div "Drugs" at bounding box center [178, 278] width 108 height 12
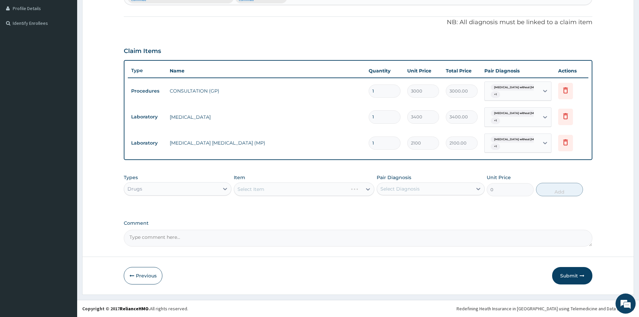
click at [254, 191] on div "Select Item" at bounding box center [304, 188] width 141 height 13
click at [390, 192] on div "Select Diagnosis" at bounding box center [399, 189] width 39 height 7
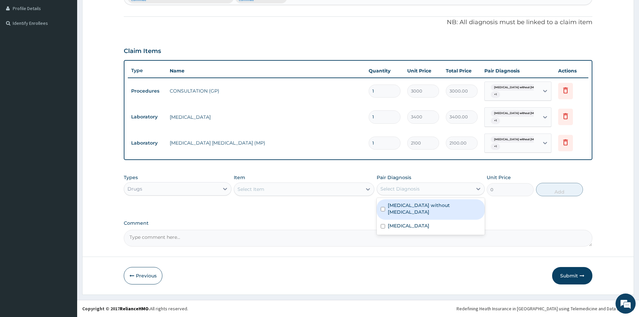
click at [382, 207] on input "checkbox" at bounding box center [383, 209] width 4 height 4
checkbox input "true"
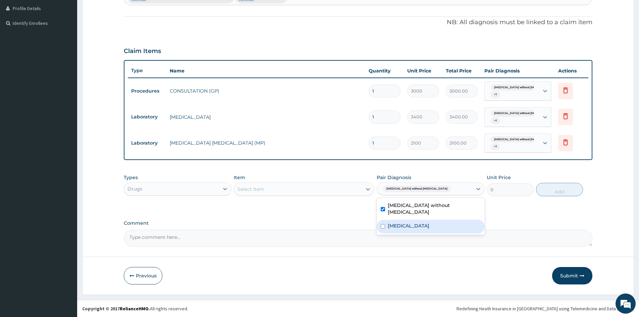
click at [382, 224] on input "checkbox" at bounding box center [383, 226] width 4 height 4
checkbox input "true"
click at [354, 184] on div "Select Item" at bounding box center [298, 189] width 128 height 11
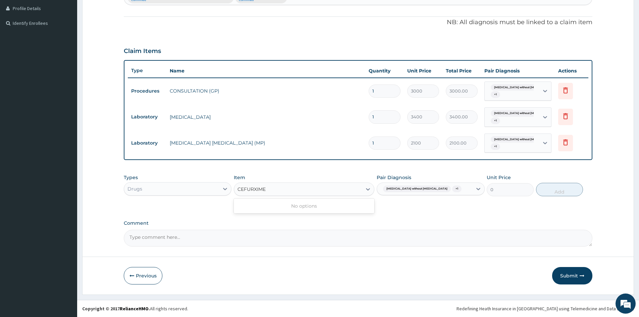
click at [255, 187] on input "CEFURXIME" at bounding box center [252, 189] width 29 height 7
type input "CEFUROXIME"
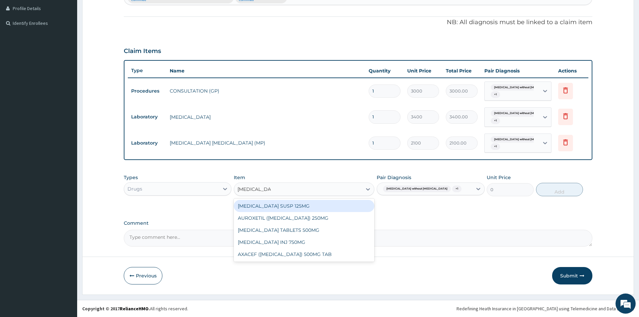
click at [298, 204] on div "CEFUROXIME SUSP 125MG" at bounding box center [304, 206] width 141 height 12
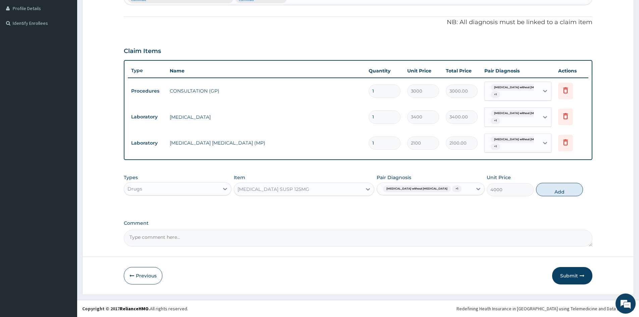
drag, startPoint x: 559, startPoint y: 191, endPoint x: 525, endPoint y: 199, distance: 35.0
click at [559, 190] on button "Add" at bounding box center [559, 189] width 47 height 13
type input "0"
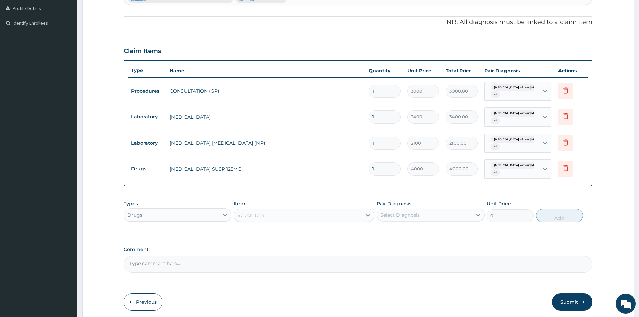
click at [303, 212] on div "Select Item" at bounding box center [298, 215] width 128 height 11
type input "O"
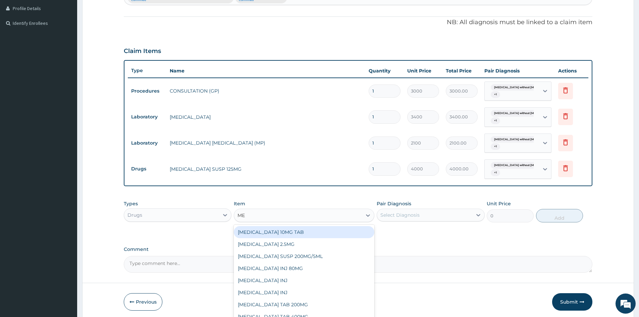
type input "M"
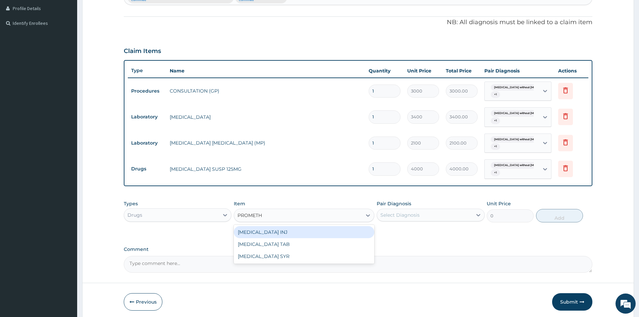
type input "PROMETHA"
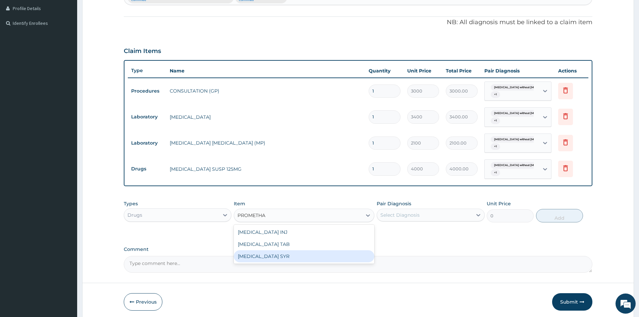
click at [285, 255] on div "PROMETHAZINE SYR" at bounding box center [304, 256] width 141 height 12
type input "1600"
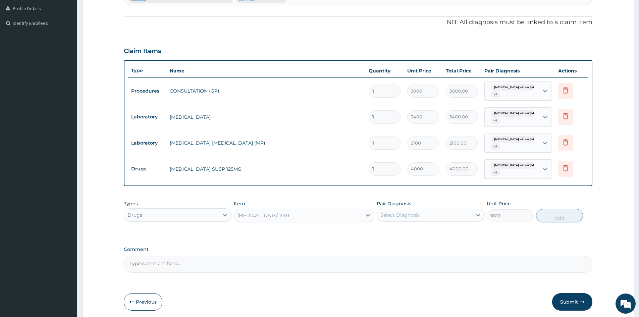
click at [405, 212] on div "Select Diagnosis" at bounding box center [399, 215] width 39 height 7
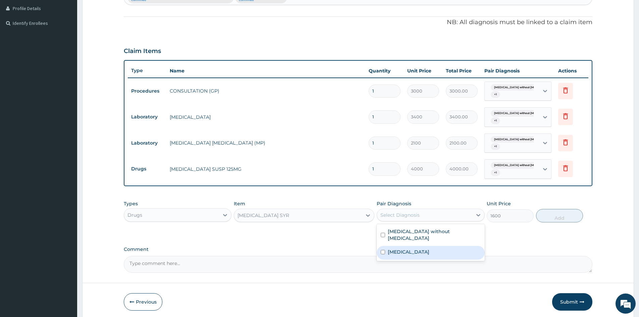
click at [384, 246] on div "Malaria, unspecified" at bounding box center [431, 253] width 108 height 14
checkbox input "true"
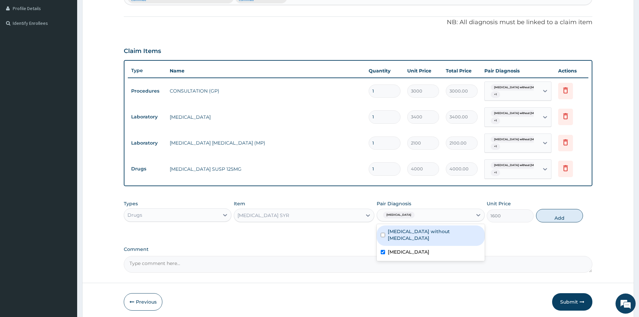
click at [383, 228] on div "Sepsis without septic shock" at bounding box center [431, 235] width 108 height 20
checkbox input "true"
click at [563, 217] on button "Add" at bounding box center [559, 215] width 47 height 13
type input "0"
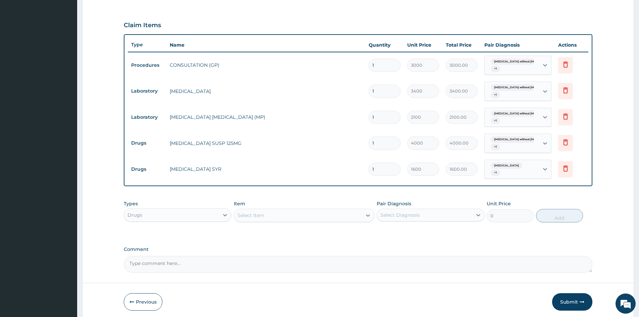
scroll to position [235, 0]
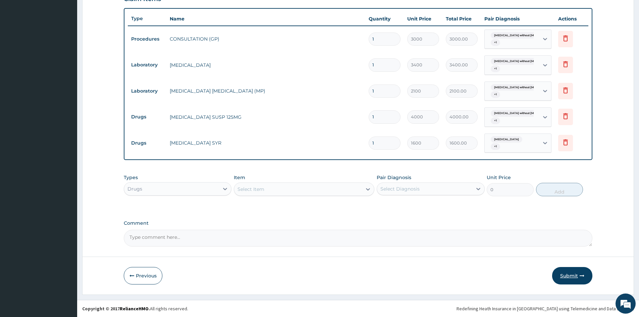
click at [566, 278] on button "Submit" at bounding box center [572, 275] width 40 height 17
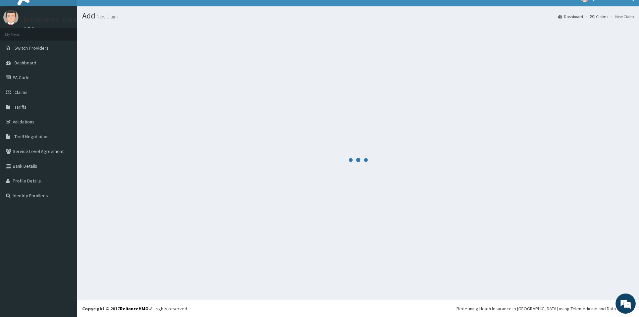
scroll to position [10, 0]
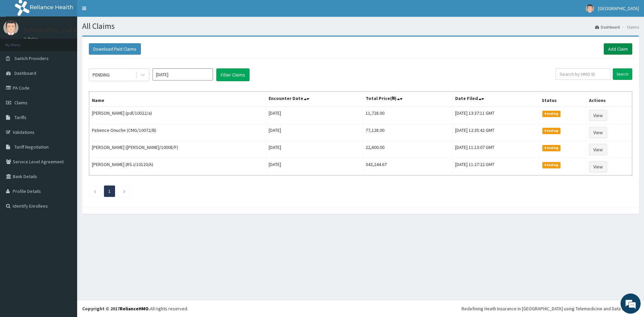
click at [624, 45] on link "Add Claim" at bounding box center [618, 48] width 29 height 11
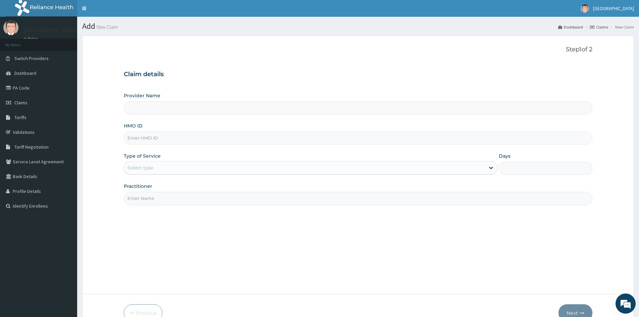
click at [155, 138] on input "HMO ID" at bounding box center [358, 137] width 469 height 13
paste input "EPZ/10227/A"
type input "EPZ/10227/A"
type input "Doren Specialist Hospital"
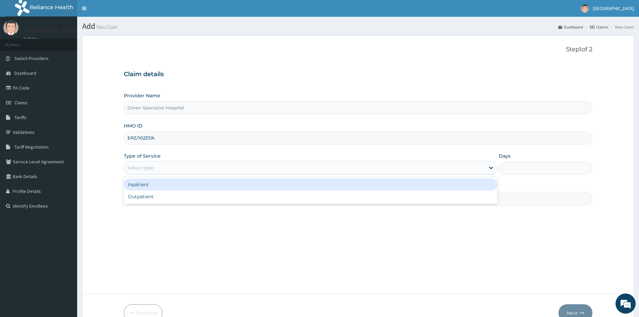
click at [148, 165] on div "Select type" at bounding box center [140, 167] width 26 height 7
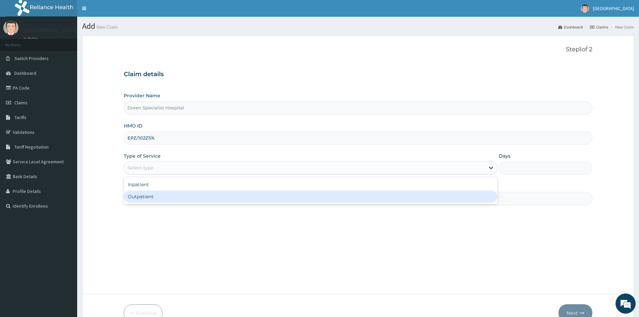
click at [138, 197] on div "Outpatient" at bounding box center [311, 197] width 374 height 12
type input "1"
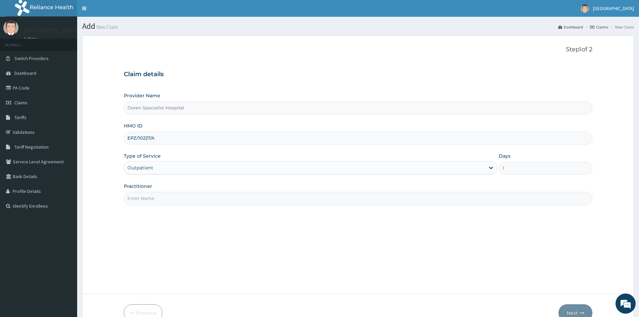
click at [133, 201] on input "Practitioner" at bounding box center [358, 198] width 469 height 13
type input "[PERSON_NAME]"
click at [574, 308] on button "Next" at bounding box center [576, 312] width 34 height 17
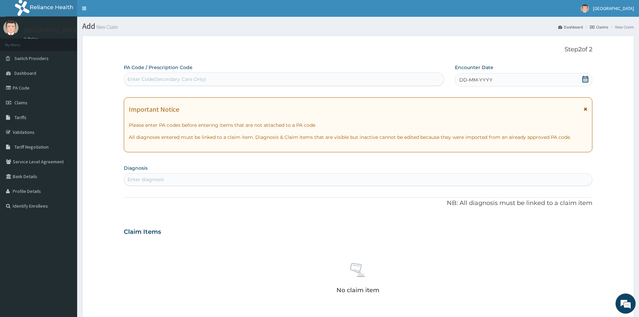
click at [584, 76] on icon at bounding box center [585, 79] width 7 height 7
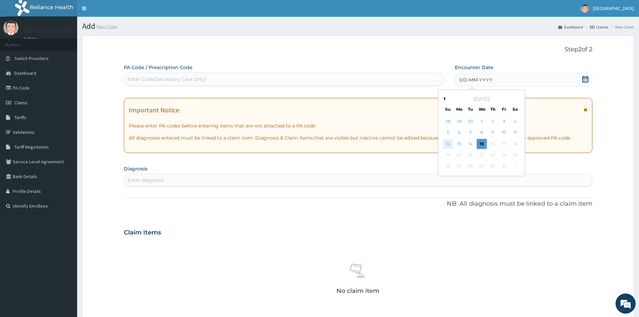
click at [449, 144] on div "12" at bounding box center [448, 144] width 10 height 10
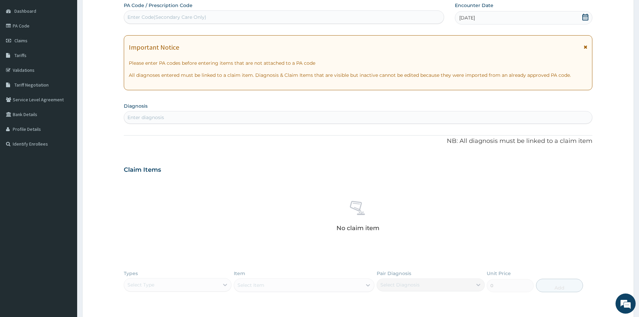
scroll to position [158, 0]
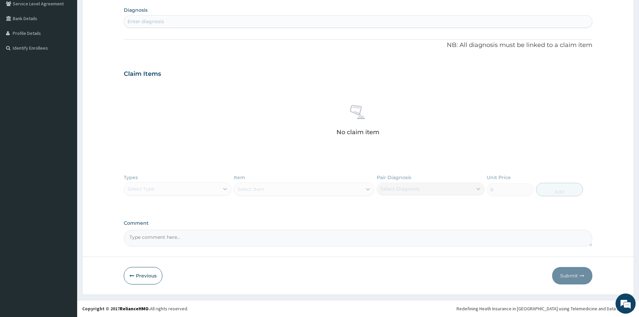
click at [168, 23] on div "Enter diagnosis" at bounding box center [358, 21] width 468 height 11
type input "[MEDICAL_DATA]"
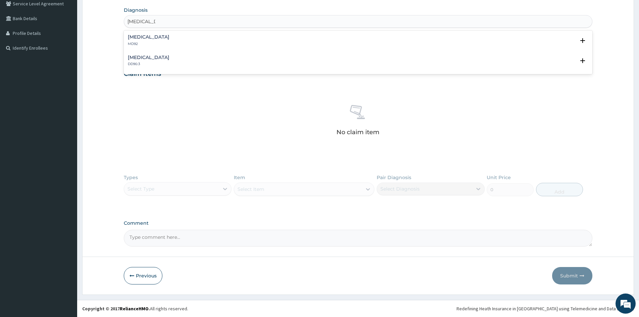
click at [150, 39] on h4 "[MEDICAL_DATA]" at bounding box center [149, 37] width 42 height 5
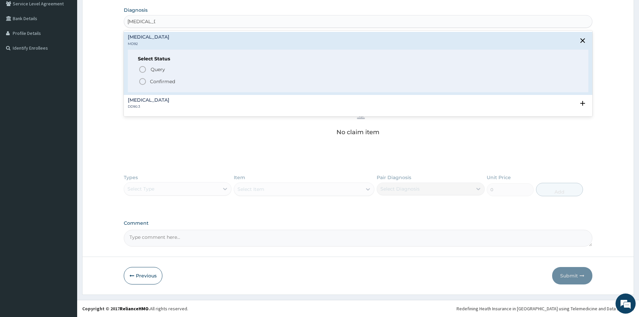
click at [139, 82] on icon "status option filled" at bounding box center [143, 81] width 8 height 8
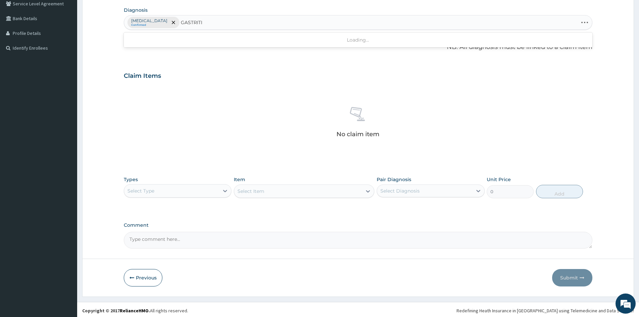
type input "[MEDICAL_DATA]"
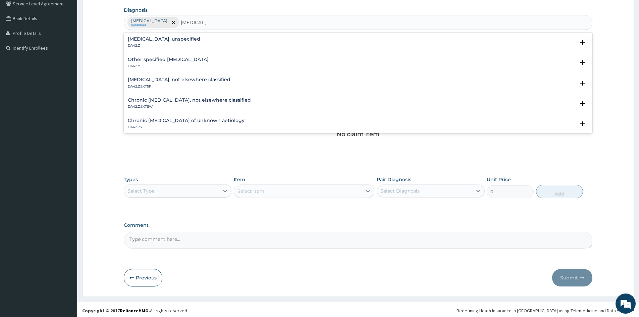
click at [145, 43] on div "[MEDICAL_DATA], unspecified DA42.Z" at bounding box center [164, 43] width 72 height 12
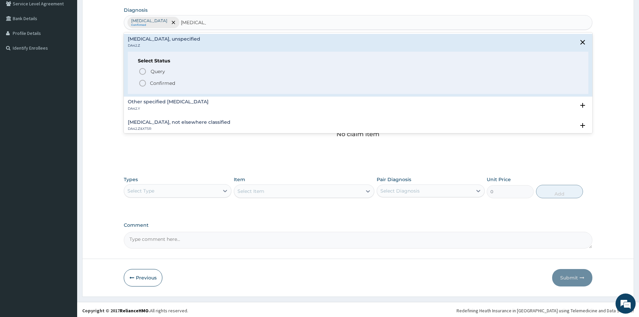
click at [142, 84] on icon "status option filled" at bounding box center [143, 83] width 8 height 8
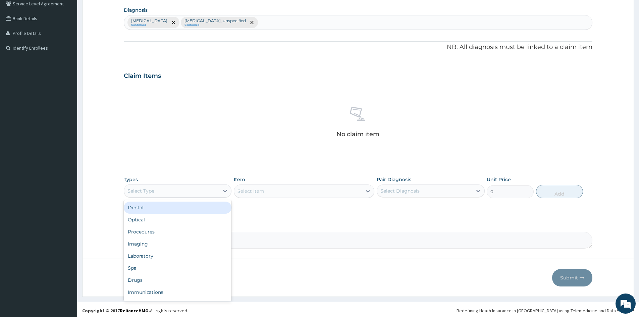
click at [161, 192] on div "Select Type" at bounding box center [171, 191] width 95 height 11
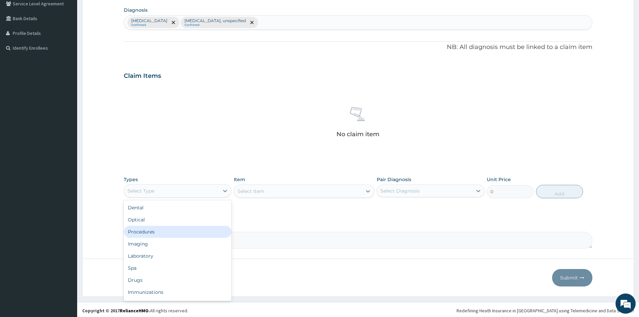
drag, startPoint x: 147, startPoint y: 230, endPoint x: 290, endPoint y: 184, distance: 149.9
click at [170, 235] on div "Procedures" at bounding box center [178, 232] width 108 height 12
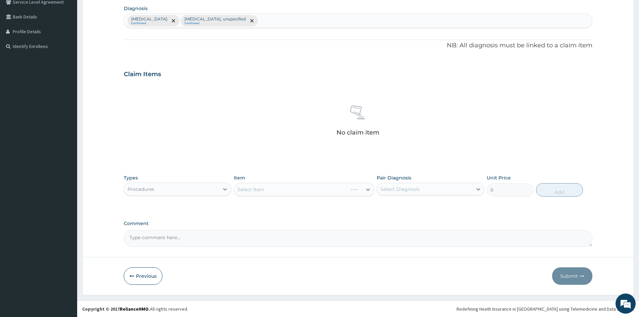
scroll to position [160, 0]
click at [472, 189] on div "Select Diagnosis" at bounding box center [424, 188] width 95 height 11
drag, startPoint x: 388, startPoint y: 201, endPoint x: 388, endPoint y: 228, distance: 27.5
click at [388, 208] on div "[MEDICAL_DATA]" at bounding box center [431, 206] width 108 height 14
checkbox input "true"
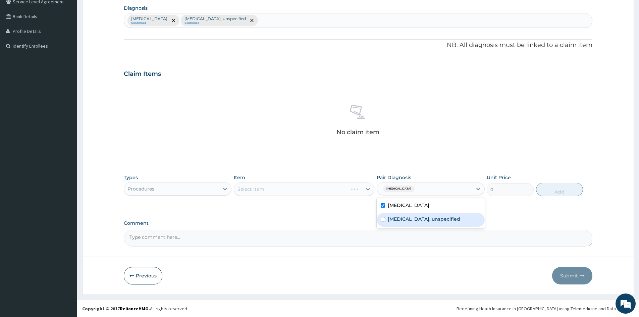
click at [388, 218] on label "[MEDICAL_DATA], unspecified" at bounding box center [424, 219] width 72 height 7
checkbox input "true"
click at [324, 185] on div "Select Item" at bounding box center [304, 188] width 141 height 13
click at [323, 188] on div "Select Item" at bounding box center [304, 188] width 141 height 13
click at [359, 186] on div "Select Item" at bounding box center [304, 188] width 141 height 13
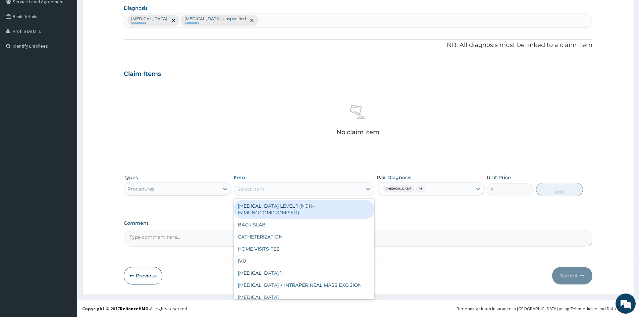
click at [359, 190] on div "Select Item" at bounding box center [298, 189] width 128 height 11
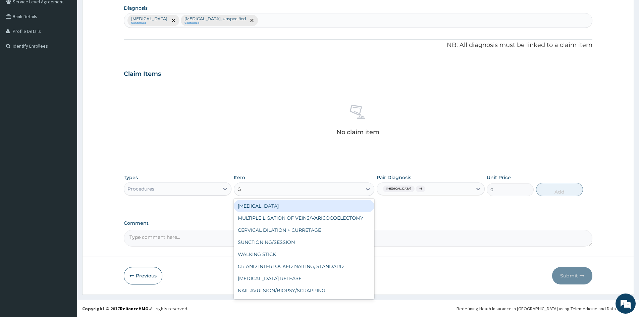
type input "GP"
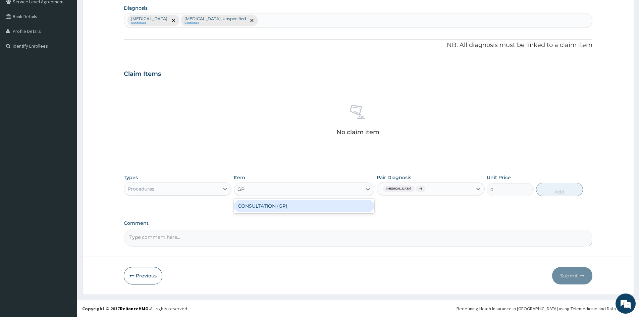
drag, startPoint x: 337, startPoint y: 208, endPoint x: 382, endPoint y: 203, distance: 44.9
click at [339, 207] on div "CONSULTATION (GP)" at bounding box center [304, 206] width 141 height 12
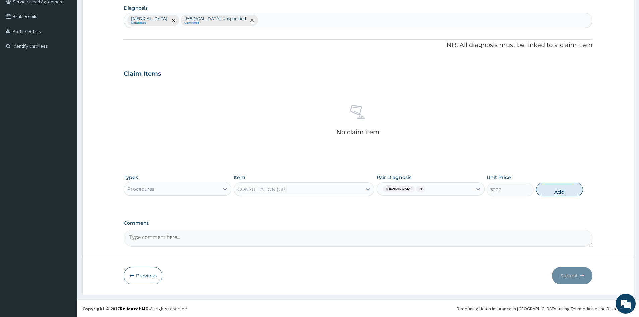
click at [556, 191] on button "Add" at bounding box center [559, 189] width 47 height 13
type input "0"
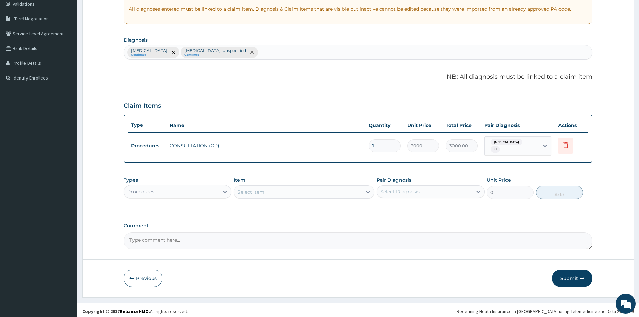
click at [210, 191] on div "Procedures" at bounding box center [171, 191] width 95 height 11
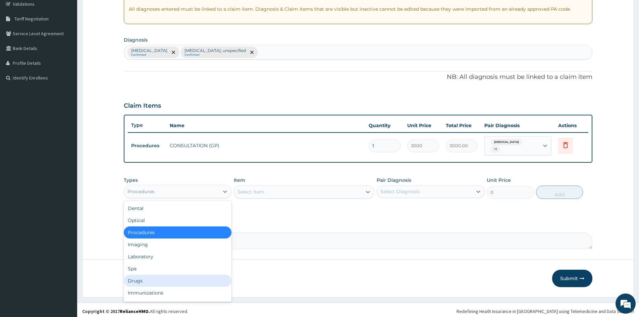
drag, startPoint x: 143, startPoint y: 279, endPoint x: 342, endPoint y: 195, distance: 216.6
click at [144, 278] on div "Drugs" at bounding box center [178, 281] width 108 height 12
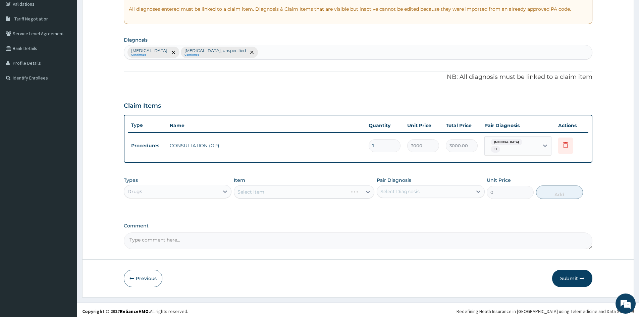
click at [371, 188] on div "Select Item" at bounding box center [304, 191] width 141 height 13
click at [467, 193] on div "Select Diagnosis" at bounding box center [424, 191] width 95 height 11
drag, startPoint x: 388, startPoint y: 204, endPoint x: 385, endPoint y: 208, distance: 5.6
click at [387, 204] on div "Dyspepsia" at bounding box center [431, 209] width 108 height 14
checkbox input "true"
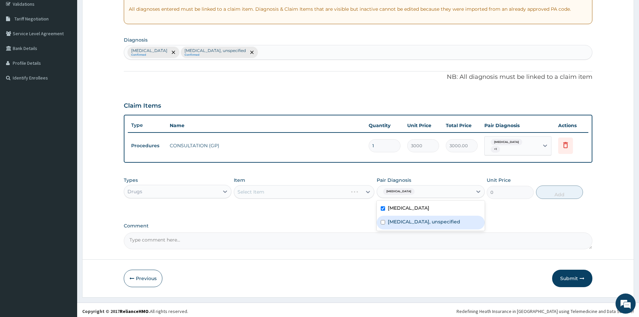
click at [383, 217] on div "Gastritis, unspecified" at bounding box center [431, 223] width 108 height 14
checkbox input "true"
click at [343, 188] on div "Select Item" at bounding box center [304, 191] width 141 height 13
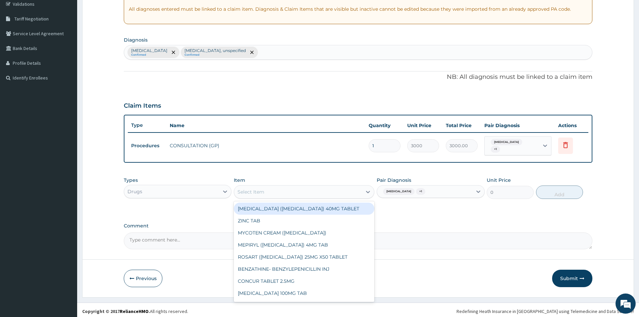
click at [356, 190] on div "Select Item" at bounding box center [298, 192] width 128 height 11
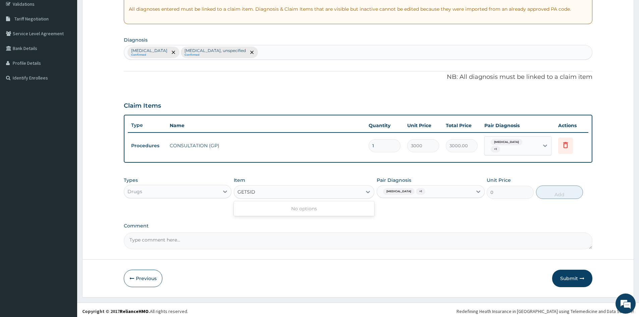
click at [250, 189] on input "GETSID" at bounding box center [247, 192] width 18 height 7
click at [244, 190] on input "GETID" at bounding box center [245, 192] width 15 height 7
type input "GESTID"
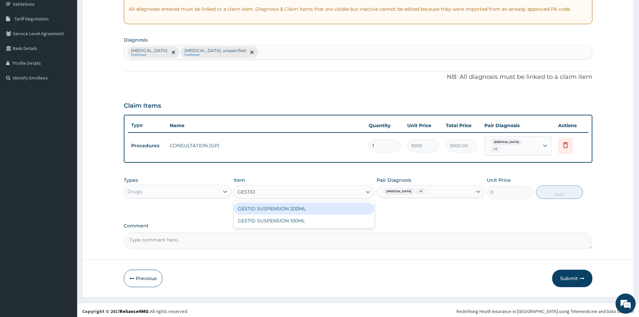
click at [295, 205] on div "GESTID SUSPENSION 200ML" at bounding box center [304, 209] width 141 height 12
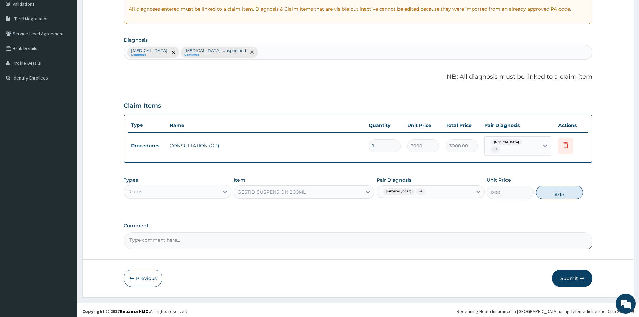
click at [563, 191] on button "Add" at bounding box center [559, 192] width 47 height 13
type input "0"
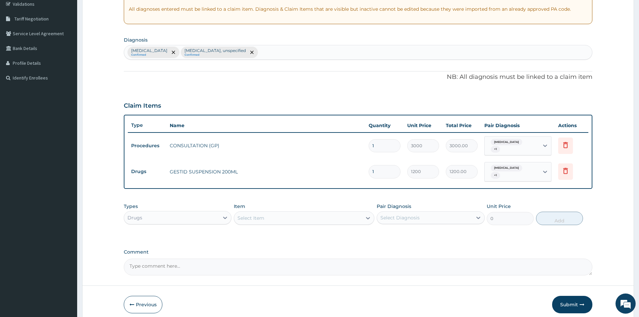
click at [291, 213] on div "Select Item" at bounding box center [298, 218] width 128 height 11
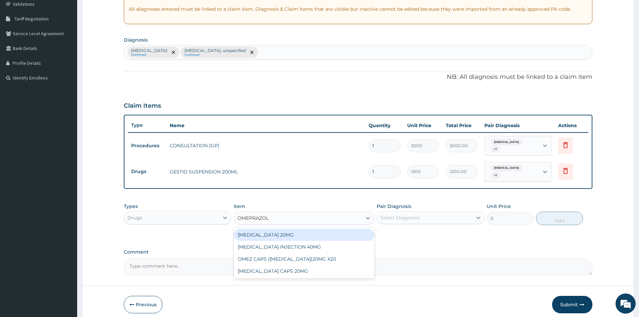
type input "OMEPRAZOLE"
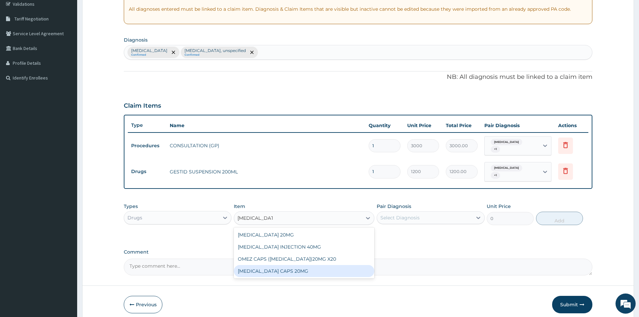
click at [291, 268] on div "OMEPRAZOLE CAPS 20MG" at bounding box center [304, 271] width 141 height 12
type input "83.33333587646484"
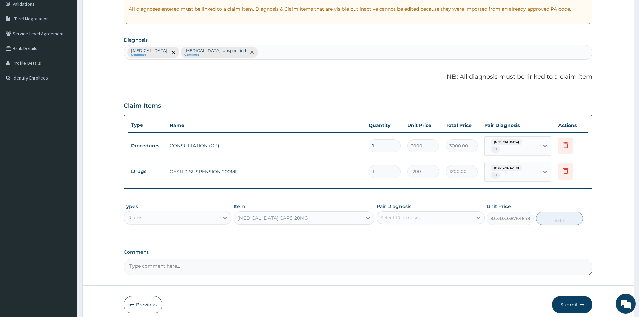
click at [454, 212] on div "Select Diagnosis" at bounding box center [424, 217] width 95 height 11
drag, startPoint x: 382, startPoint y: 227, endPoint x: 386, endPoint y: 240, distance: 13.2
click at [383, 232] on input "checkbox" at bounding box center [383, 234] width 4 height 4
checkbox input "true"
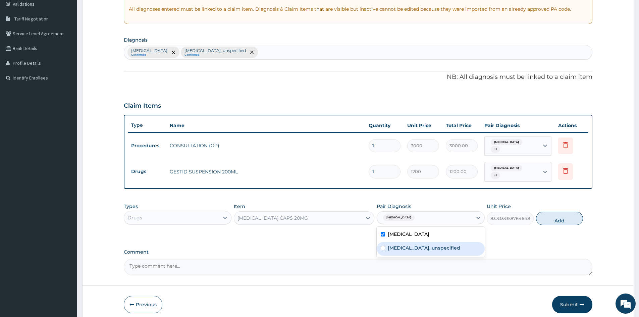
click at [385, 246] on input "checkbox" at bounding box center [383, 248] width 4 height 4
checkbox input "true"
click at [566, 212] on button "Add" at bounding box center [559, 218] width 47 height 13
type input "0"
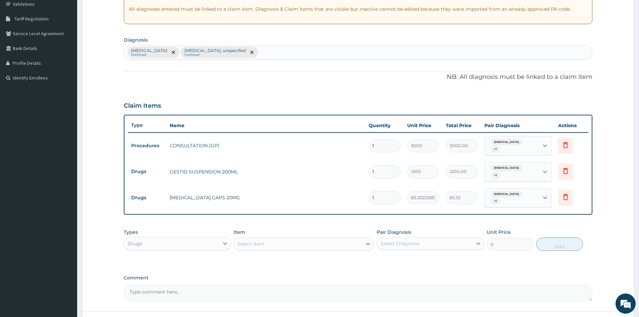
type input "10"
type input "833.33"
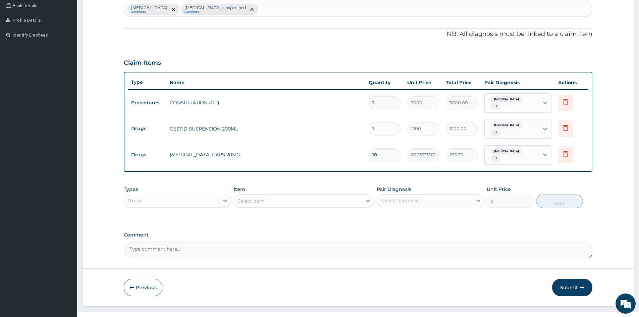
scroll to position [174, 0]
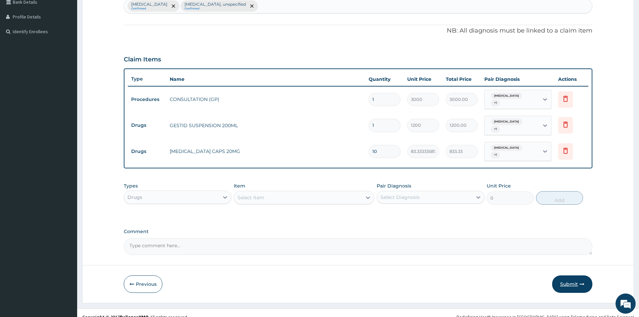
type input "10"
click at [567, 279] on button "Submit" at bounding box center [572, 283] width 40 height 17
